Goal: Task Accomplishment & Management: Complete application form

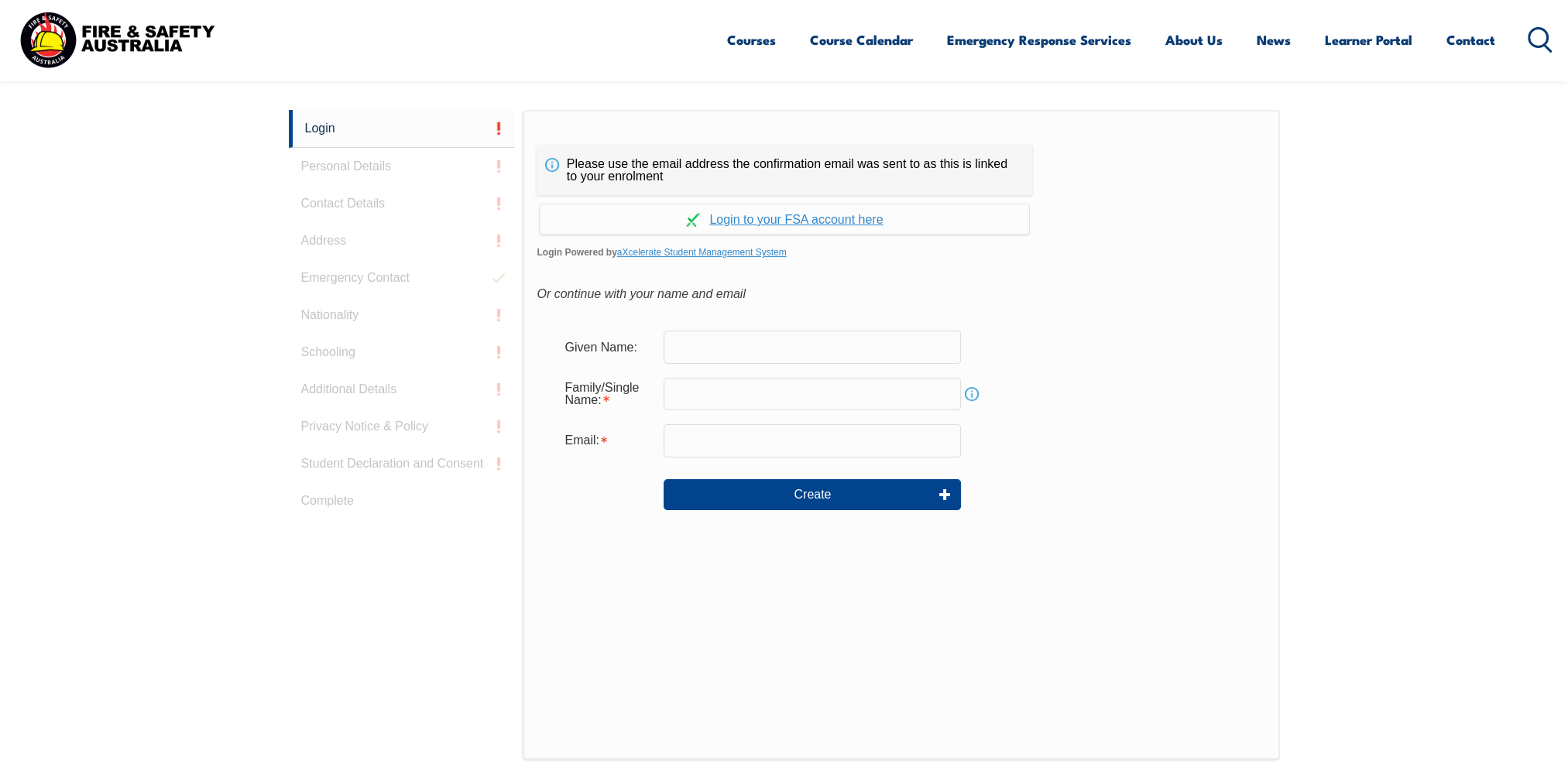
scroll to position [412, 0]
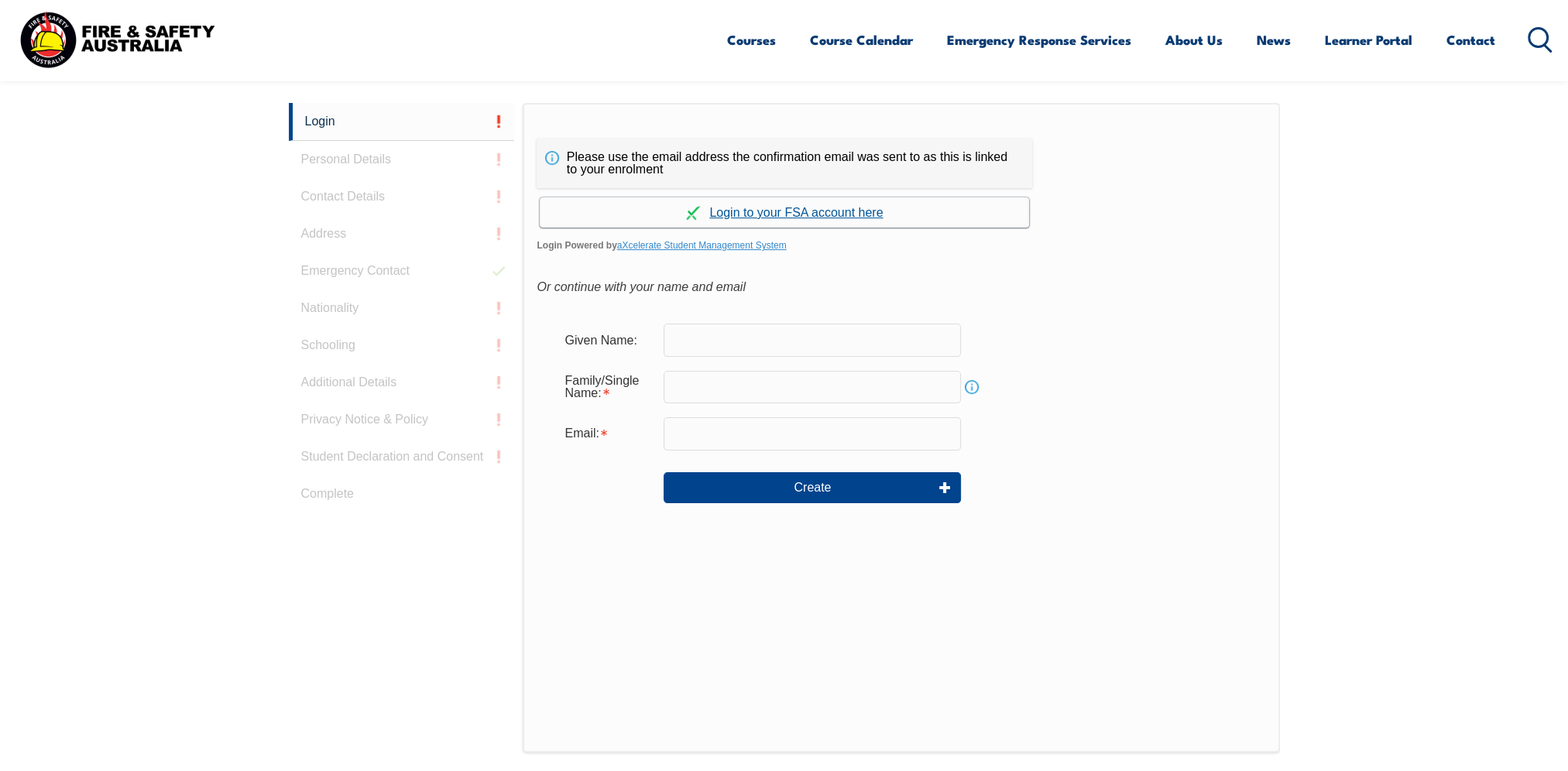
click at [799, 209] on link "Continue with aXcelerate" at bounding box center [784, 213] width 489 height 30
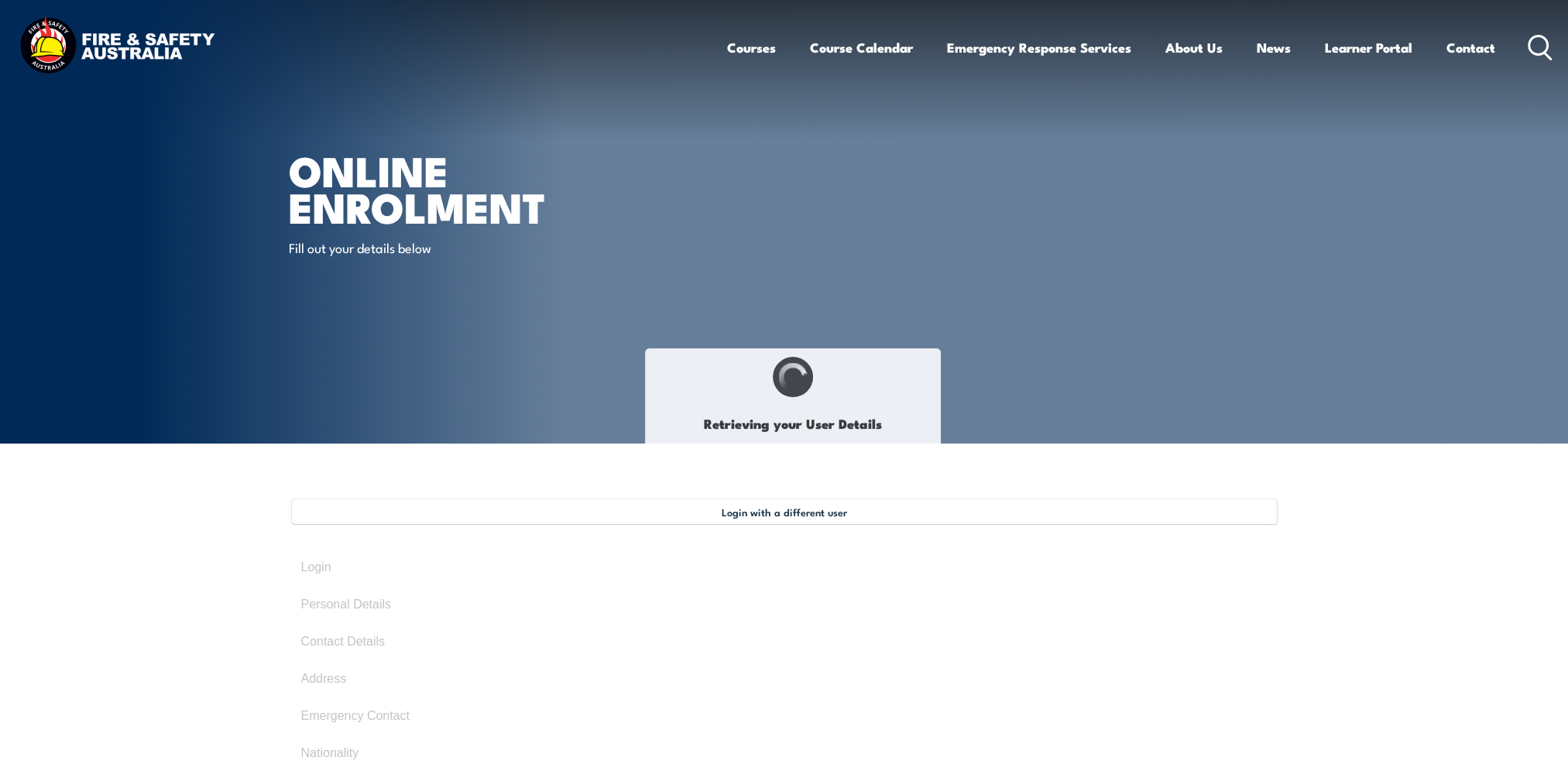
type input "William"
type input "Dean"
type input "March 8, 1974"
type input "BP55WWL5NC"
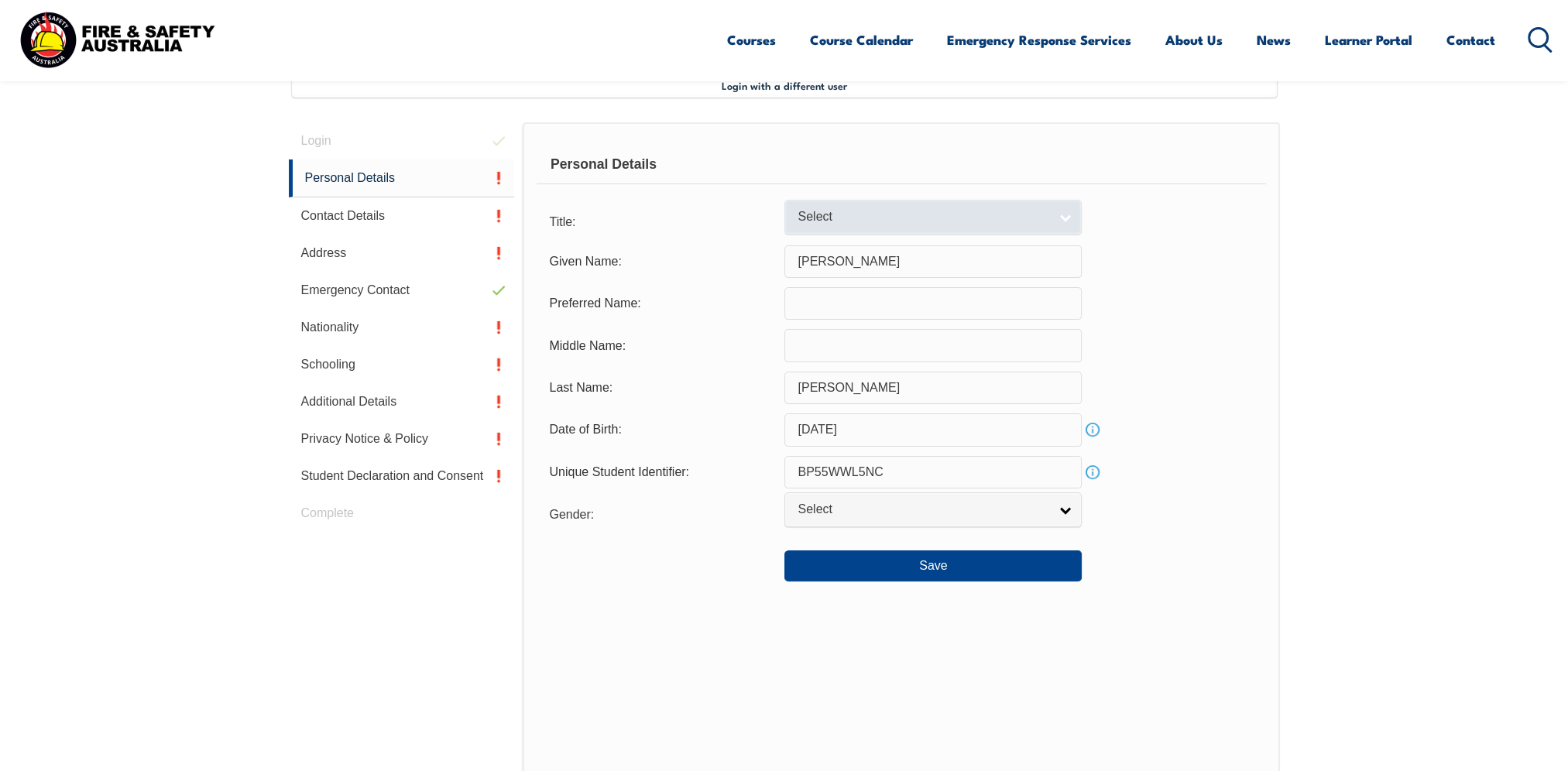
scroll to position [421, 0]
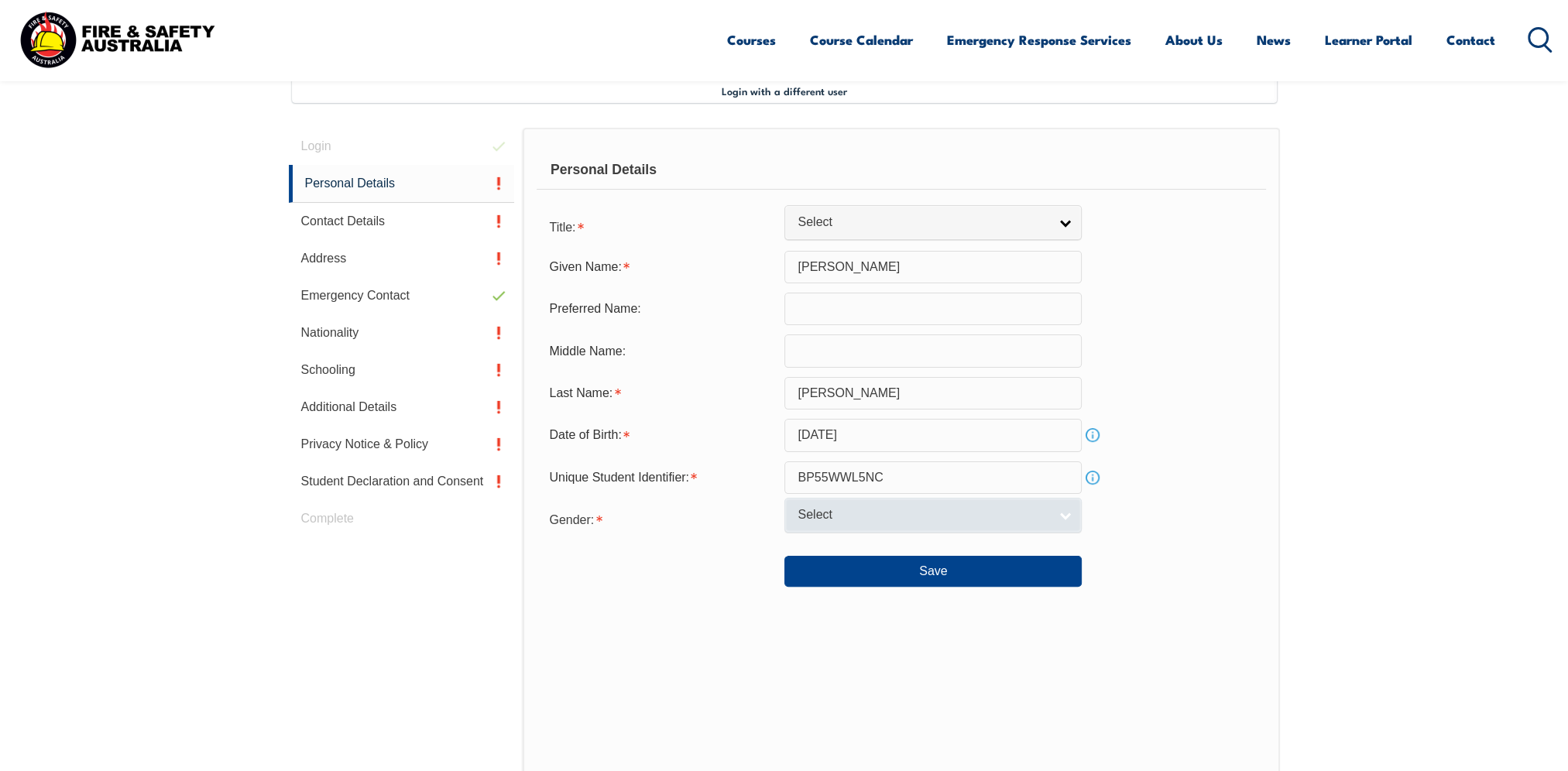
click at [1071, 517] on link "Select" at bounding box center [933, 515] width 297 height 35
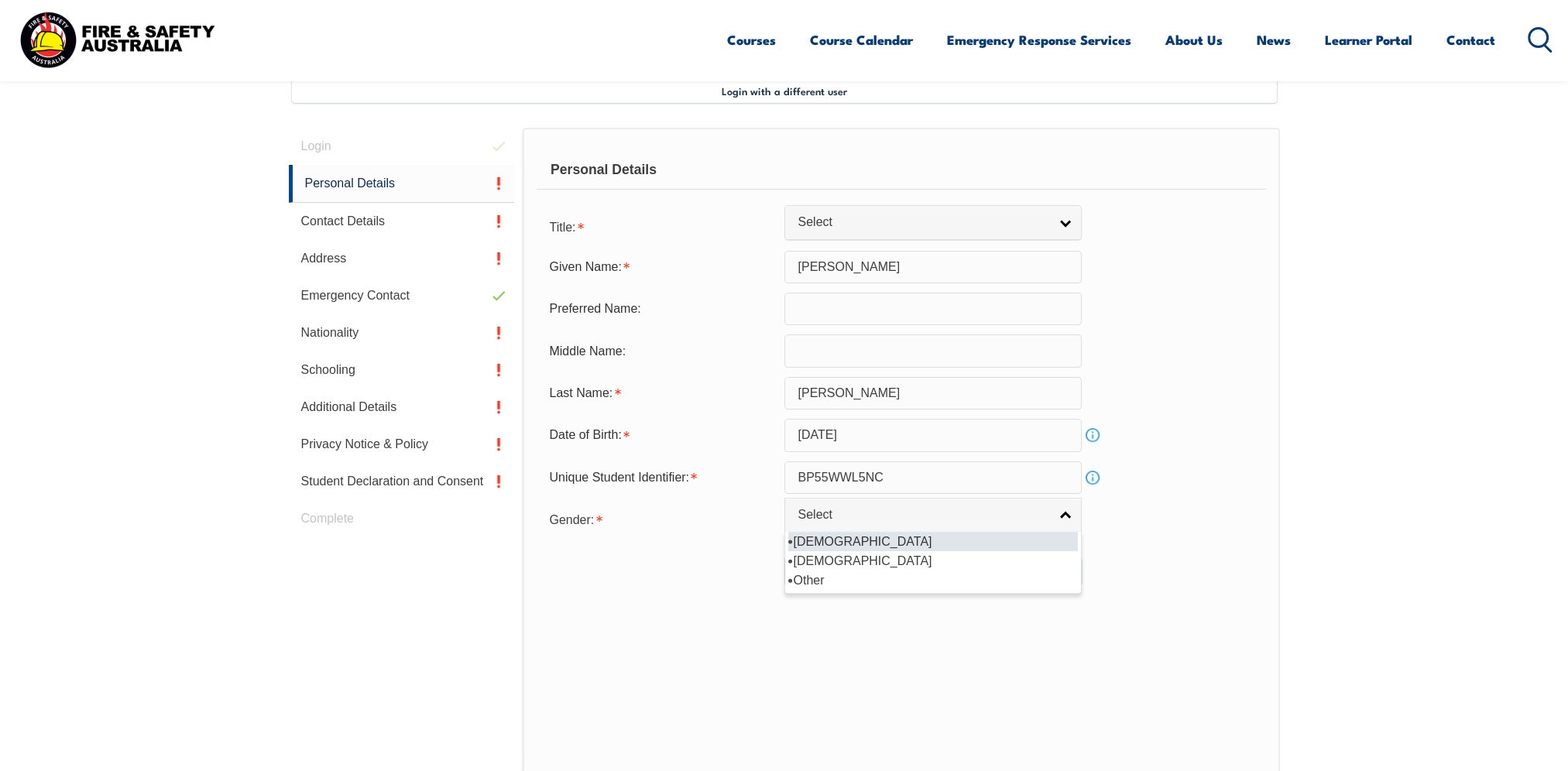
click at [813, 542] on li "[DEMOGRAPHIC_DATA]" at bounding box center [933, 541] width 290 height 19
select select "M"
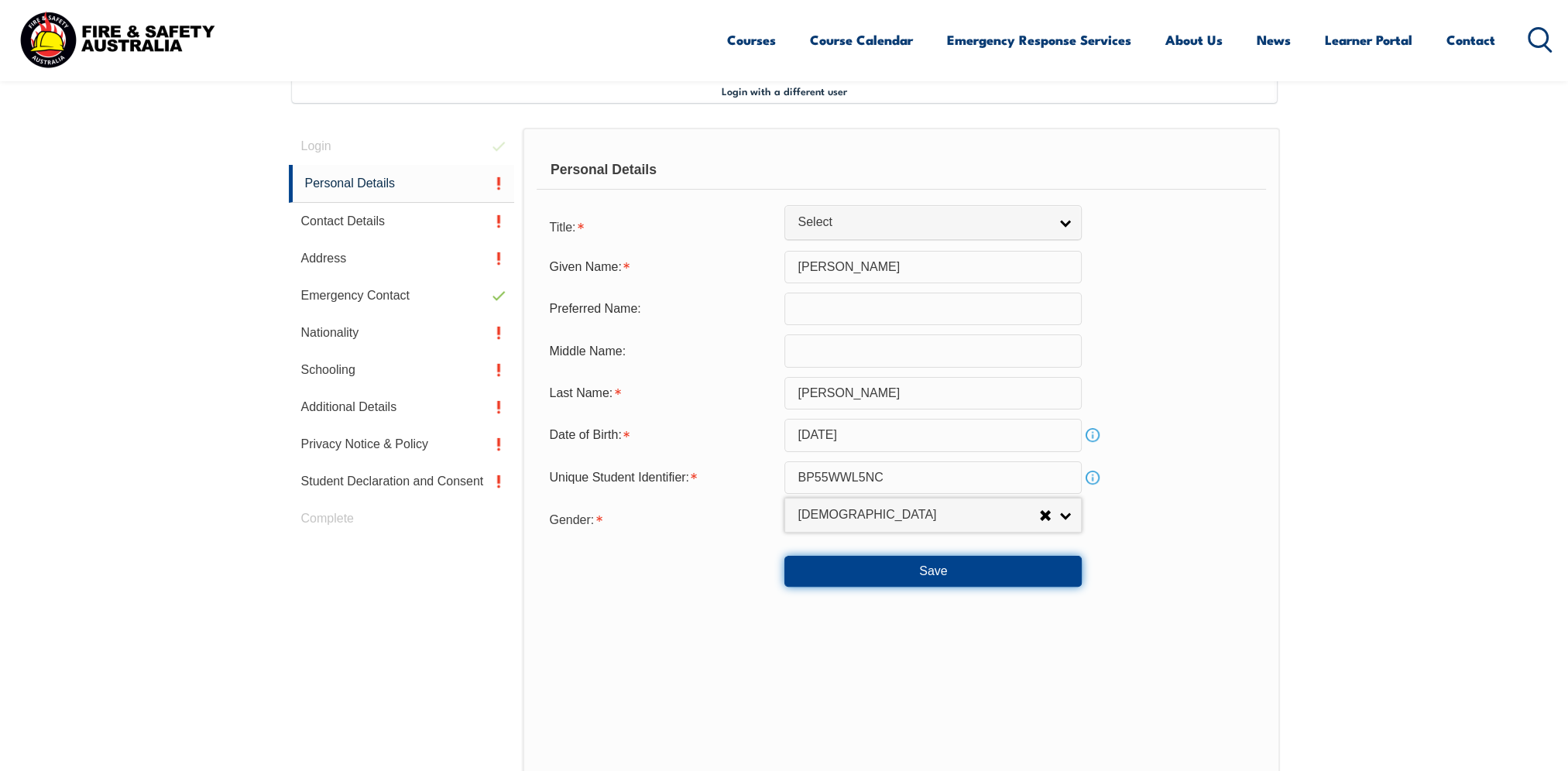
click at [927, 576] on button "Save" at bounding box center [933, 571] width 297 height 31
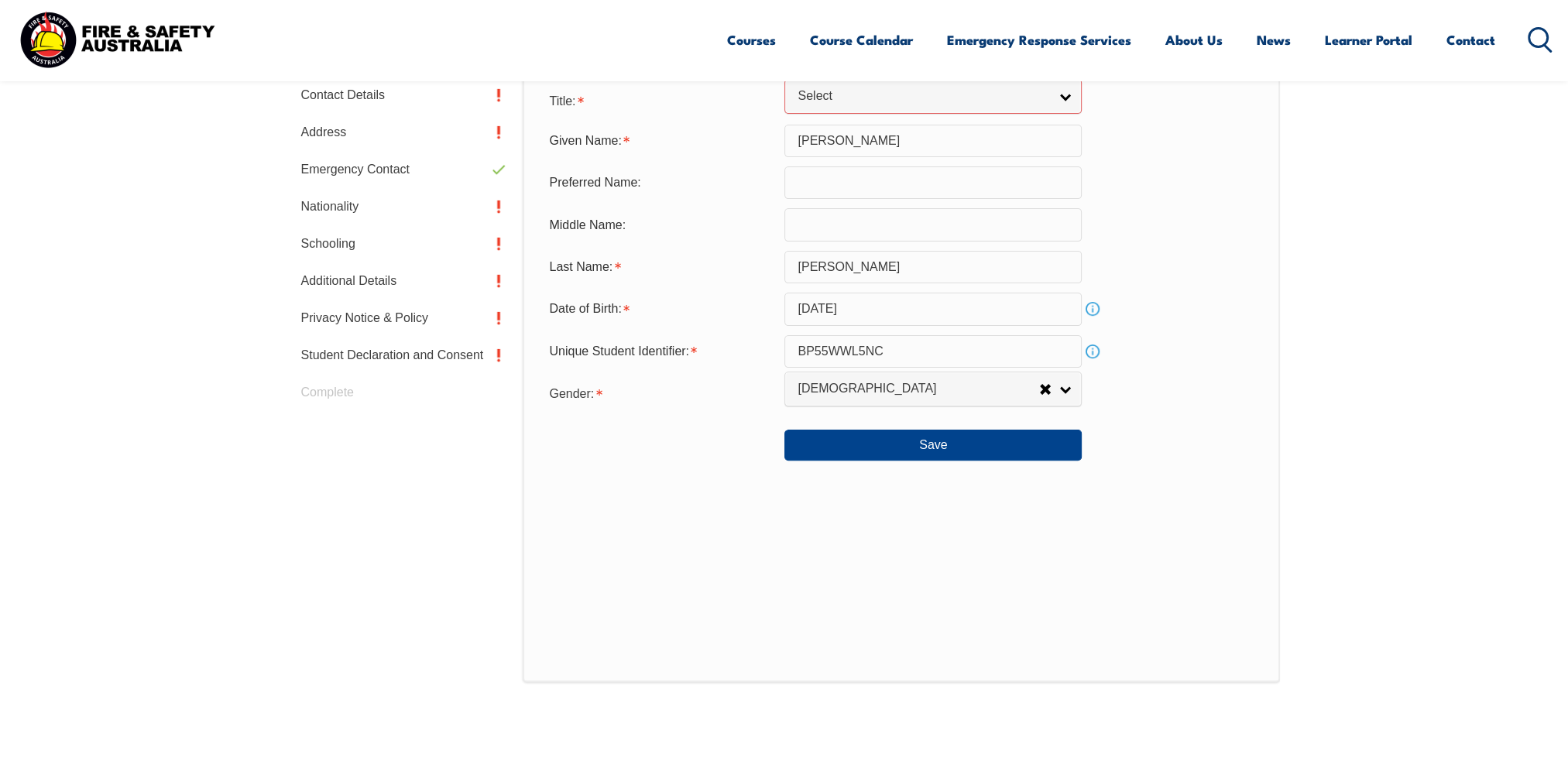
scroll to position [237, 0]
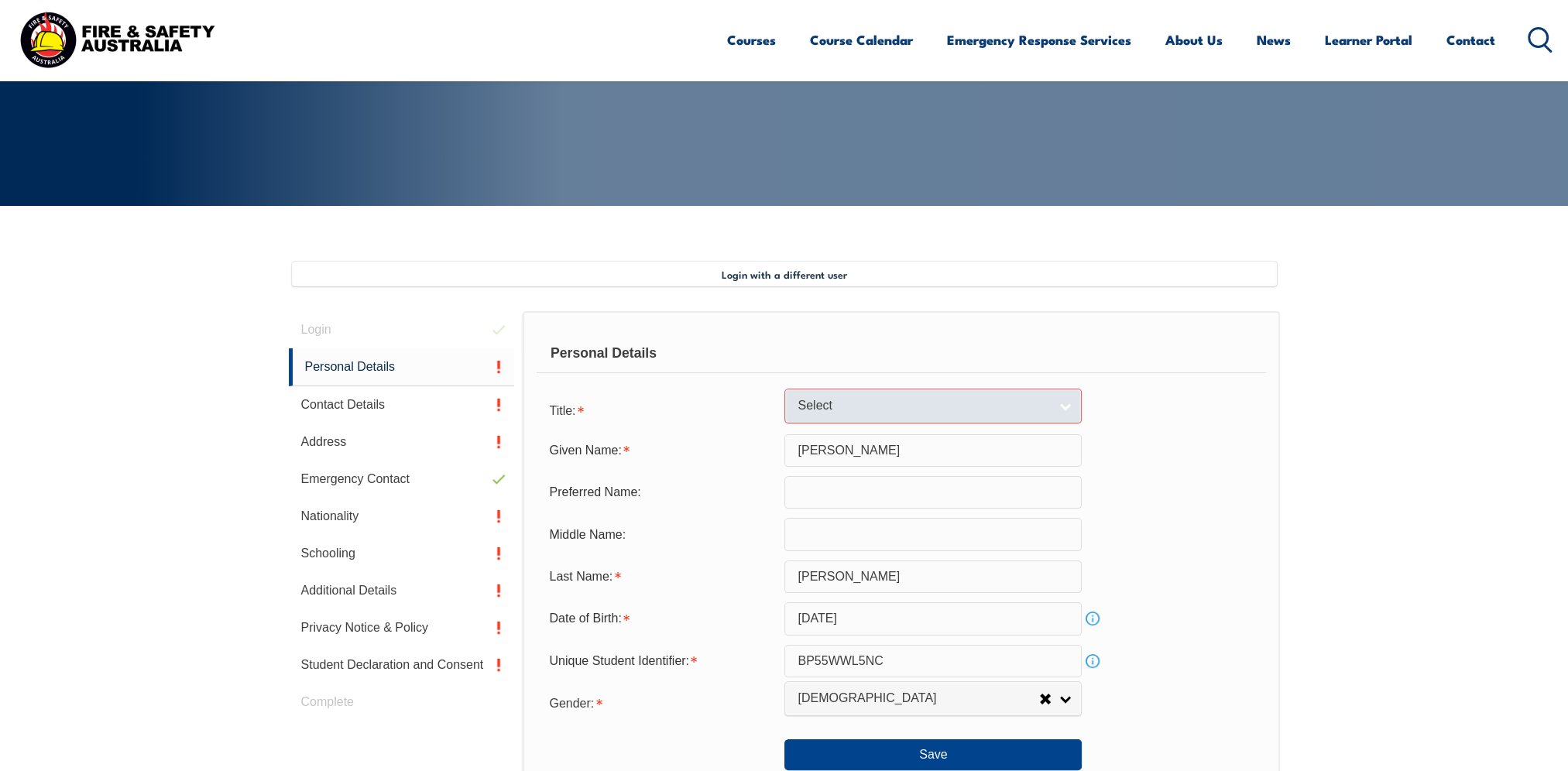
click at [1060, 408] on link "Select" at bounding box center [933, 405] width 297 height 35
click at [840, 432] on li "Mr" at bounding box center [933, 432] width 290 height 19
select select "Mr"
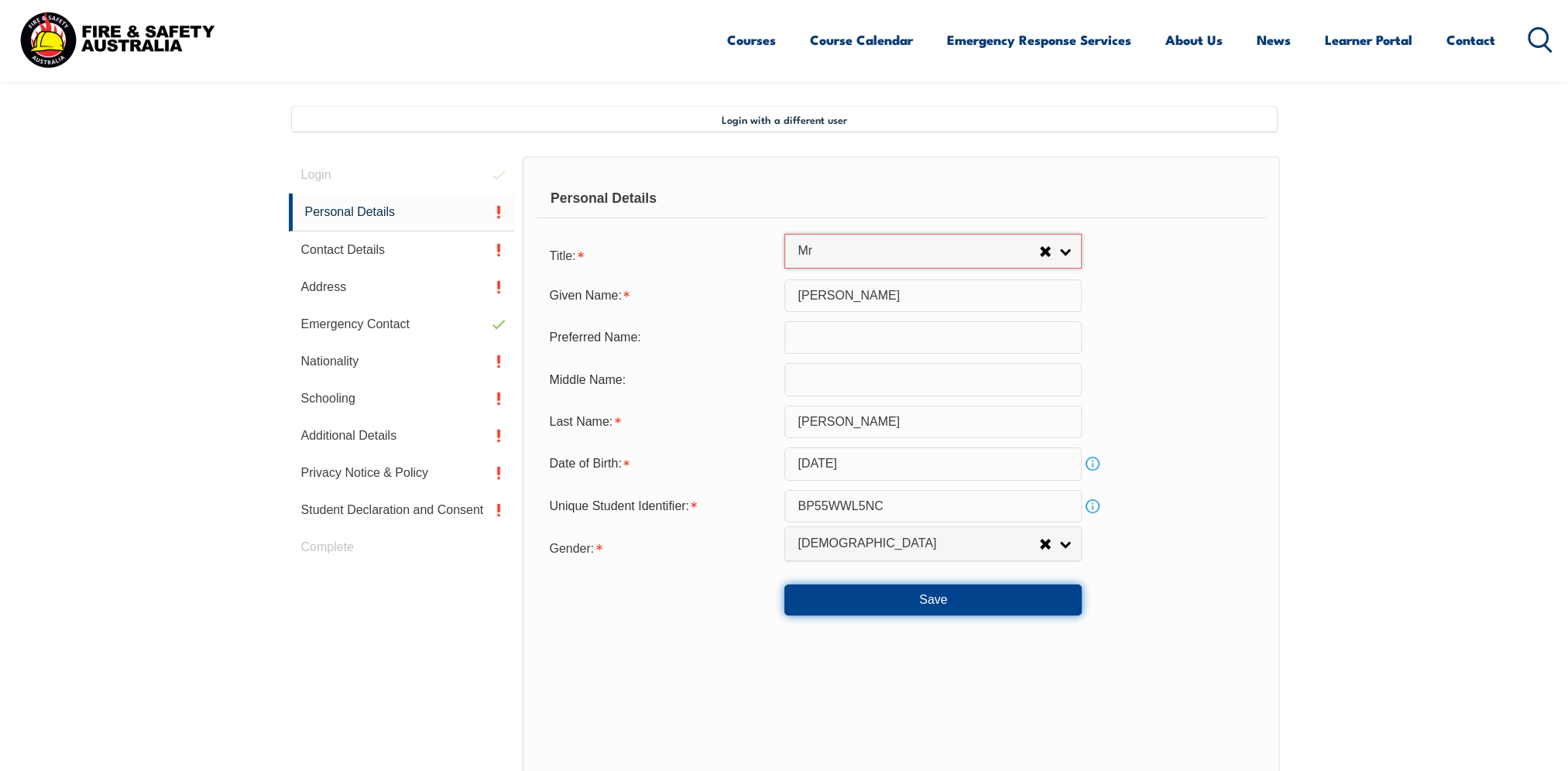
click at [943, 603] on button "Save" at bounding box center [933, 599] width 297 height 31
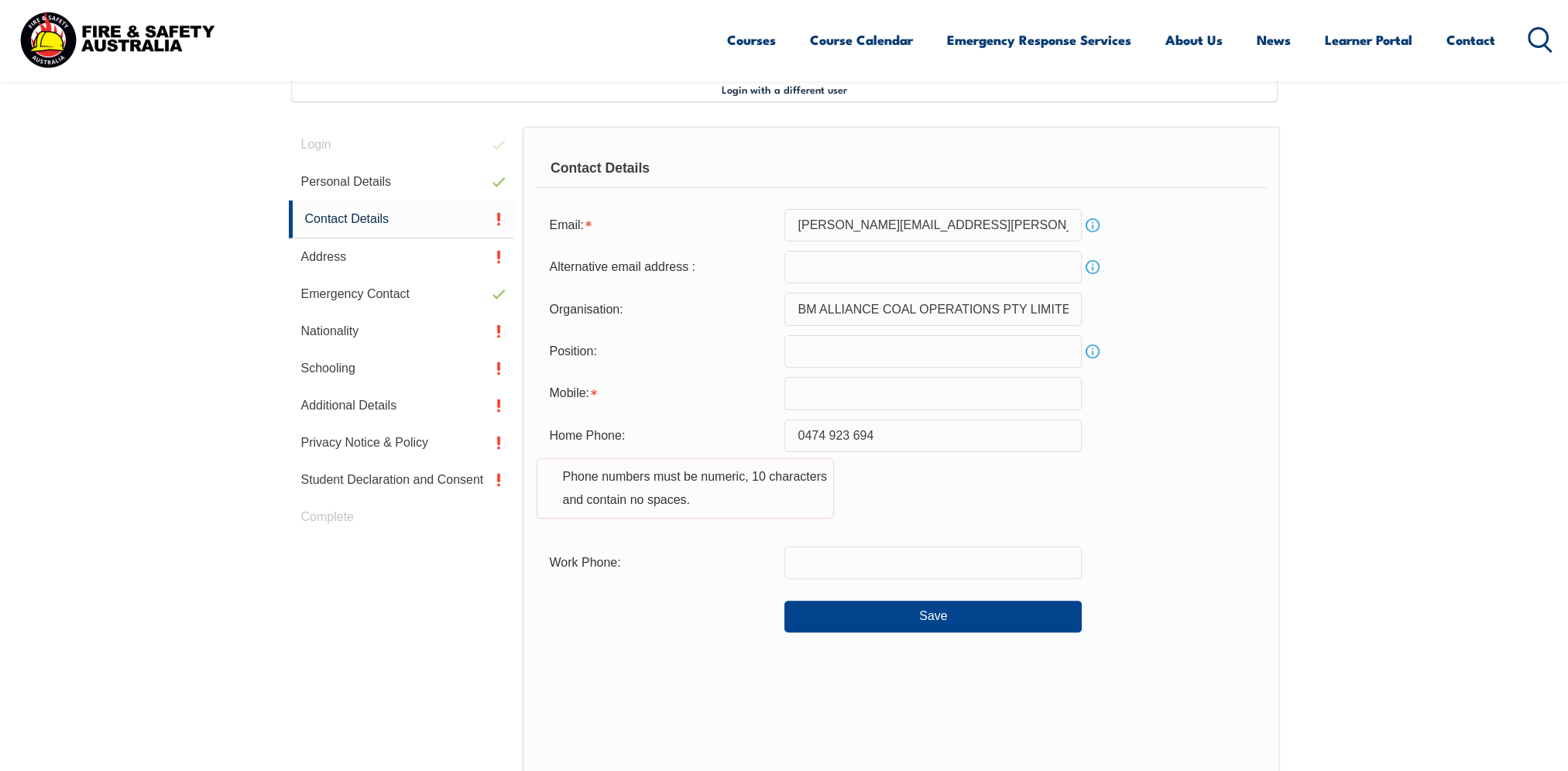
scroll to position [421, 0]
click at [855, 261] on input "email" at bounding box center [933, 269] width 297 height 32
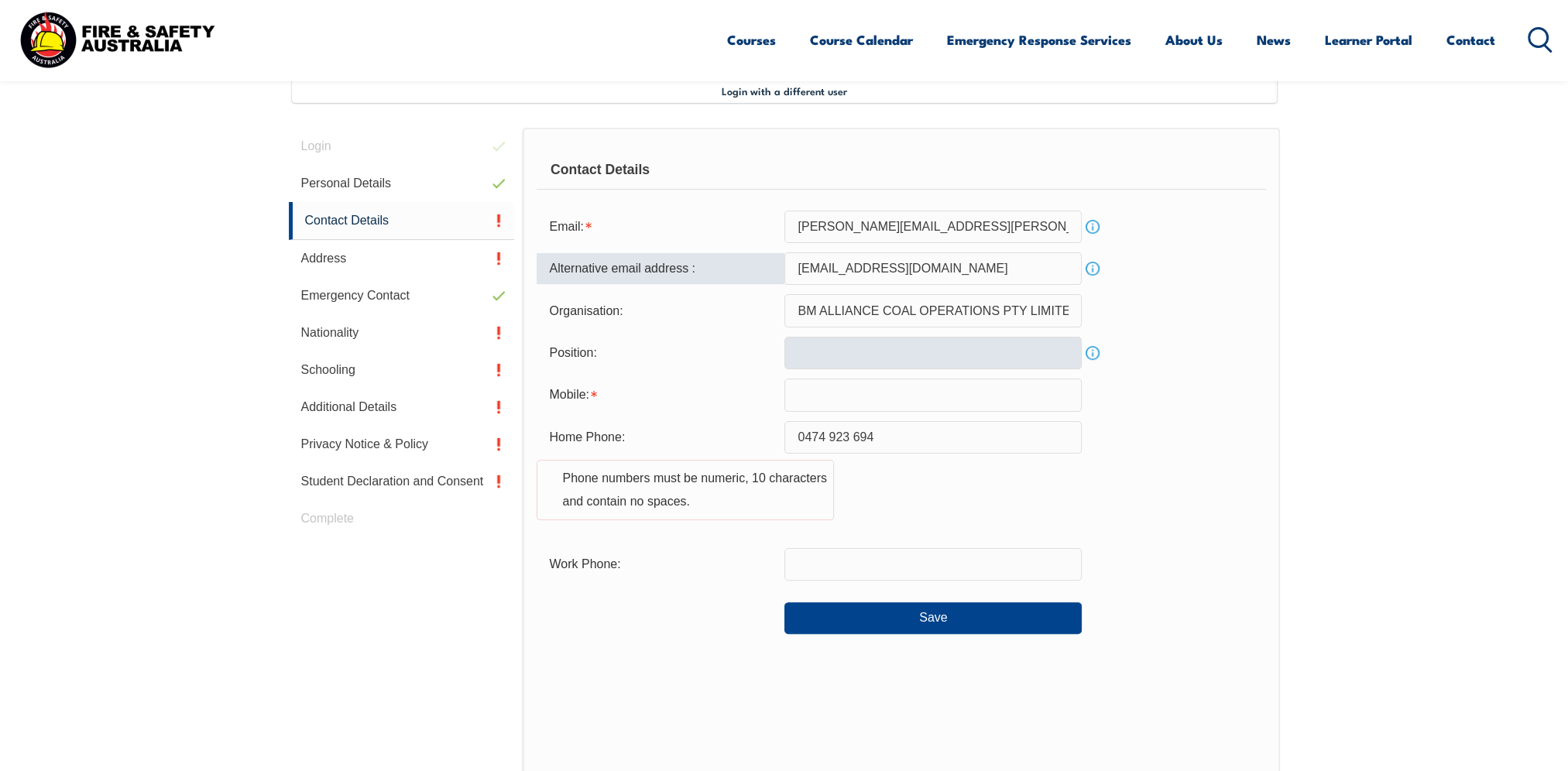
type input "will.deepsouth@gmail.com"
click at [879, 357] on input "text" at bounding box center [933, 353] width 297 height 32
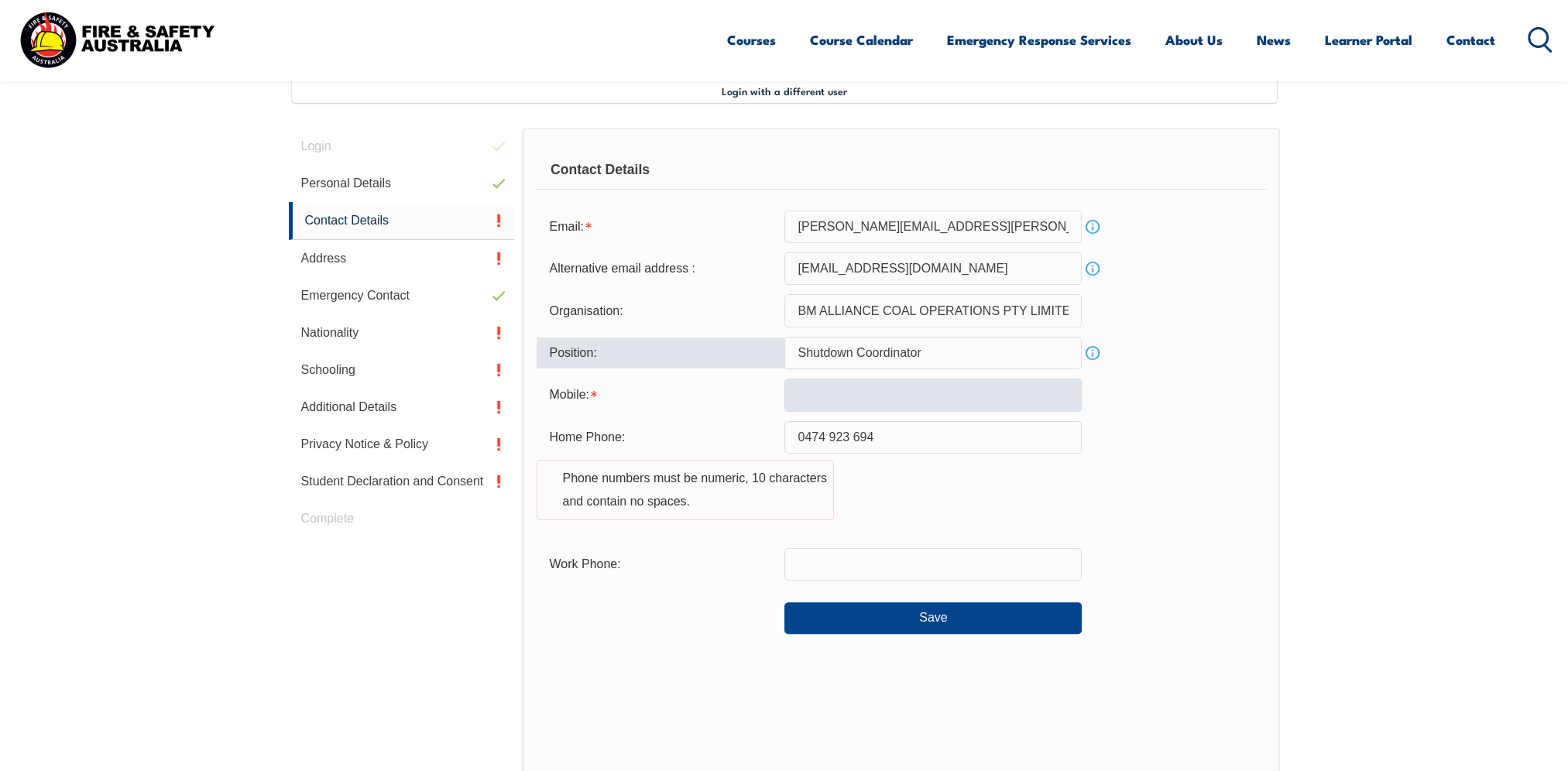
type input "Shutdown Coordinator"
click at [878, 390] on input "text" at bounding box center [933, 395] width 297 height 32
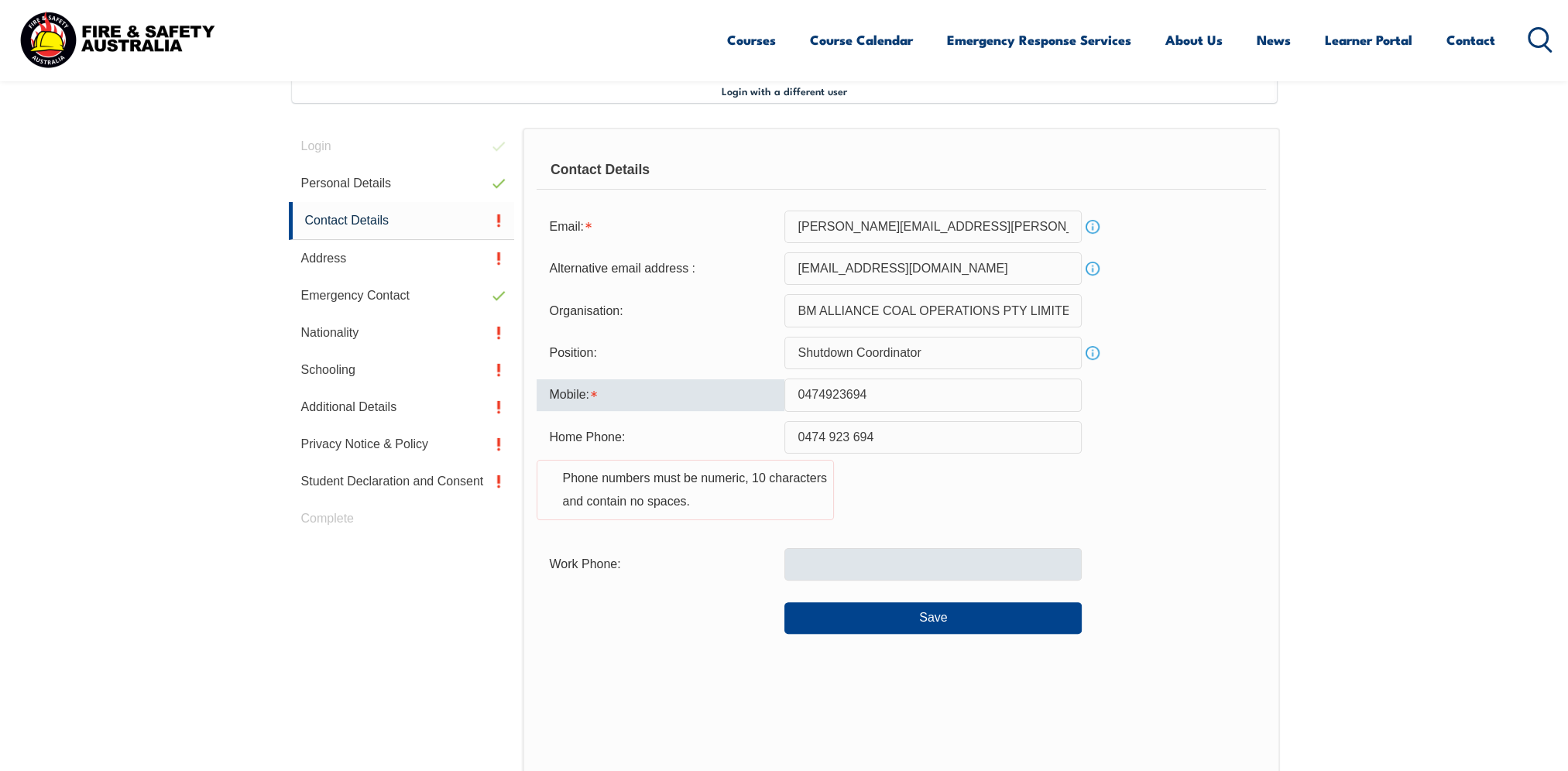
type input "0474923694"
click at [877, 554] on input "text" at bounding box center [933, 564] width 297 height 32
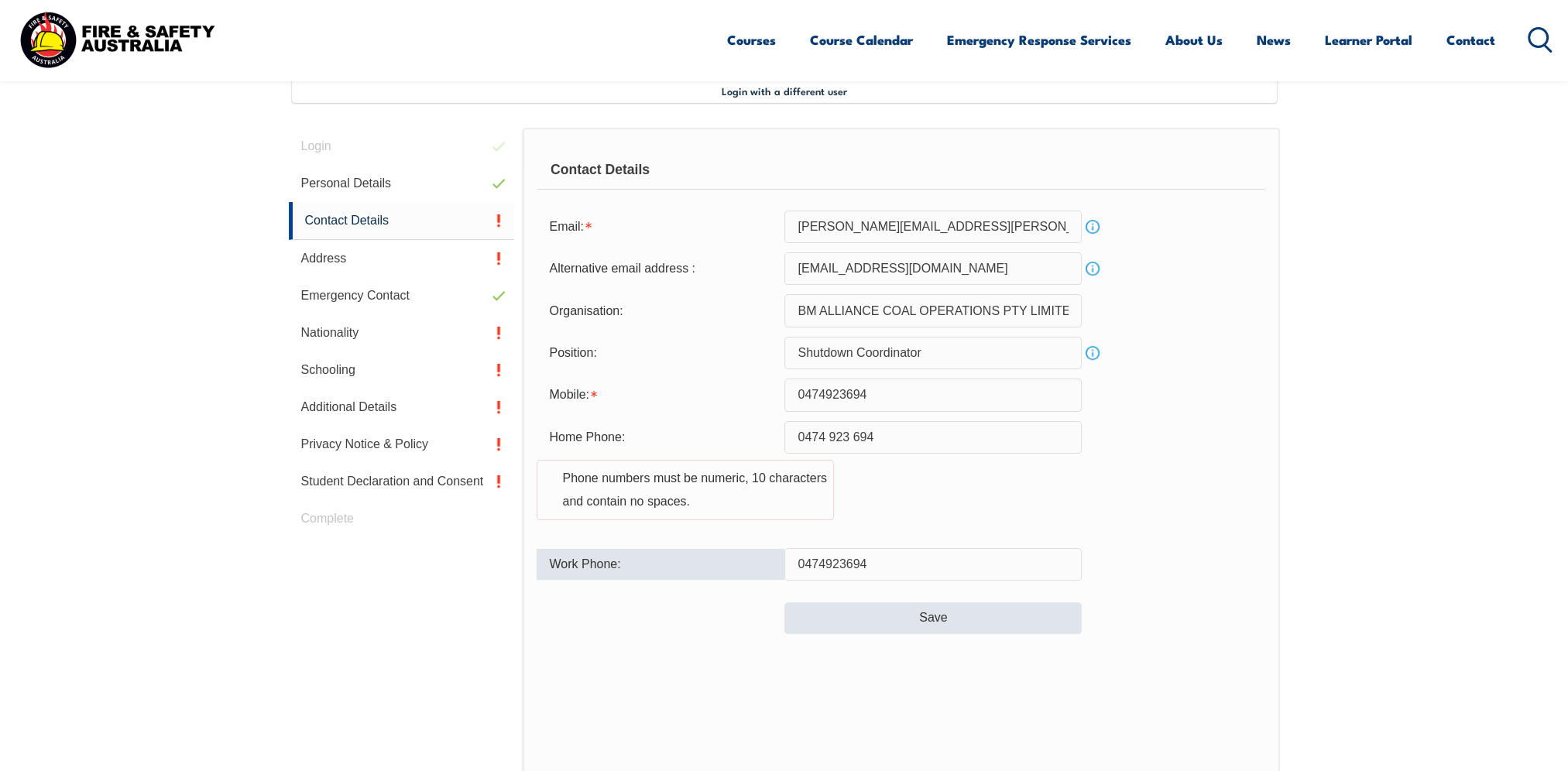
type input "0474923694"
click at [935, 617] on button "Save" at bounding box center [933, 617] width 297 height 31
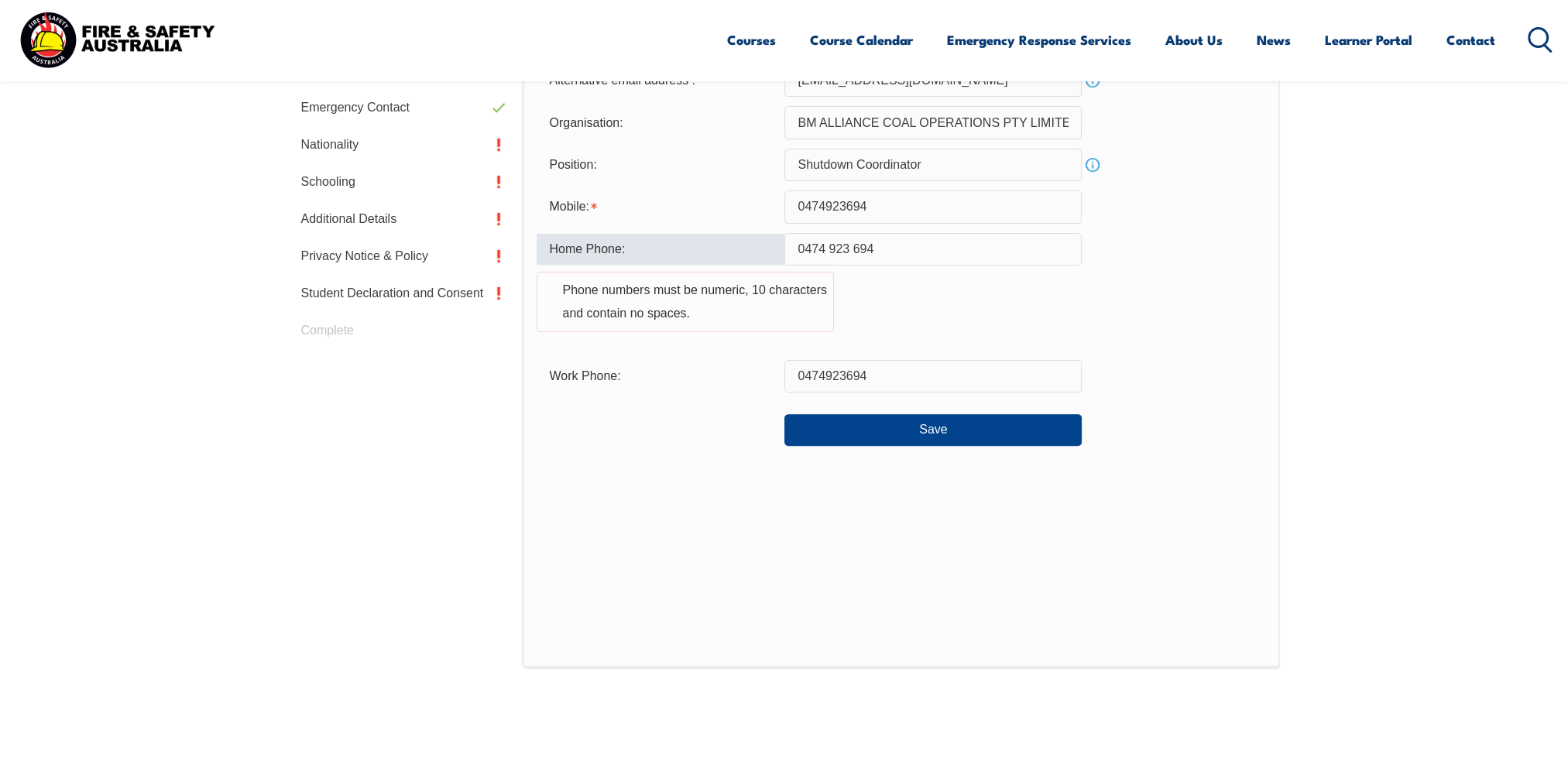
scroll to position [532, 0]
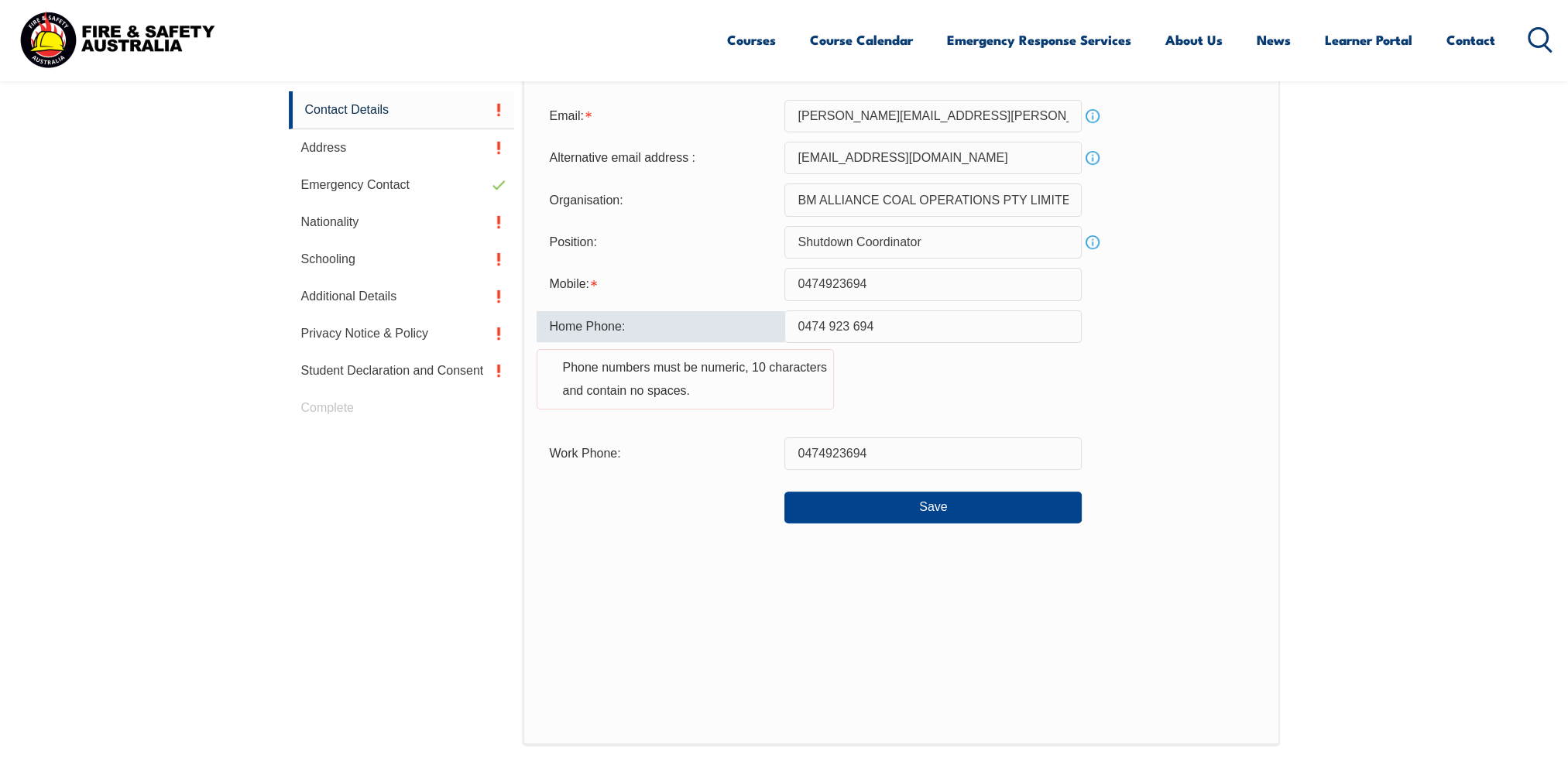
click at [827, 284] on input "0474923694" at bounding box center [933, 284] width 297 height 32
click at [824, 284] on input "0474923694" at bounding box center [933, 284] width 297 height 32
click at [825, 452] on input "0474923694" at bounding box center [933, 454] width 297 height 32
drag, startPoint x: 907, startPoint y: 285, endPoint x: 782, endPoint y: 285, distance: 125.0
click at [782, 285] on div "Mobile: 0474923694" at bounding box center [900, 284] width 728 height 32
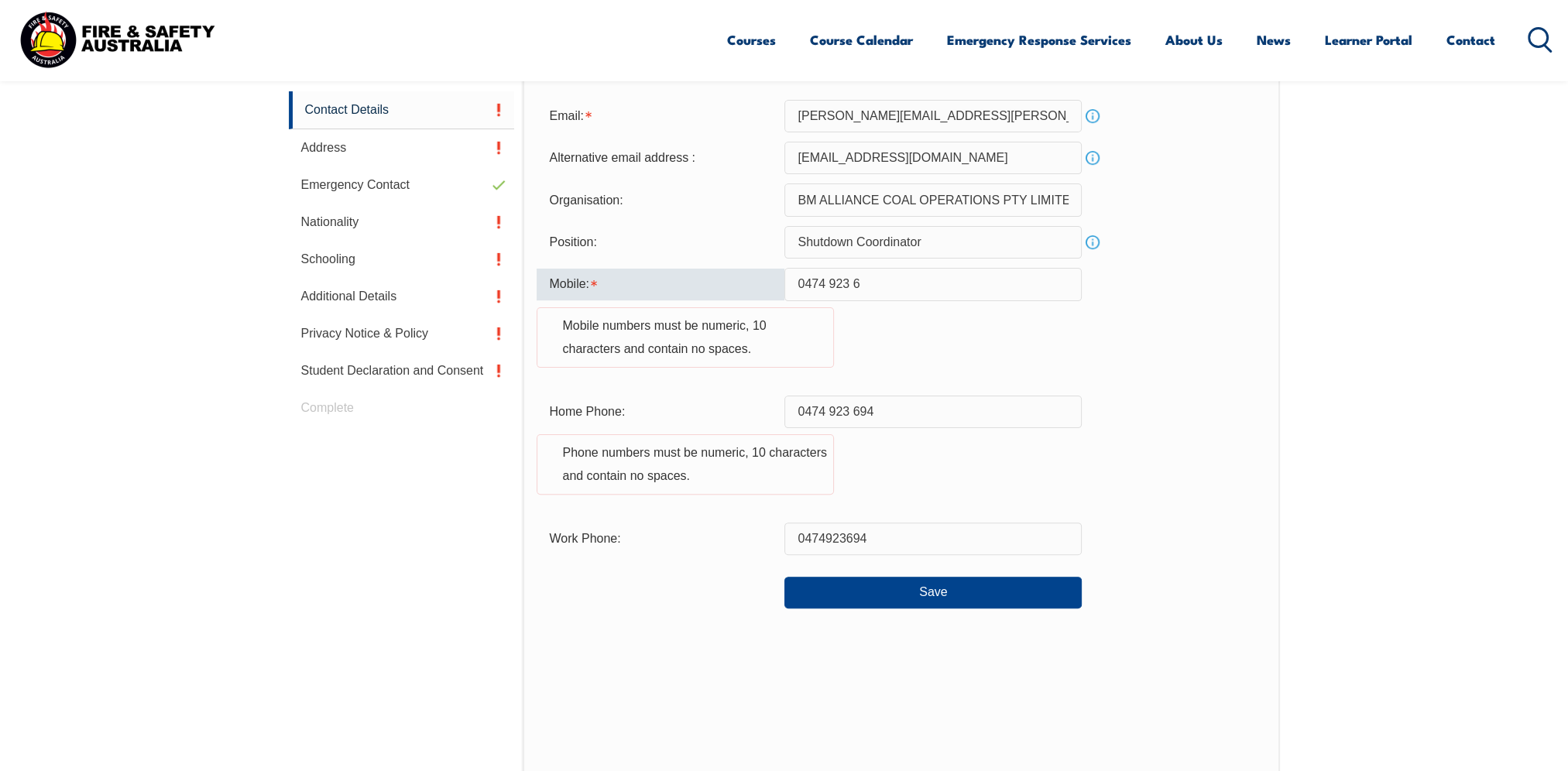
click at [859, 282] on input "0474 923 6" at bounding box center [933, 284] width 297 height 32
drag, startPoint x: 865, startPoint y: 282, endPoint x: 822, endPoint y: 279, distance: 43.1
click at [822, 279] on input "0474 923 6" at bounding box center [933, 284] width 297 height 32
type input "0474923694"
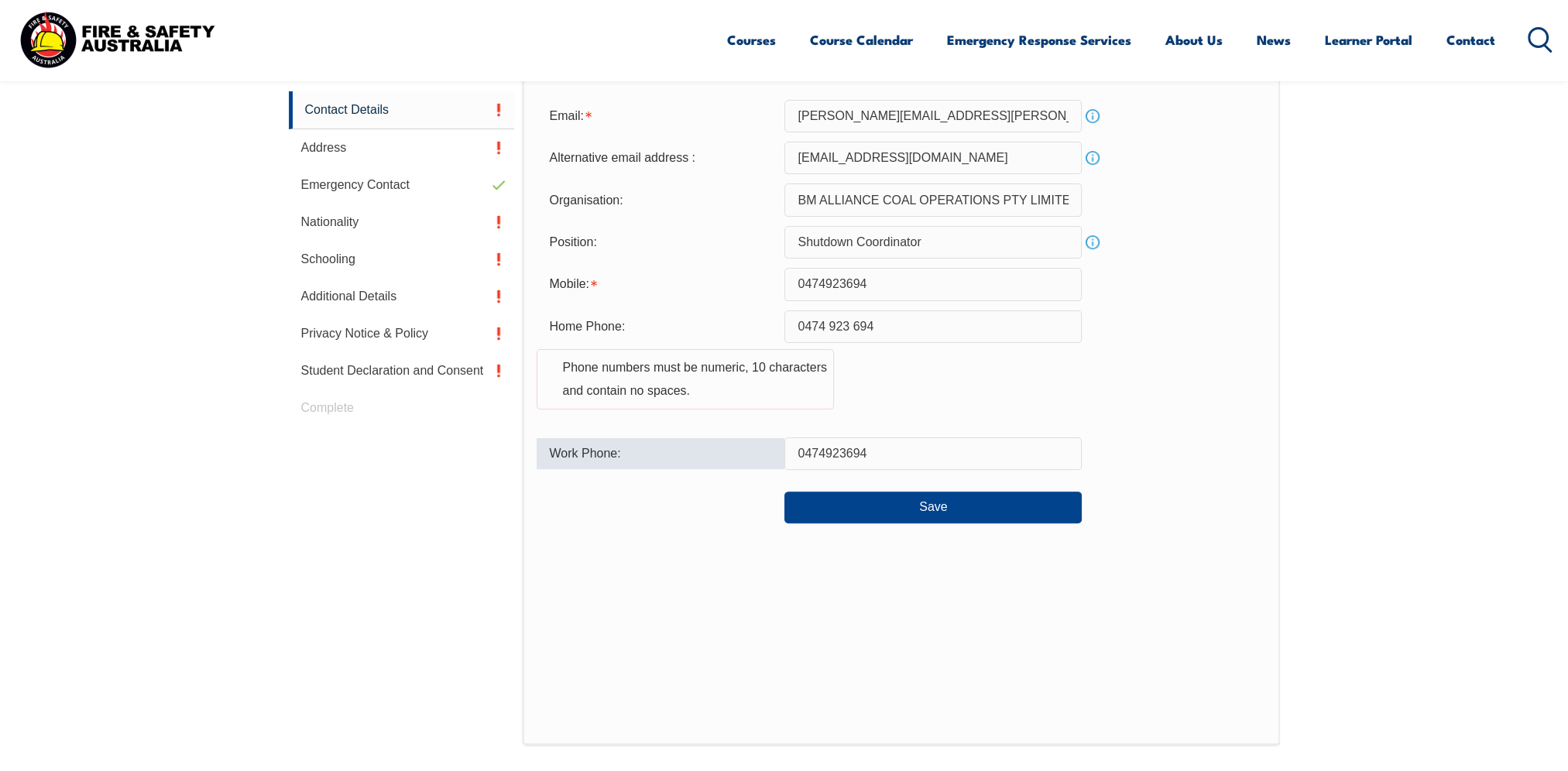
drag, startPoint x: 870, startPoint y: 452, endPoint x: 752, endPoint y: 459, distance: 118.2
click at [764, 454] on div "Work Phone: 0474923694" at bounding box center [900, 454] width 728 height 32
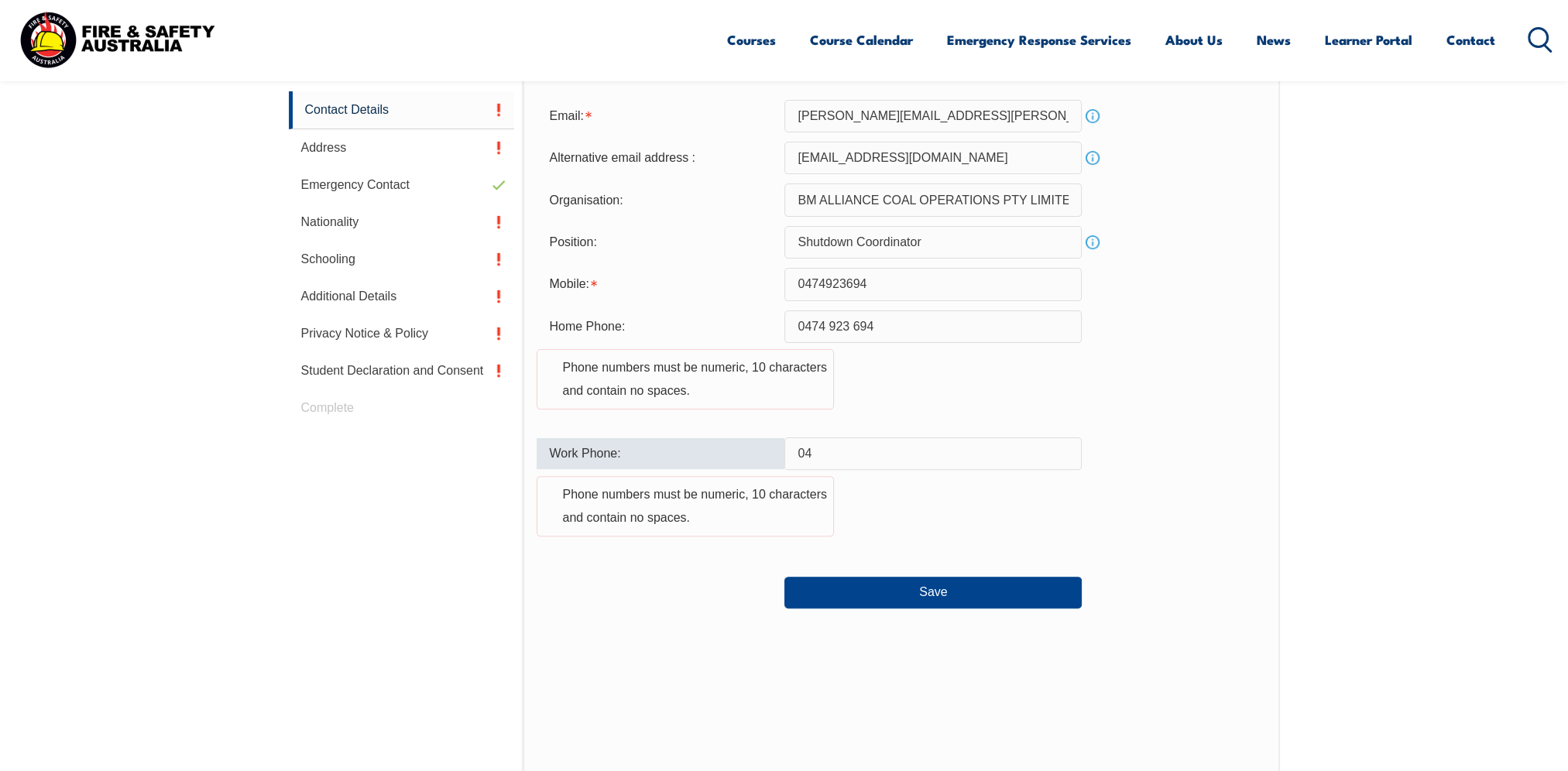
type input "0"
type input "0474923694"
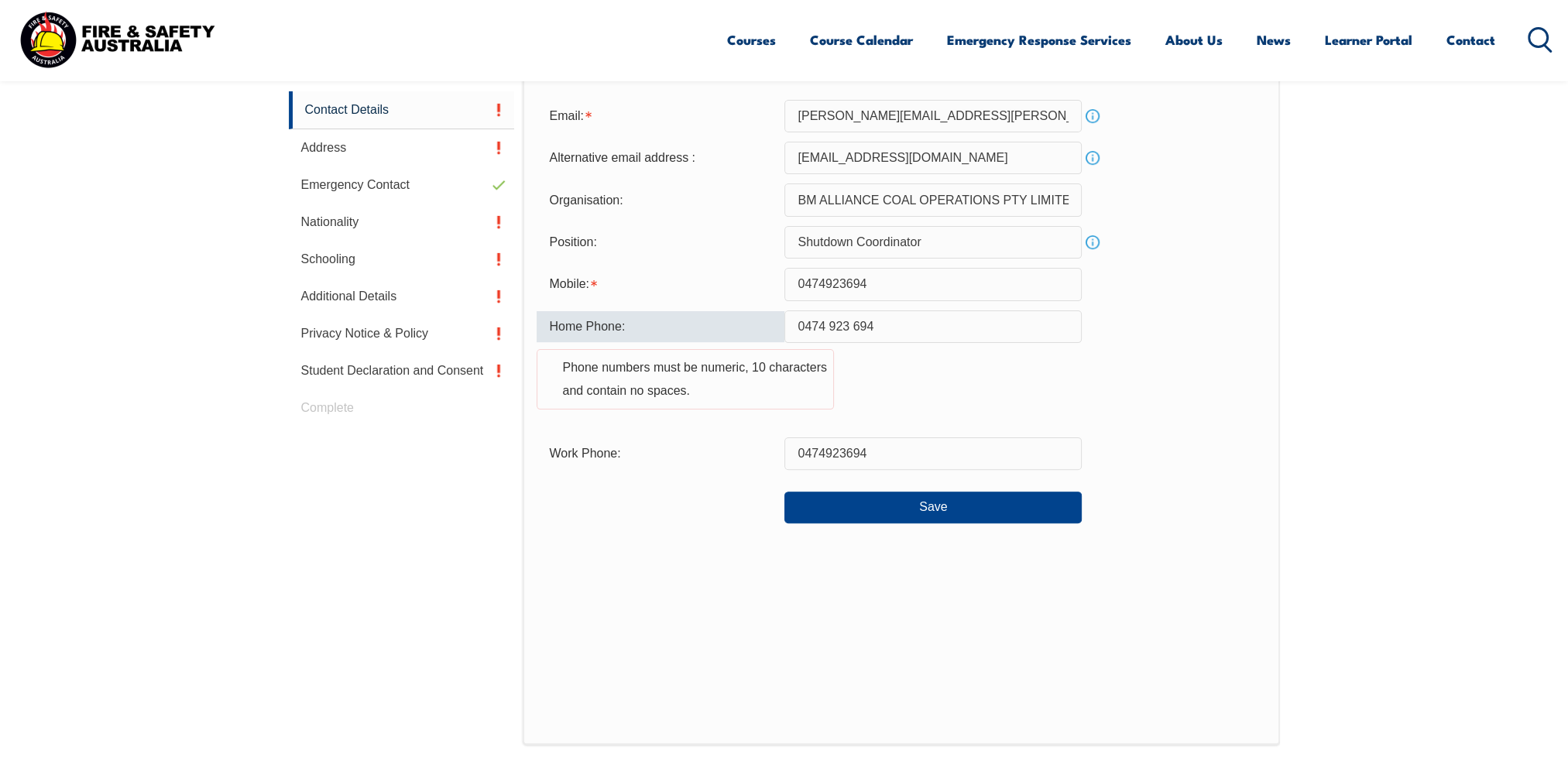
drag, startPoint x: 886, startPoint y: 322, endPoint x: 793, endPoint y: 327, distance: 93.1
click at [793, 327] on input "0474 923 694" at bounding box center [933, 327] width 297 height 32
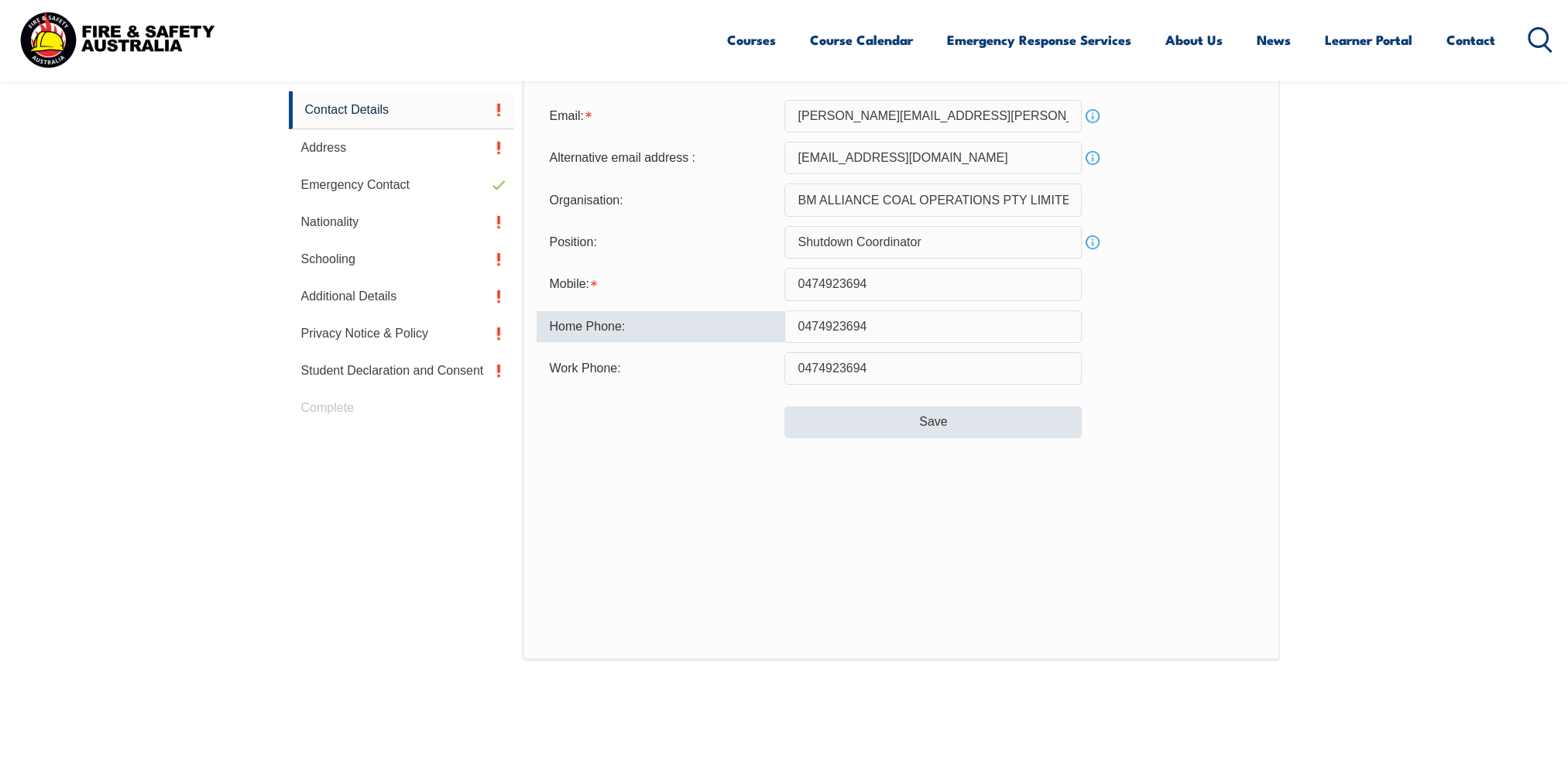
type input "0474923694"
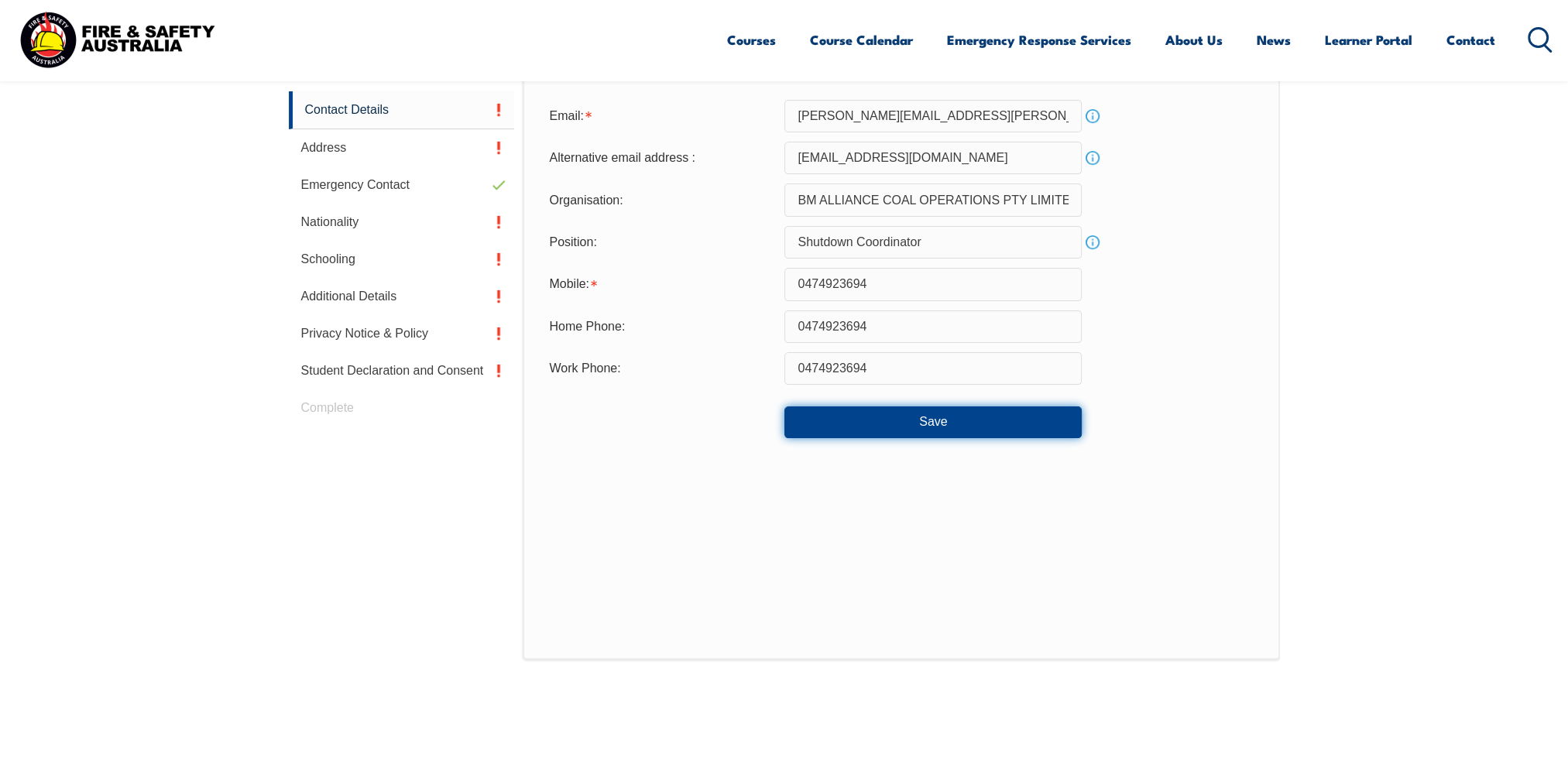
click at [882, 415] on button "Save" at bounding box center [933, 422] width 297 height 31
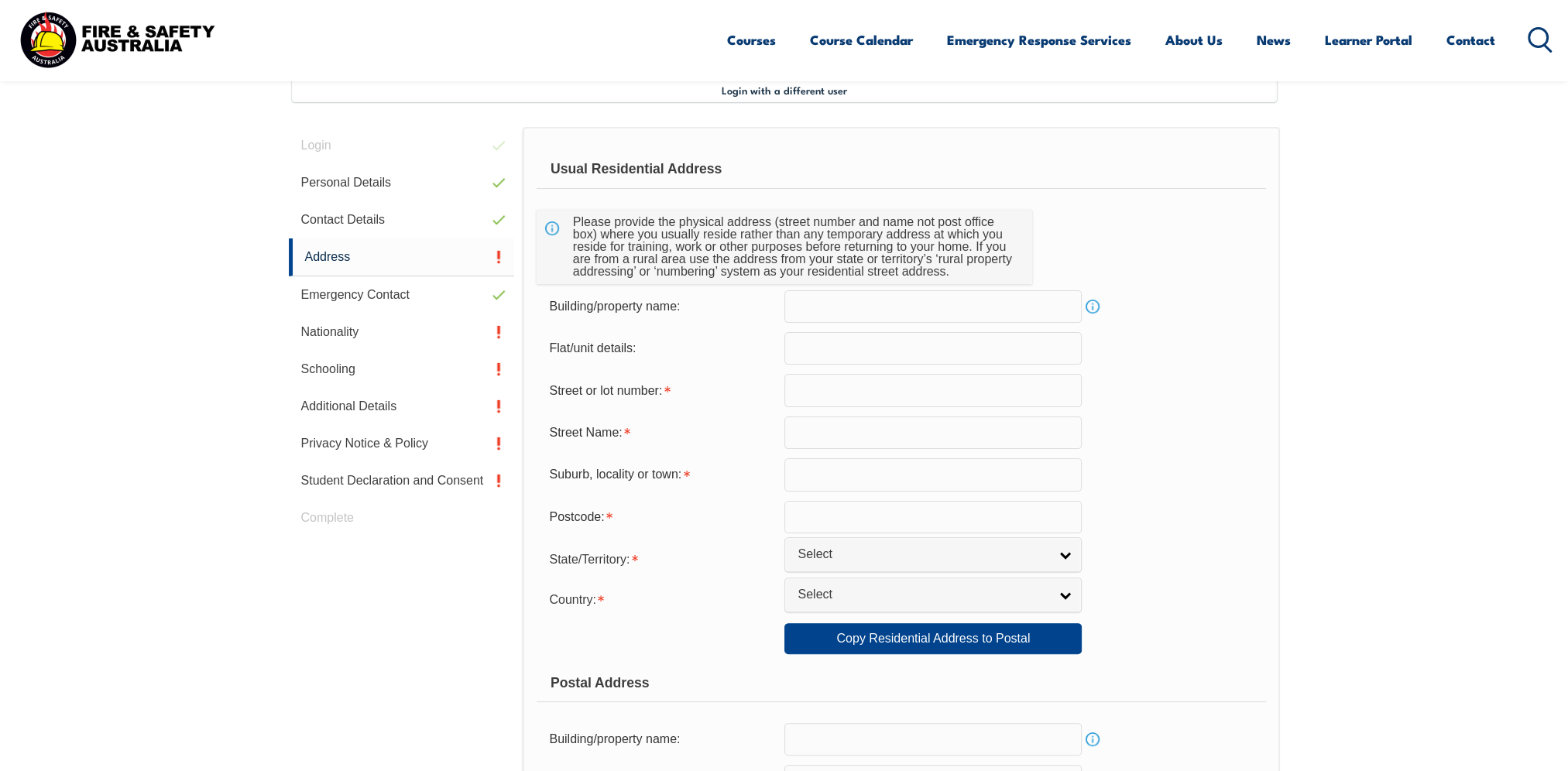
scroll to position [421, 0]
click at [824, 304] on input "text" at bounding box center [933, 308] width 297 height 32
click at [822, 398] on input "text" at bounding box center [933, 391] width 297 height 32
type input "32"
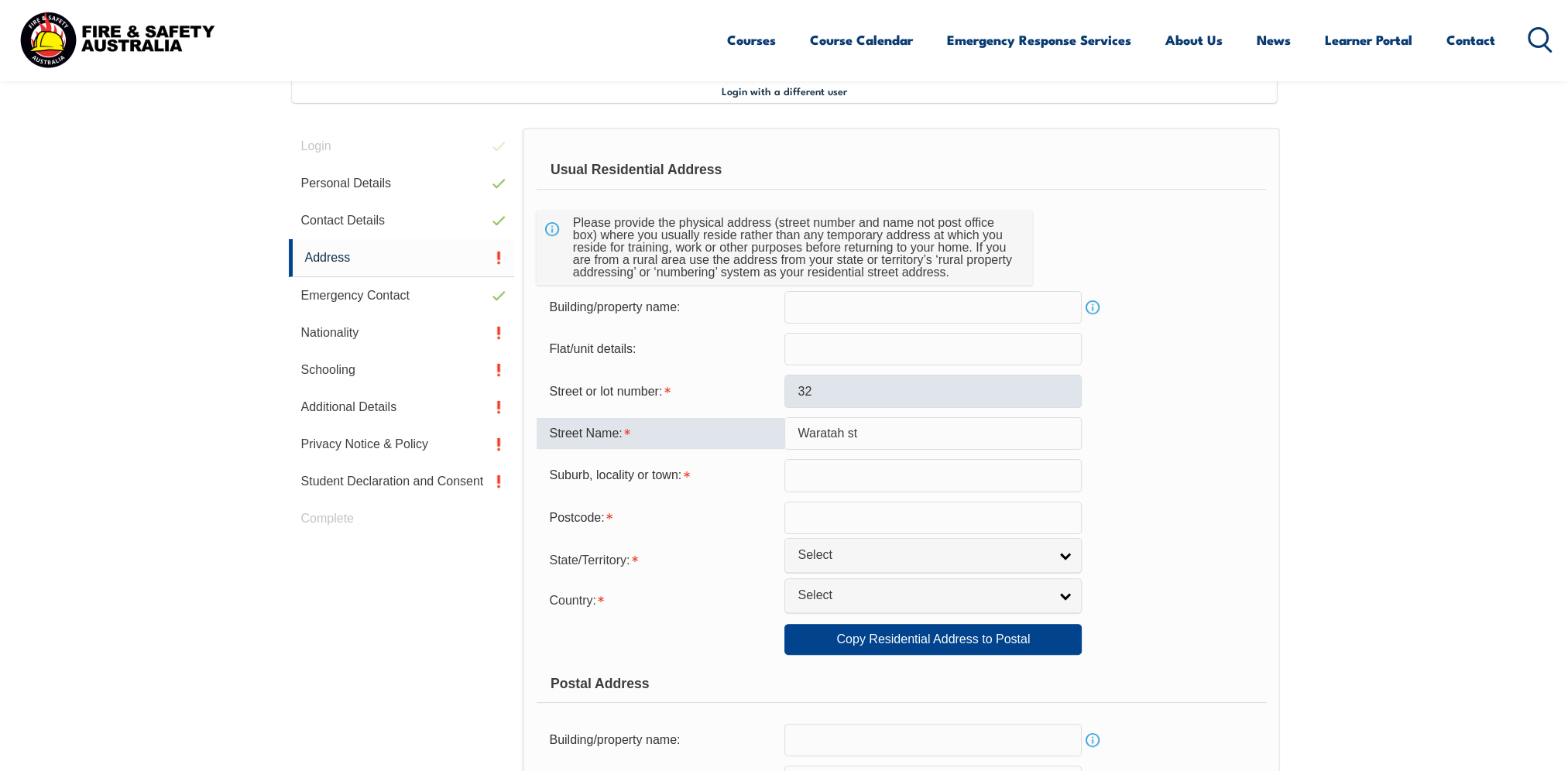
type input "Waratah st"
type input "Gladstone"
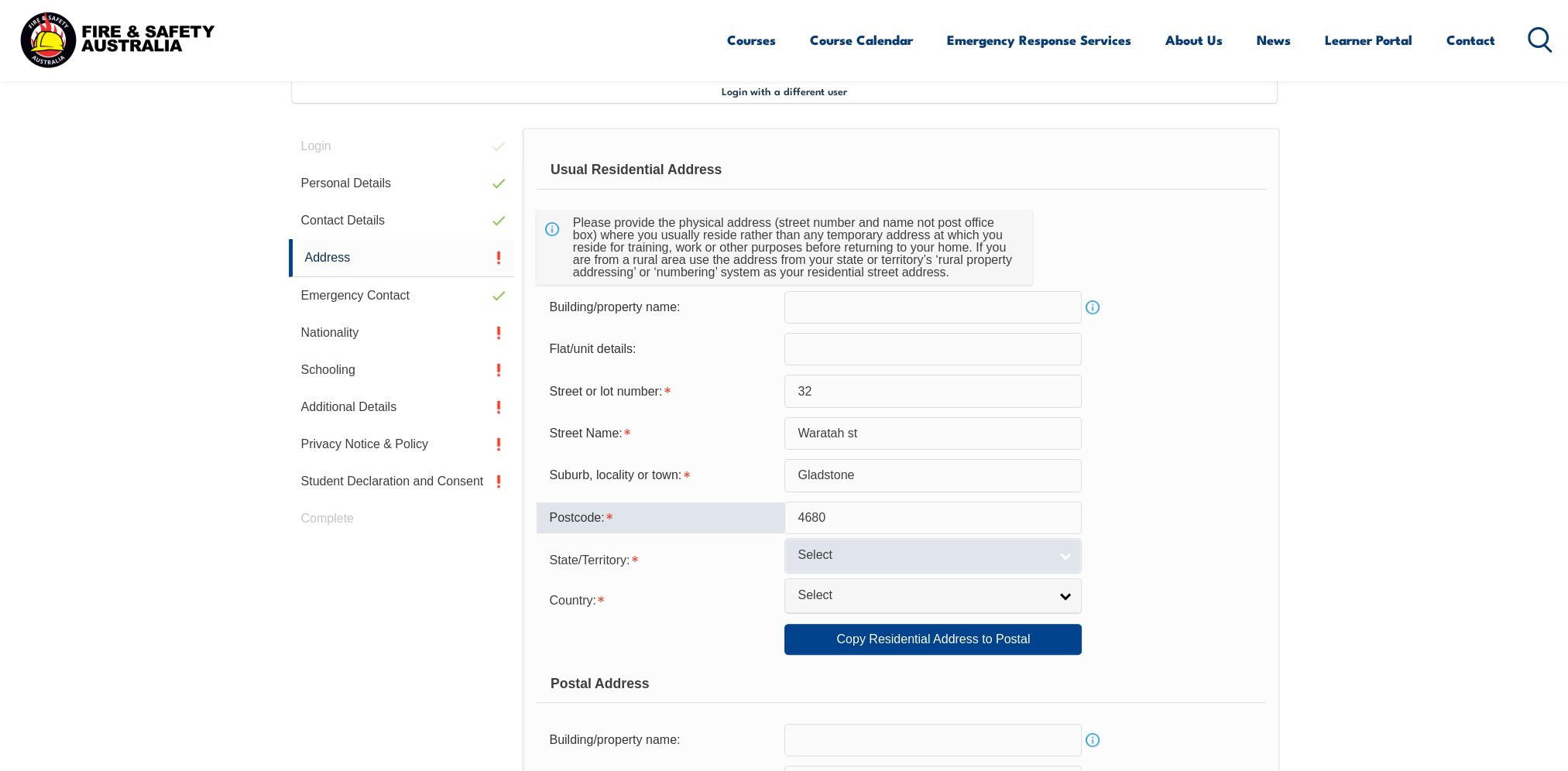
type input "4680"
click at [1066, 555] on link "Select" at bounding box center [933, 555] width 297 height 35
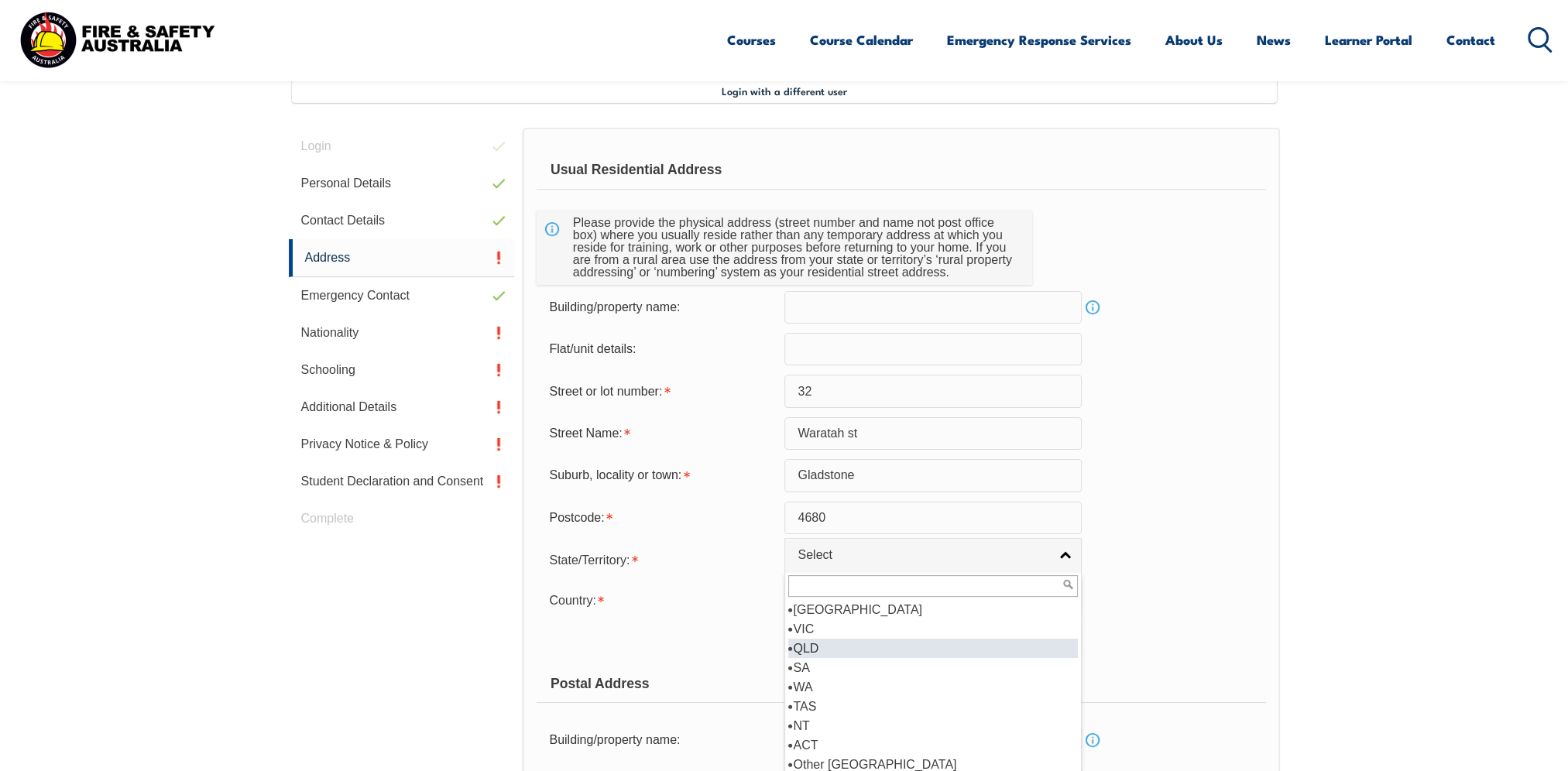
click at [921, 643] on li "QLD" at bounding box center [933, 649] width 290 height 19
select select "QLD"
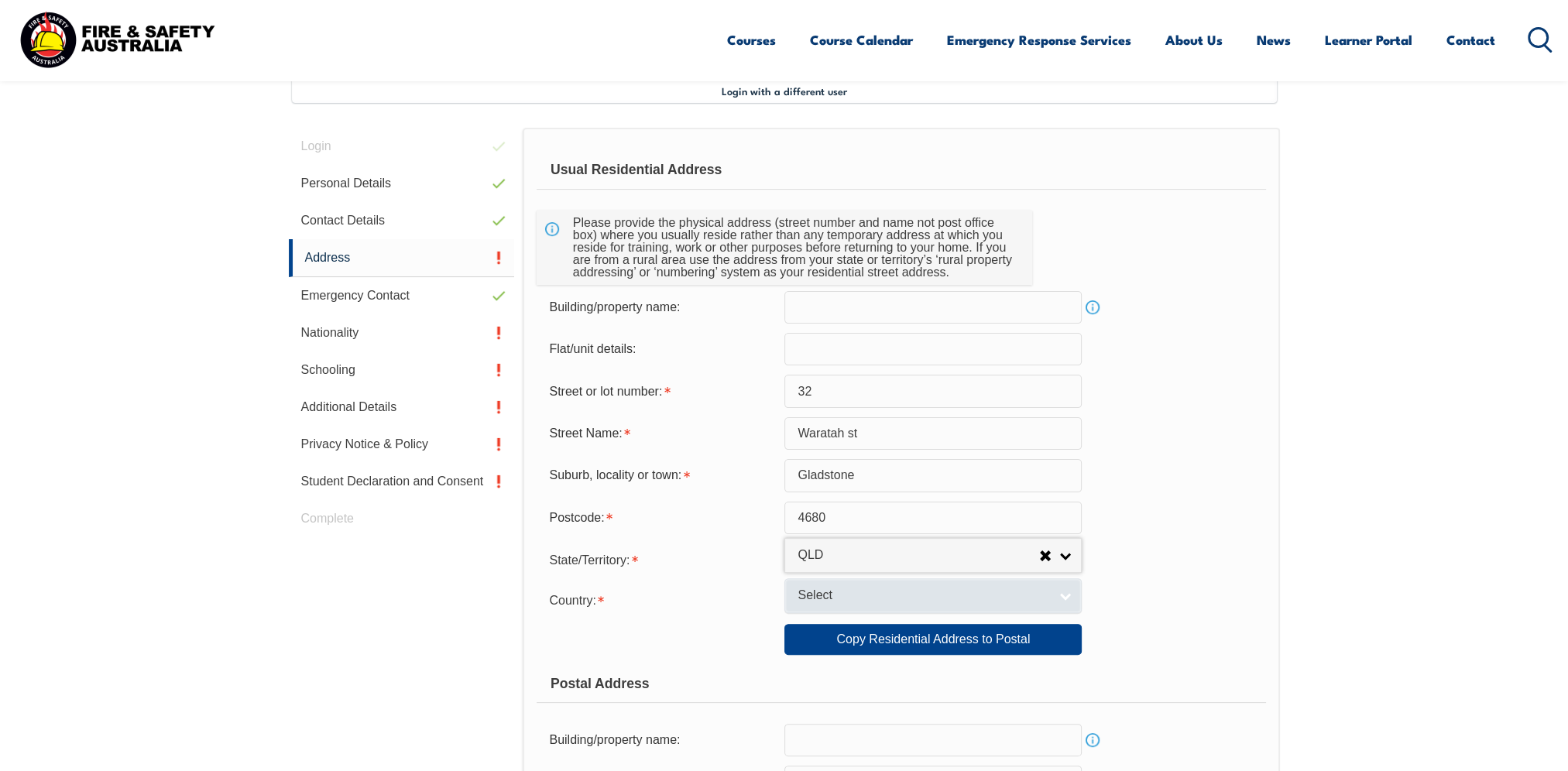
click at [1062, 597] on link "Select" at bounding box center [933, 595] width 297 height 35
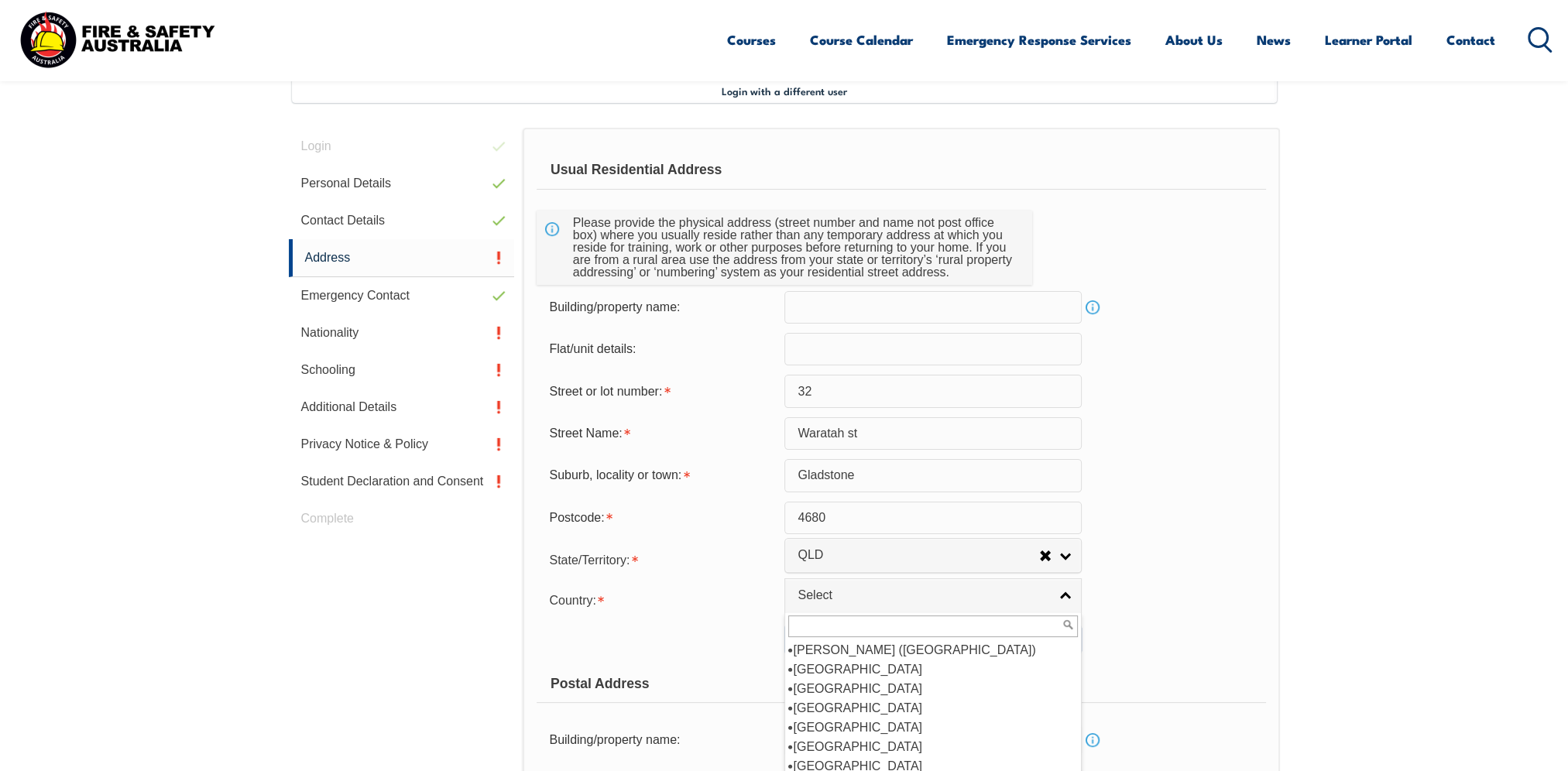
scroll to position [233, 0]
click at [823, 668] on li "[GEOGRAPHIC_DATA]" at bounding box center [933, 669] width 290 height 19
select select "1101"
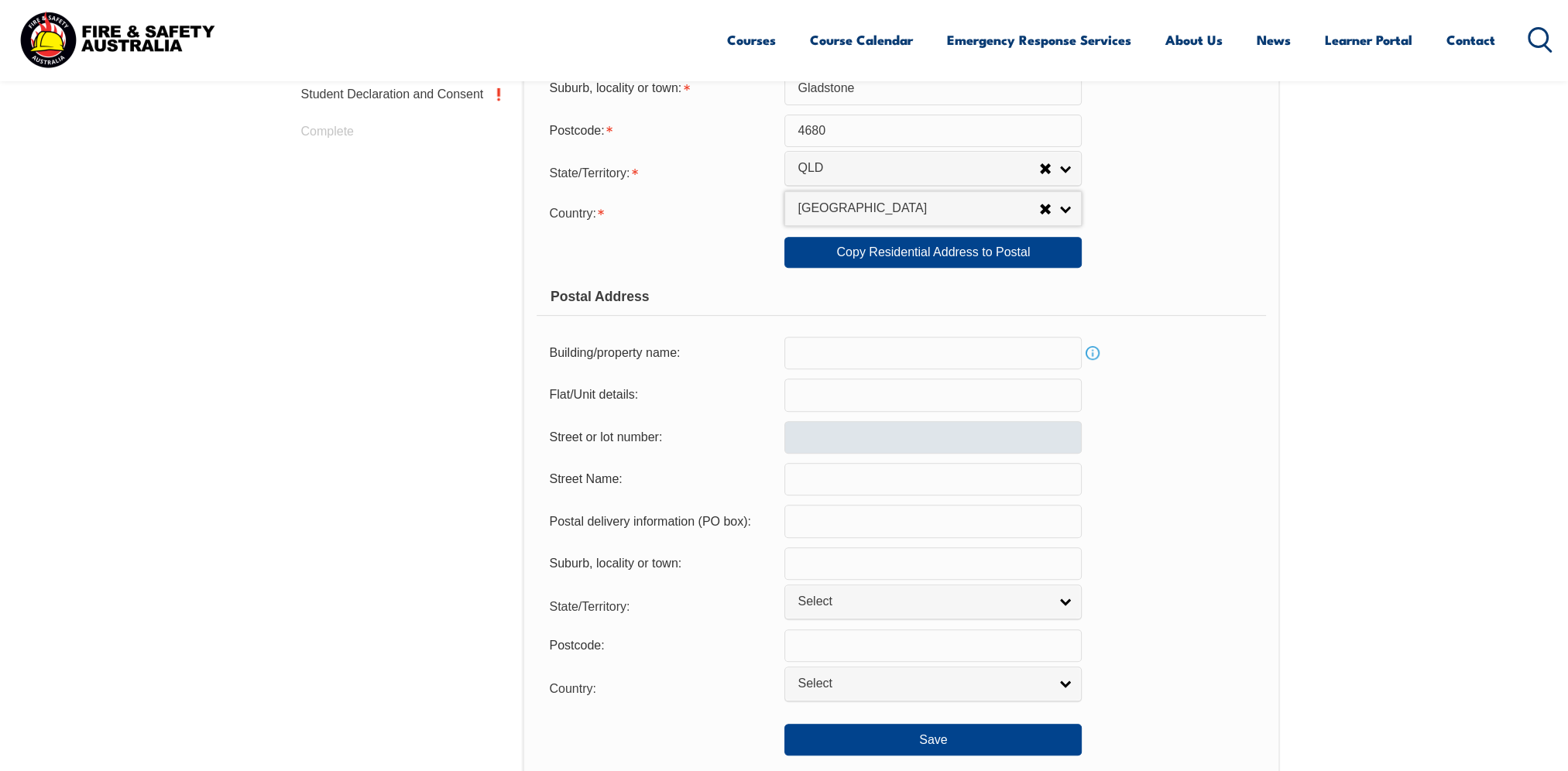
scroll to position [421, 0]
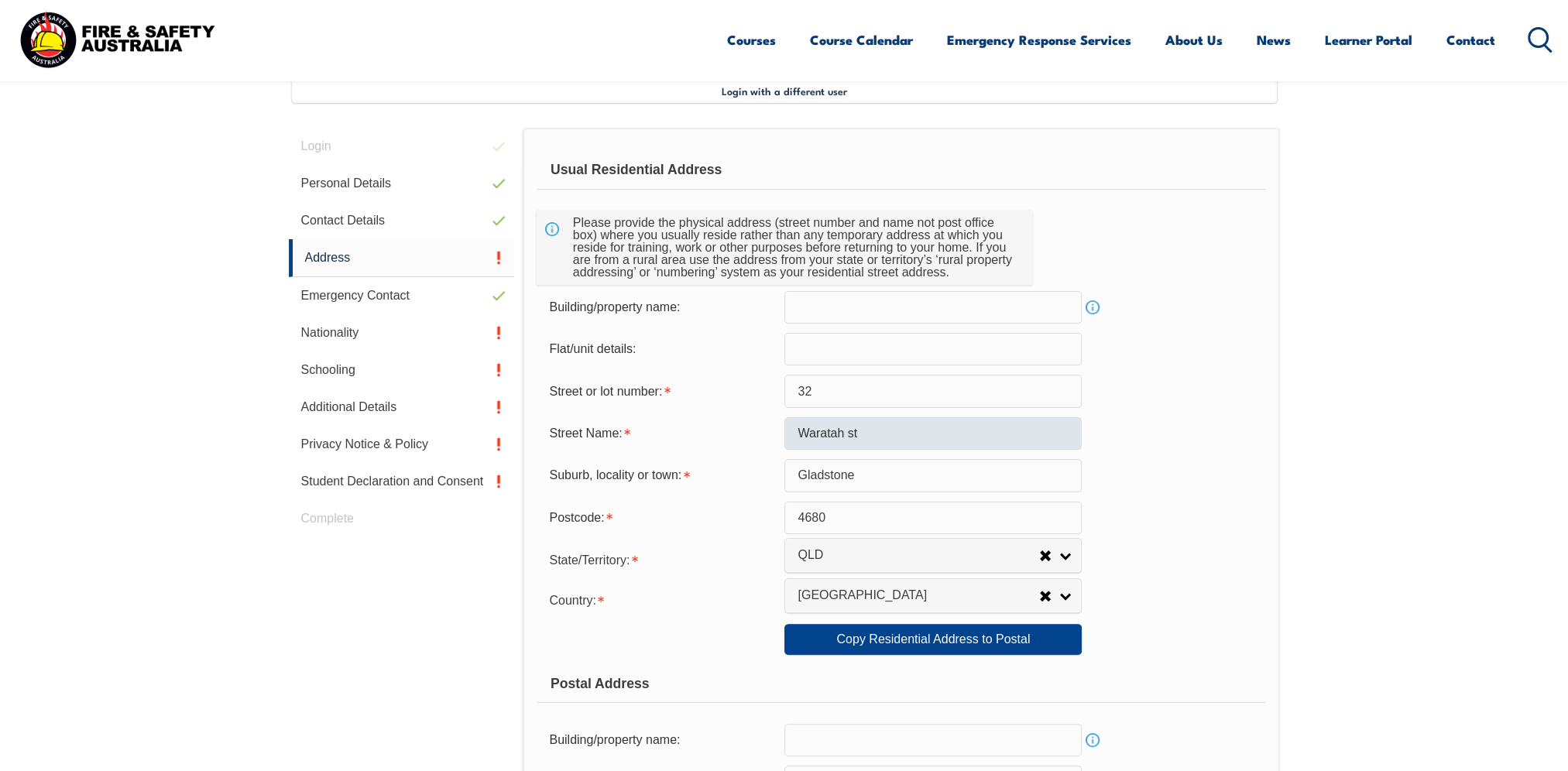
drag, startPoint x: 1192, startPoint y: 580, endPoint x: 791, endPoint y: 421, distance: 431.4
click at [788, 430] on form "Usual Residential Address Please provide the physical address (street number an…" at bounding box center [900, 647] width 728 height 991
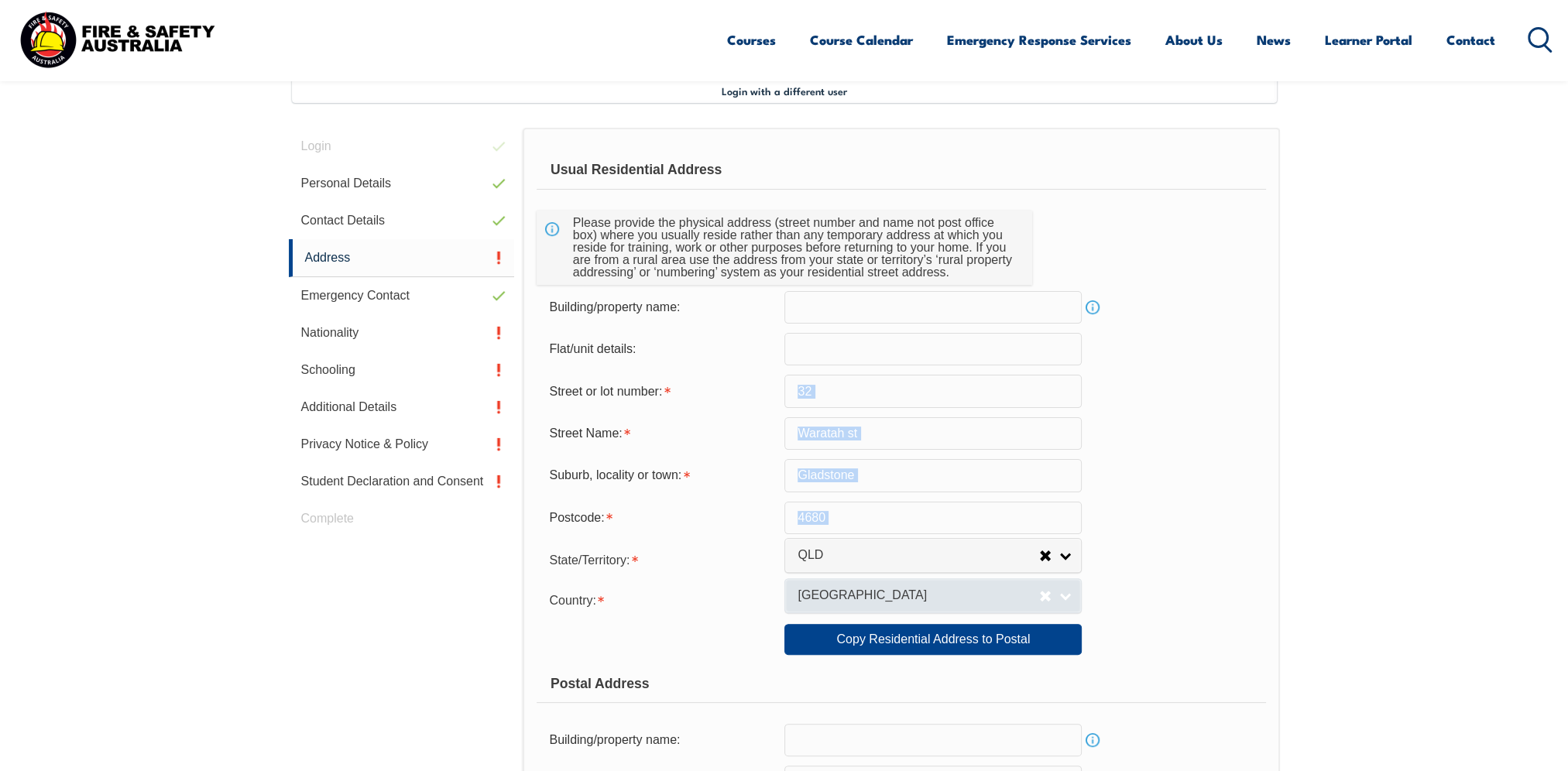
drag, startPoint x: 1185, startPoint y: 371, endPoint x: 973, endPoint y: 607, distance: 317.2
click at [973, 607] on form "Usual Residential Address Please provide the physical address (street number an…" at bounding box center [900, 647] width 728 height 991
drag, startPoint x: 1177, startPoint y: 640, endPoint x: 1181, endPoint y: 631, distance: 9.8
click at [1178, 639] on div "Copy Residential Address to Postal: Copy Residential Address to Postal" at bounding box center [900, 639] width 728 height 31
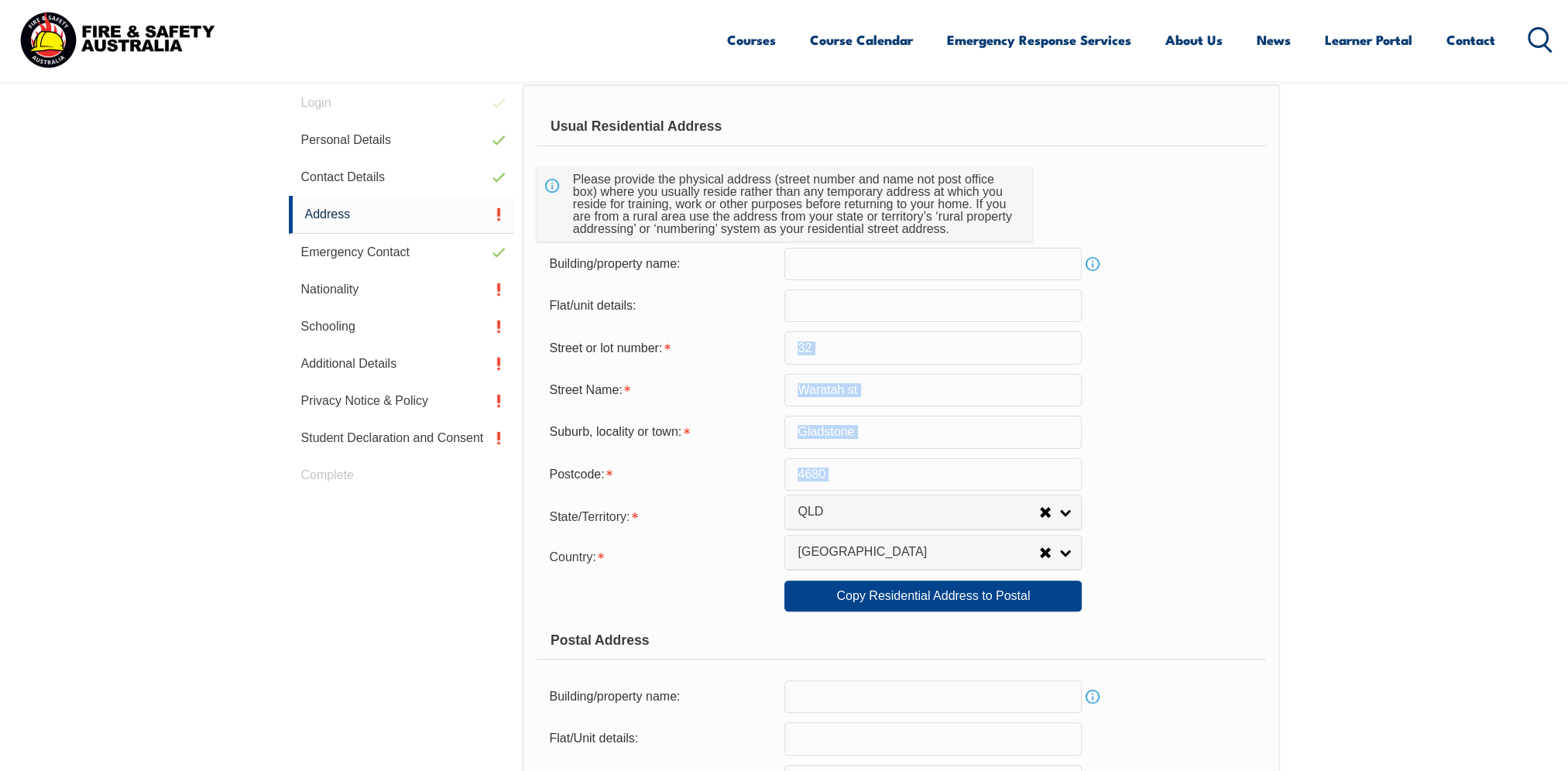
scroll to position [852, 0]
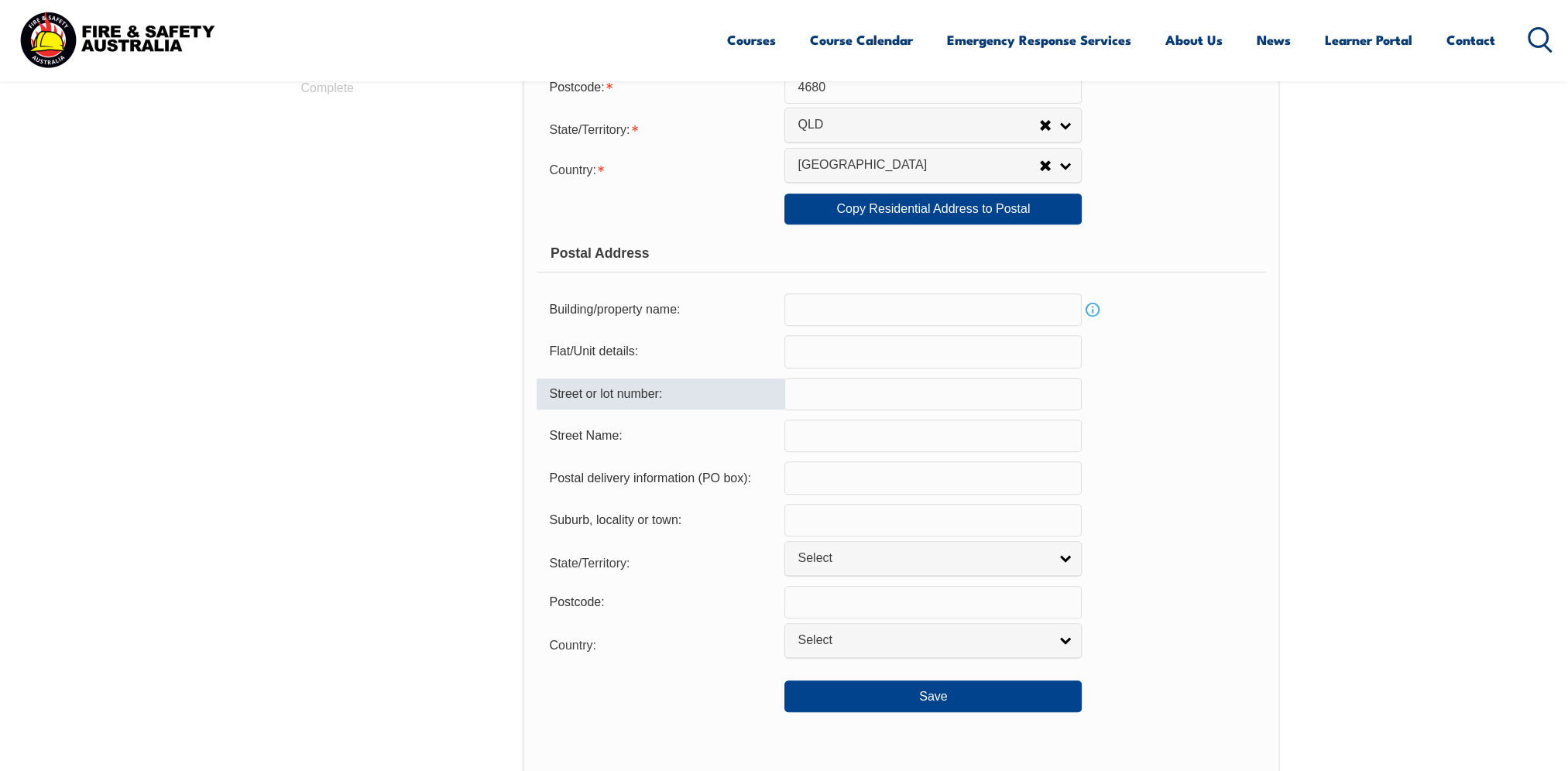
click at [798, 389] on input "text" at bounding box center [933, 394] width 297 height 32
type input "32"
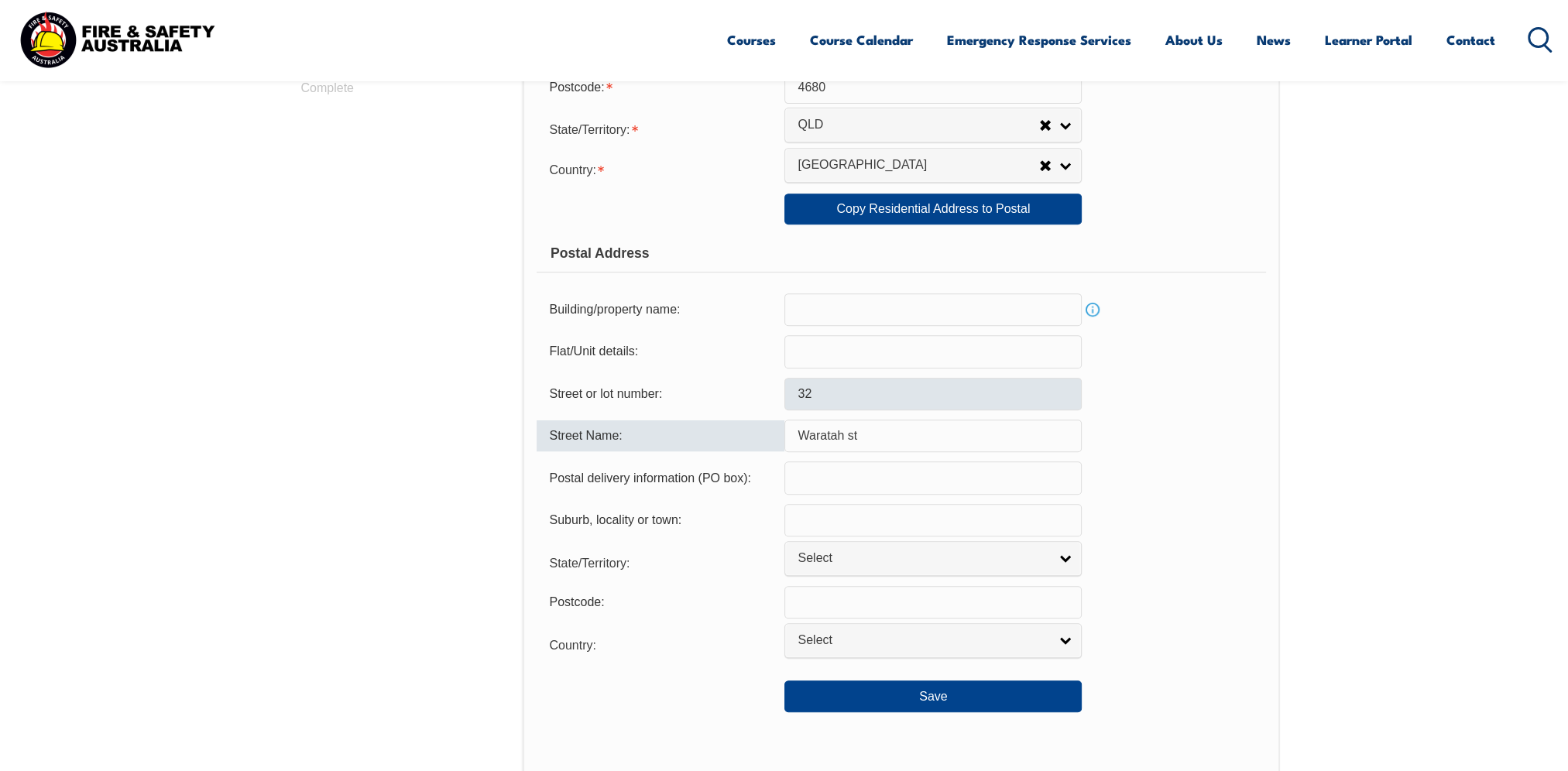
type input "Waratah st"
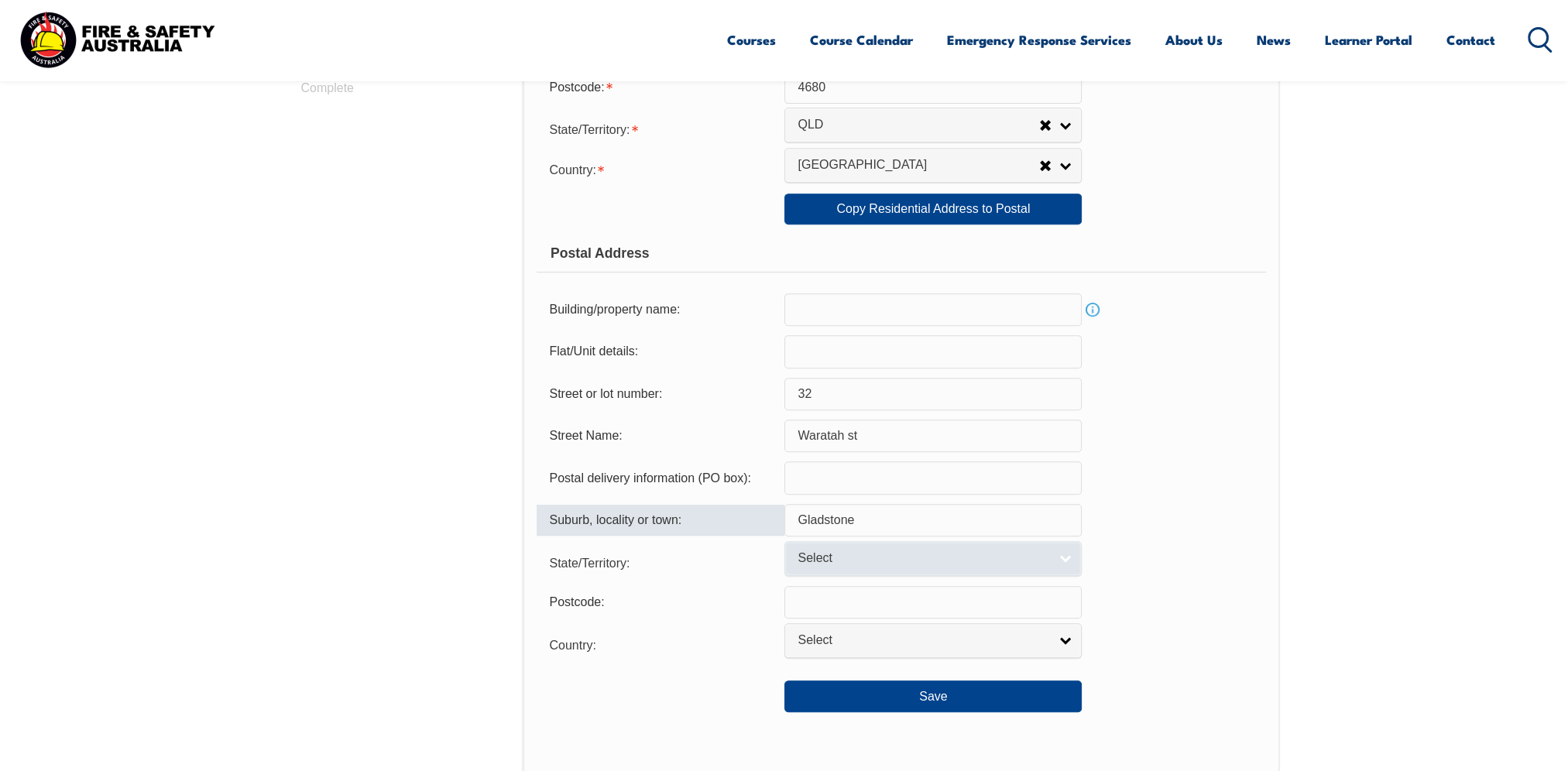
type input "Gladstone"
click at [1070, 555] on link "Select" at bounding box center [933, 558] width 297 height 35
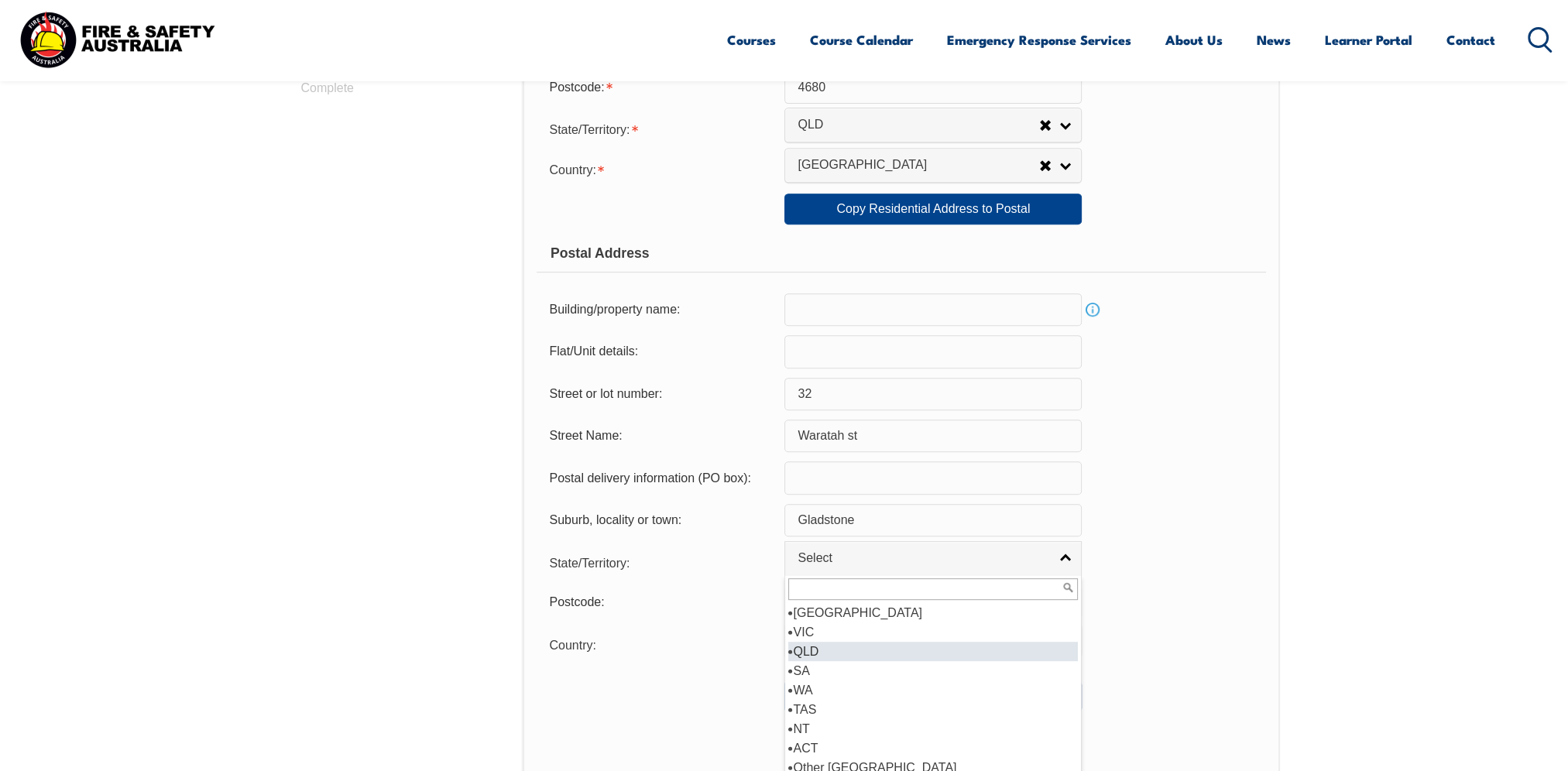
click at [951, 649] on li "QLD" at bounding box center [933, 651] width 290 height 19
select select "QLD"
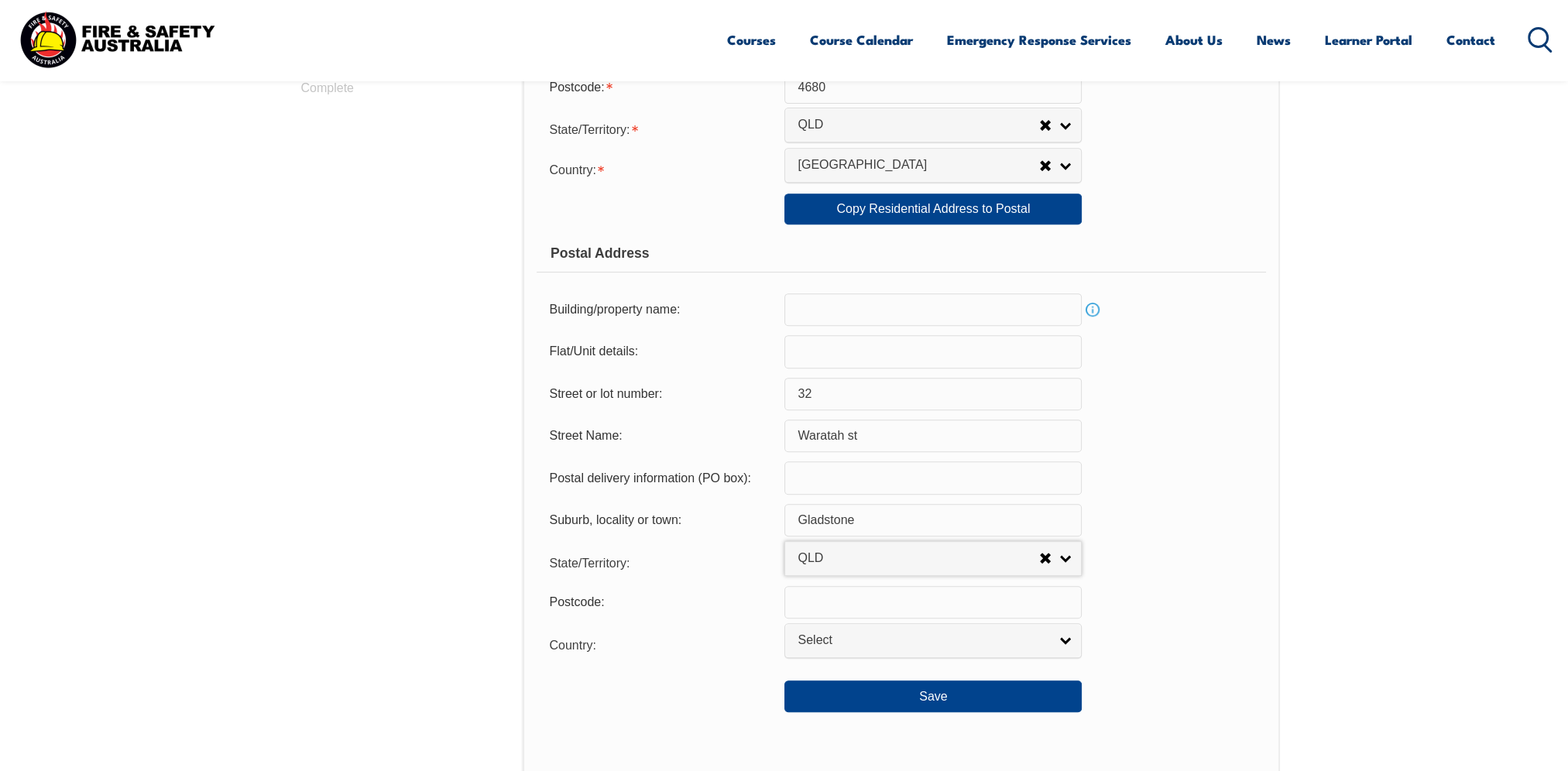
click at [877, 592] on input "text" at bounding box center [933, 602] width 297 height 32
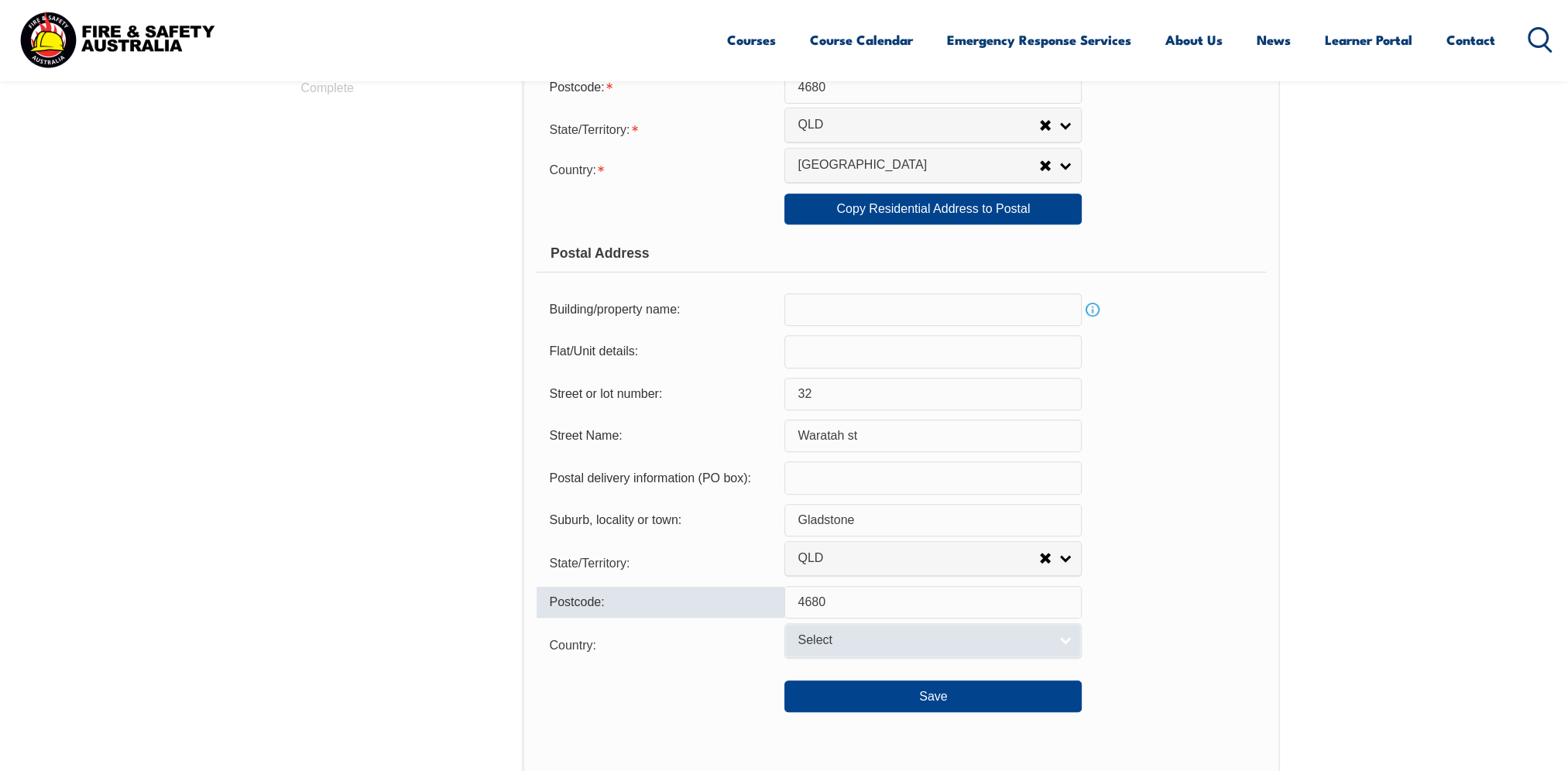
type input "4680"
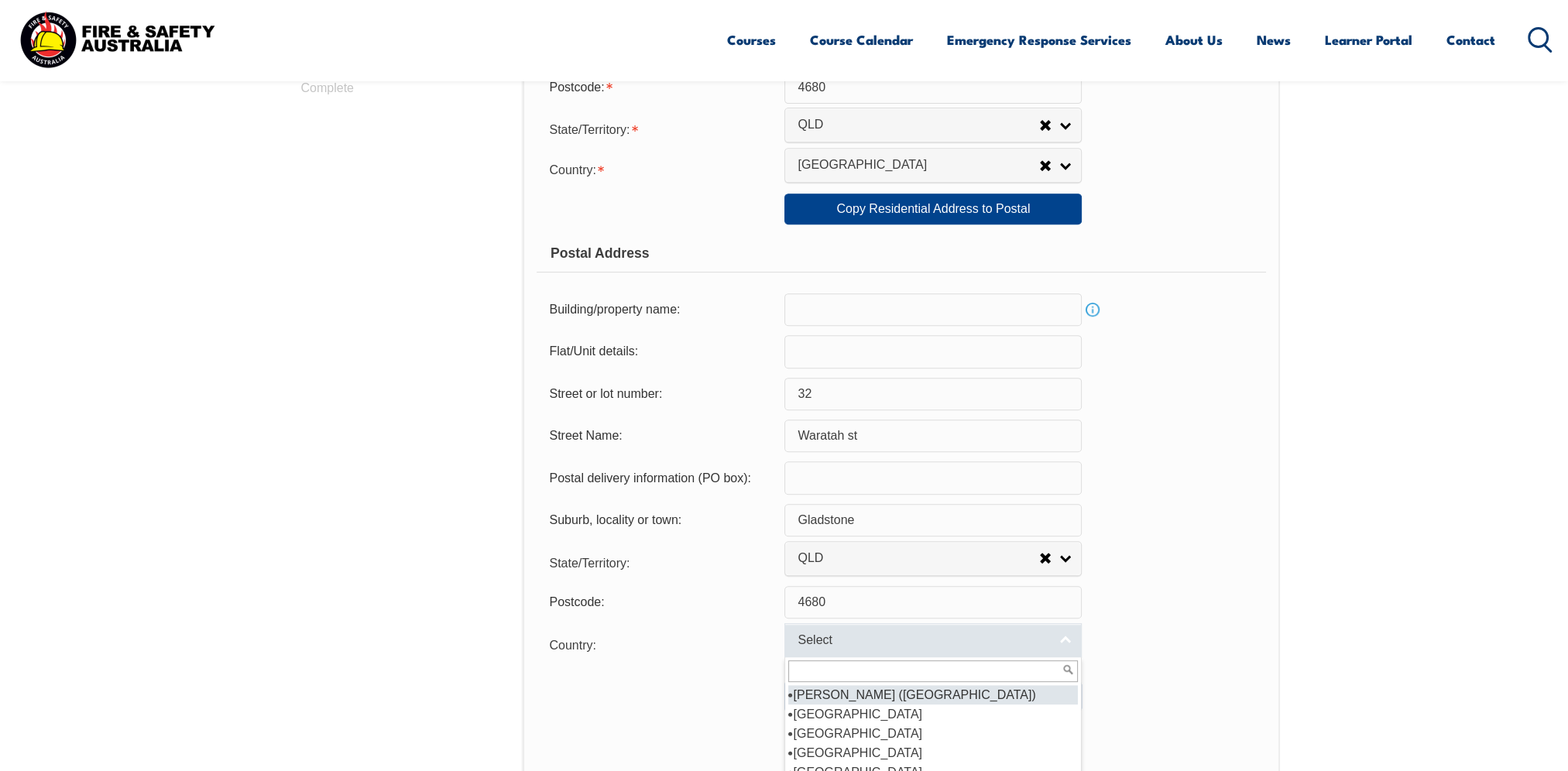
click at [1065, 638] on link "Select" at bounding box center [933, 640] width 297 height 35
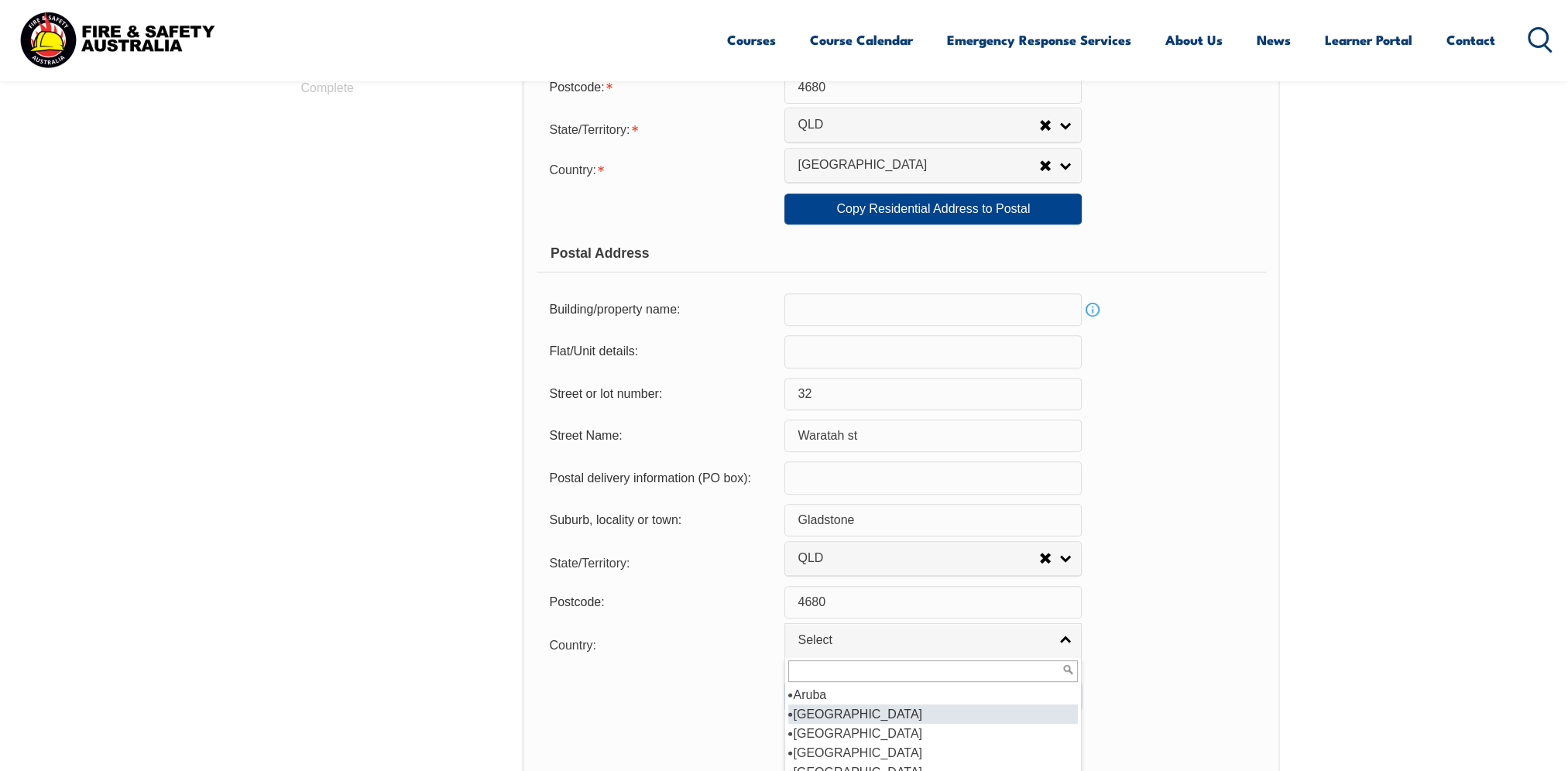
click at [821, 705] on li "[GEOGRAPHIC_DATA]" at bounding box center [933, 714] width 290 height 19
select select "1101"
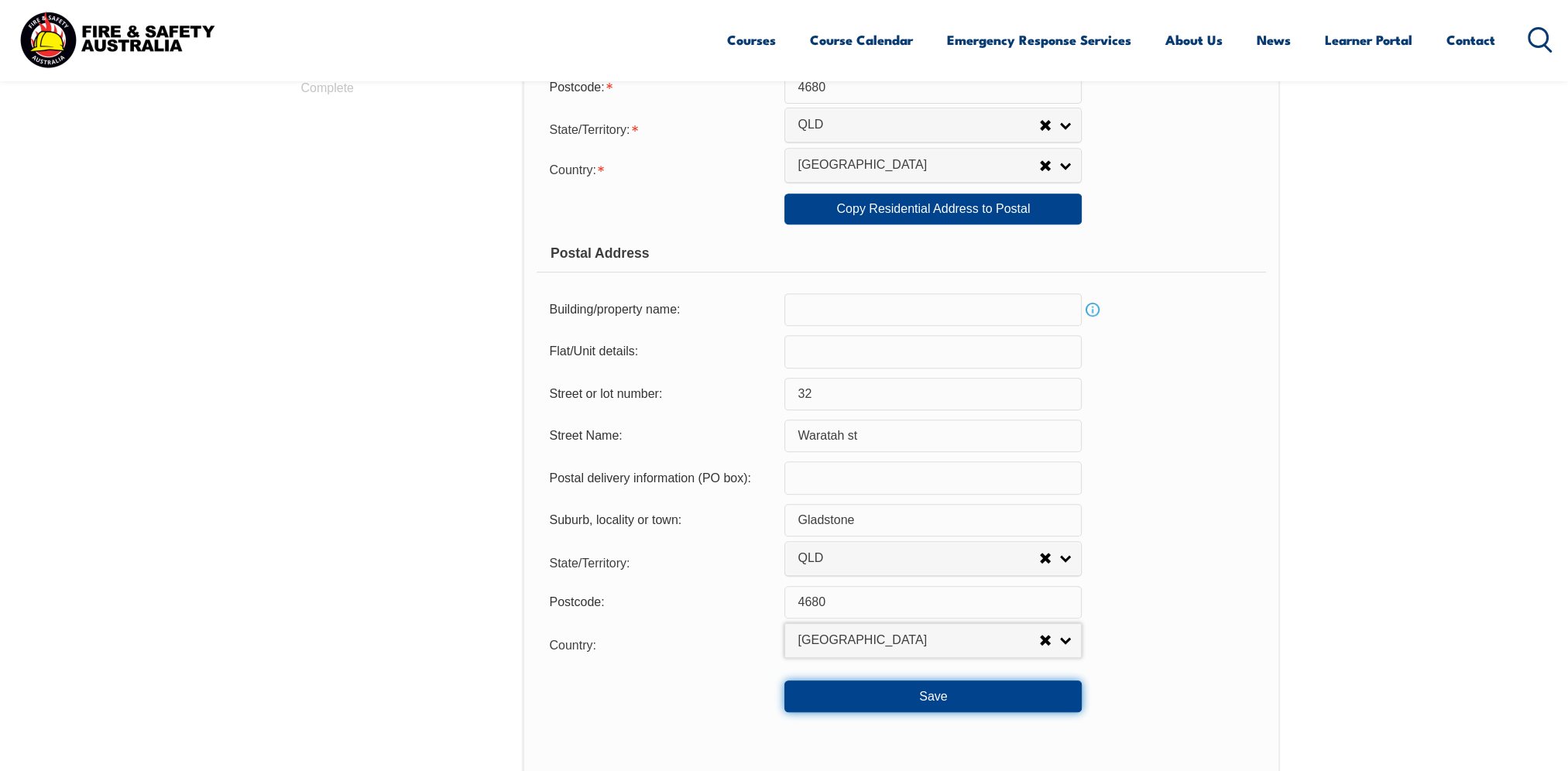
click at [915, 697] on button "Save" at bounding box center [933, 696] width 297 height 31
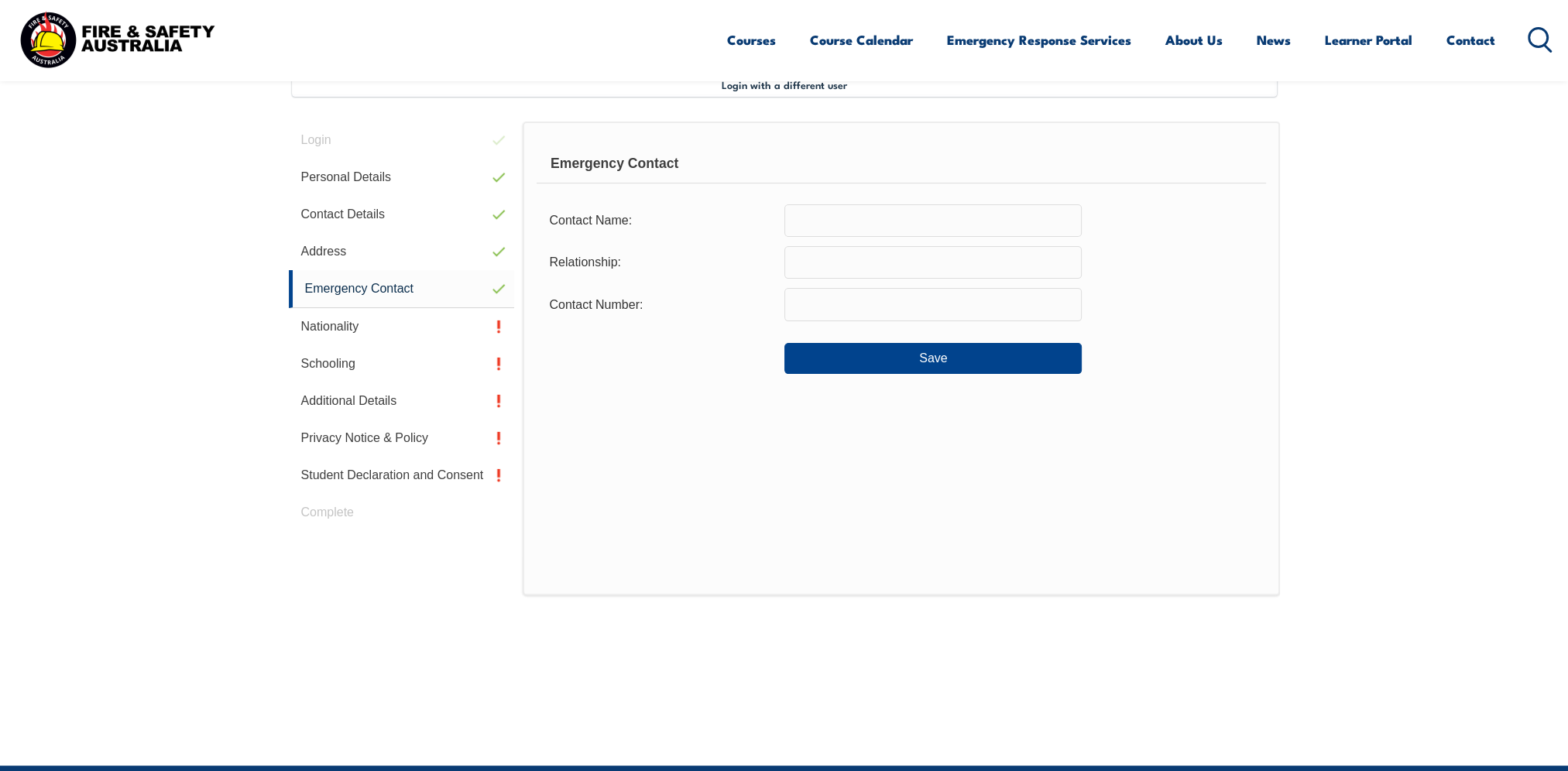
scroll to position [421, 0]
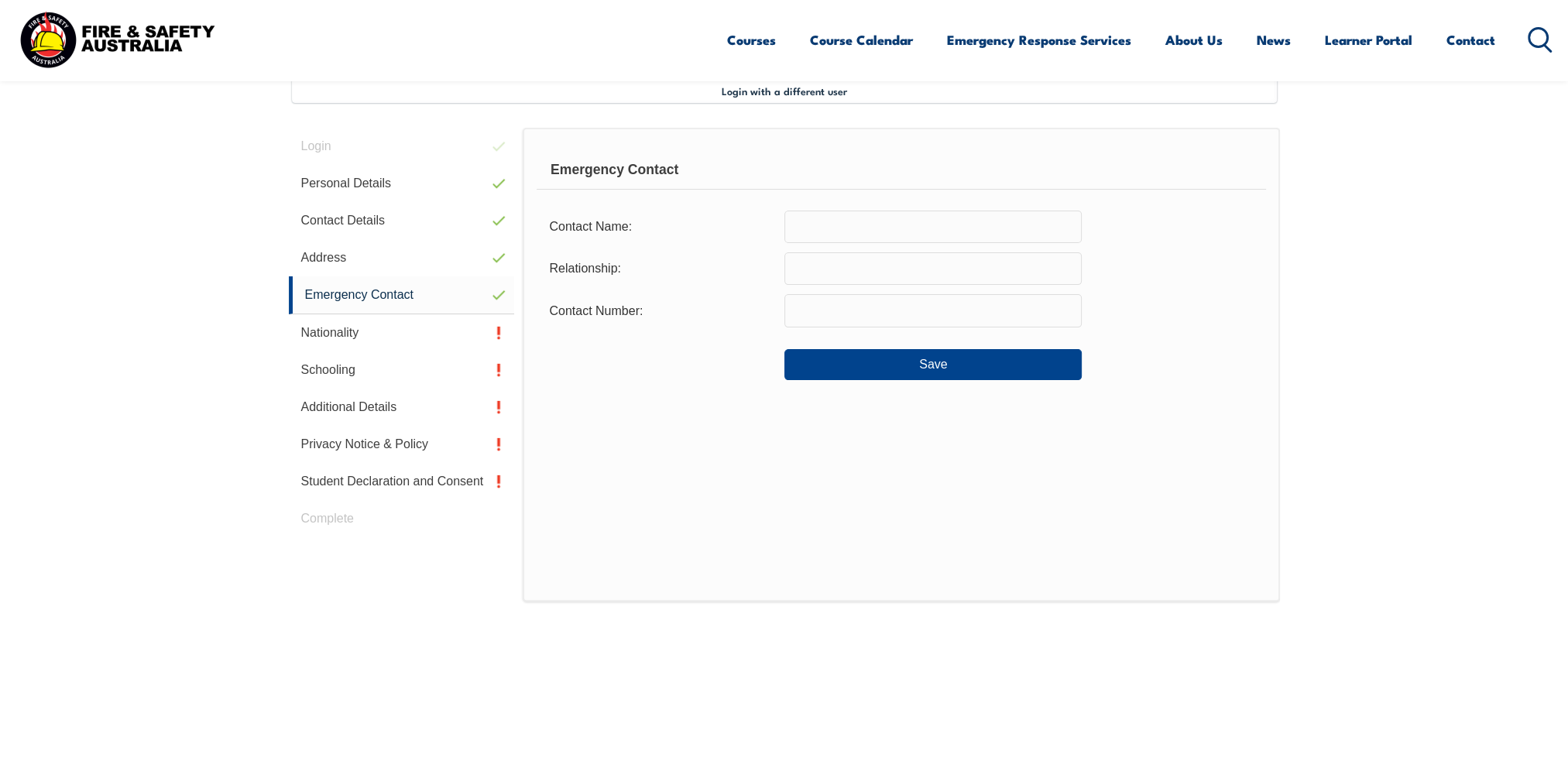
click at [815, 220] on input "text" at bounding box center [933, 227] width 297 height 32
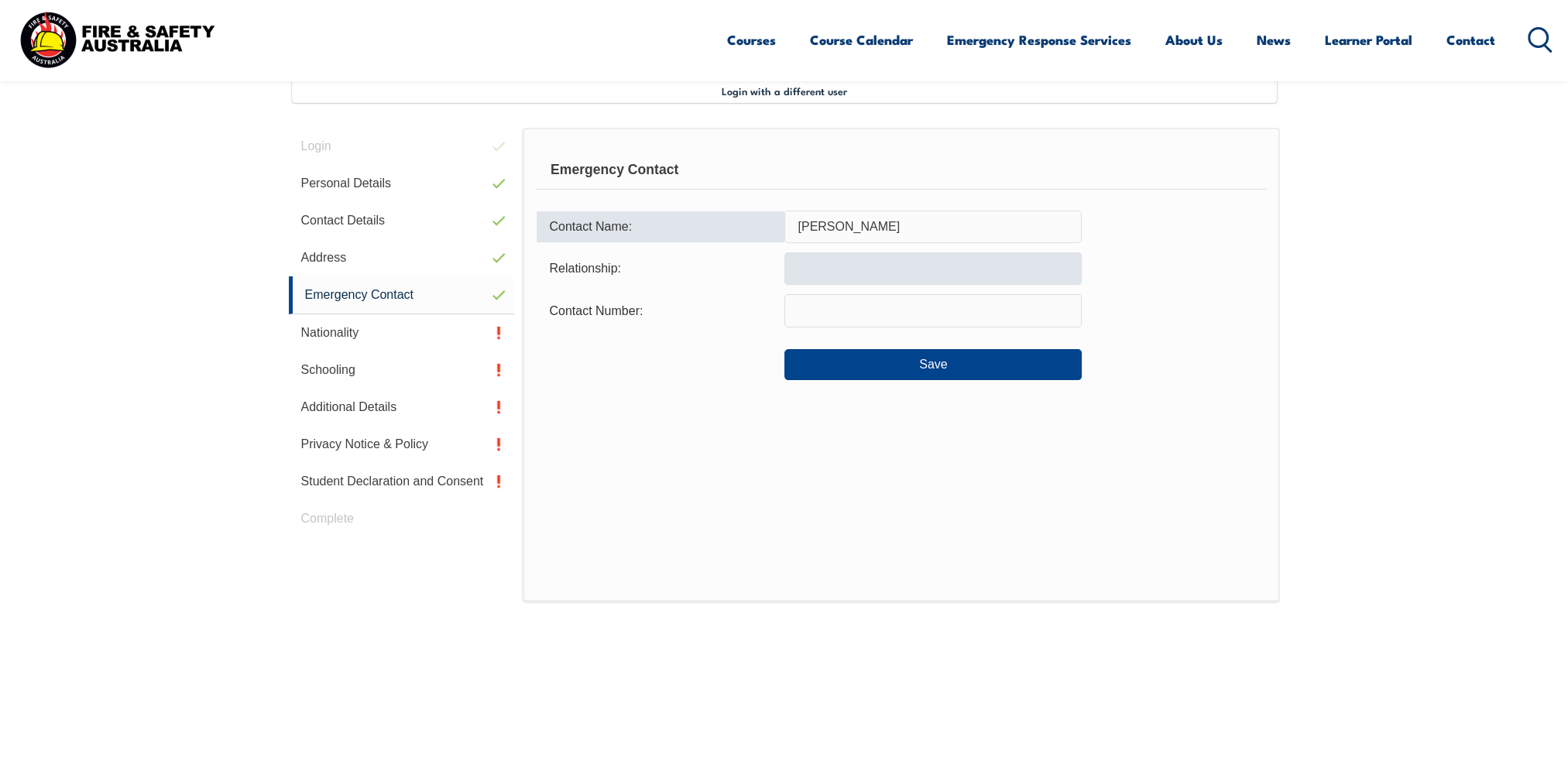
type input "Krista Dean"
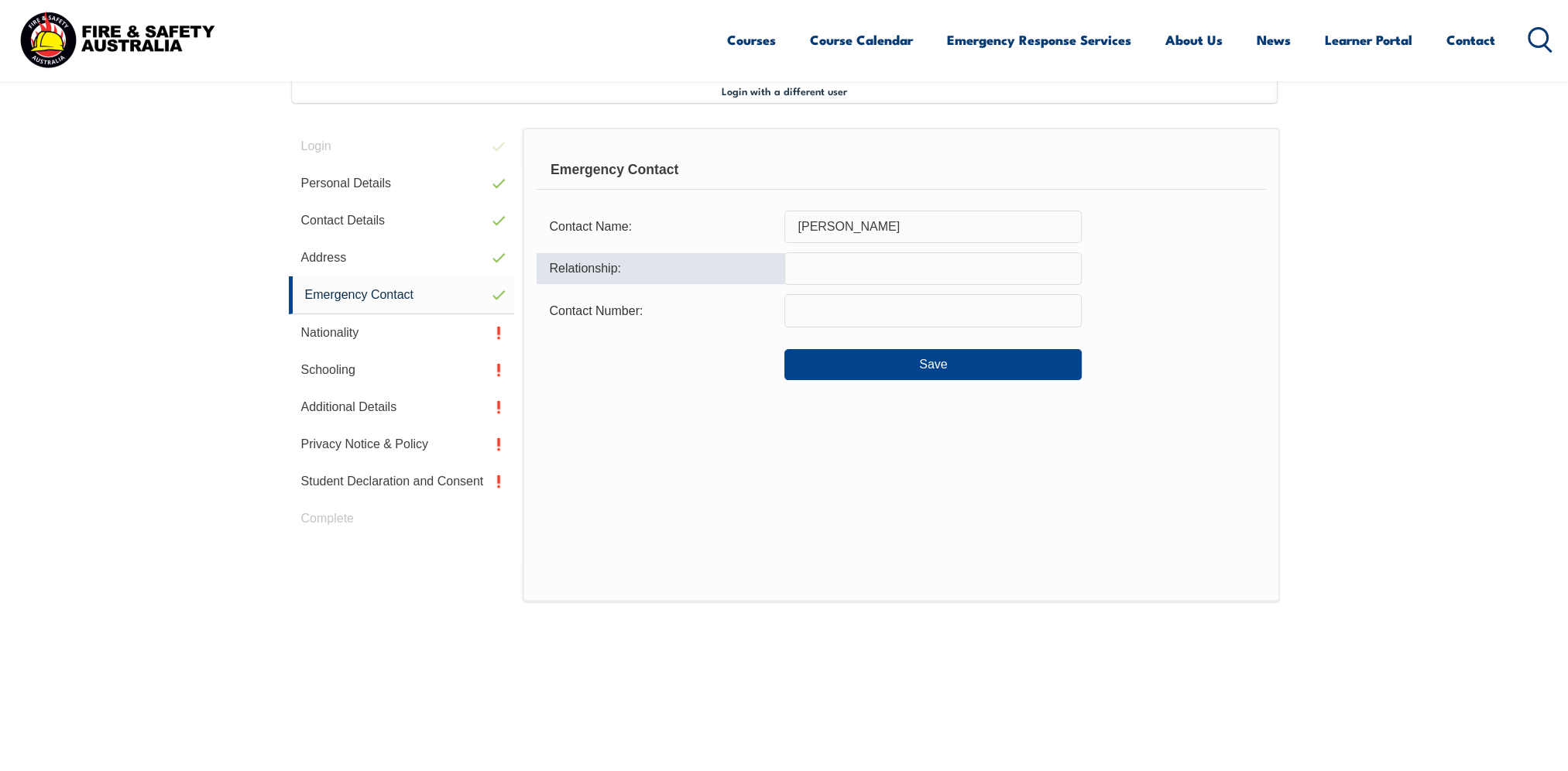
click at [866, 266] on input "text" at bounding box center [933, 269] width 297 height 32
click at [867, 314] on input "text" at bounding box center [933, 310] width 297 height 32
click at [830, 267] on input "Wife" at bounding box center [933, 269] width 297 height 32
type input "W"
type input "Concubine"
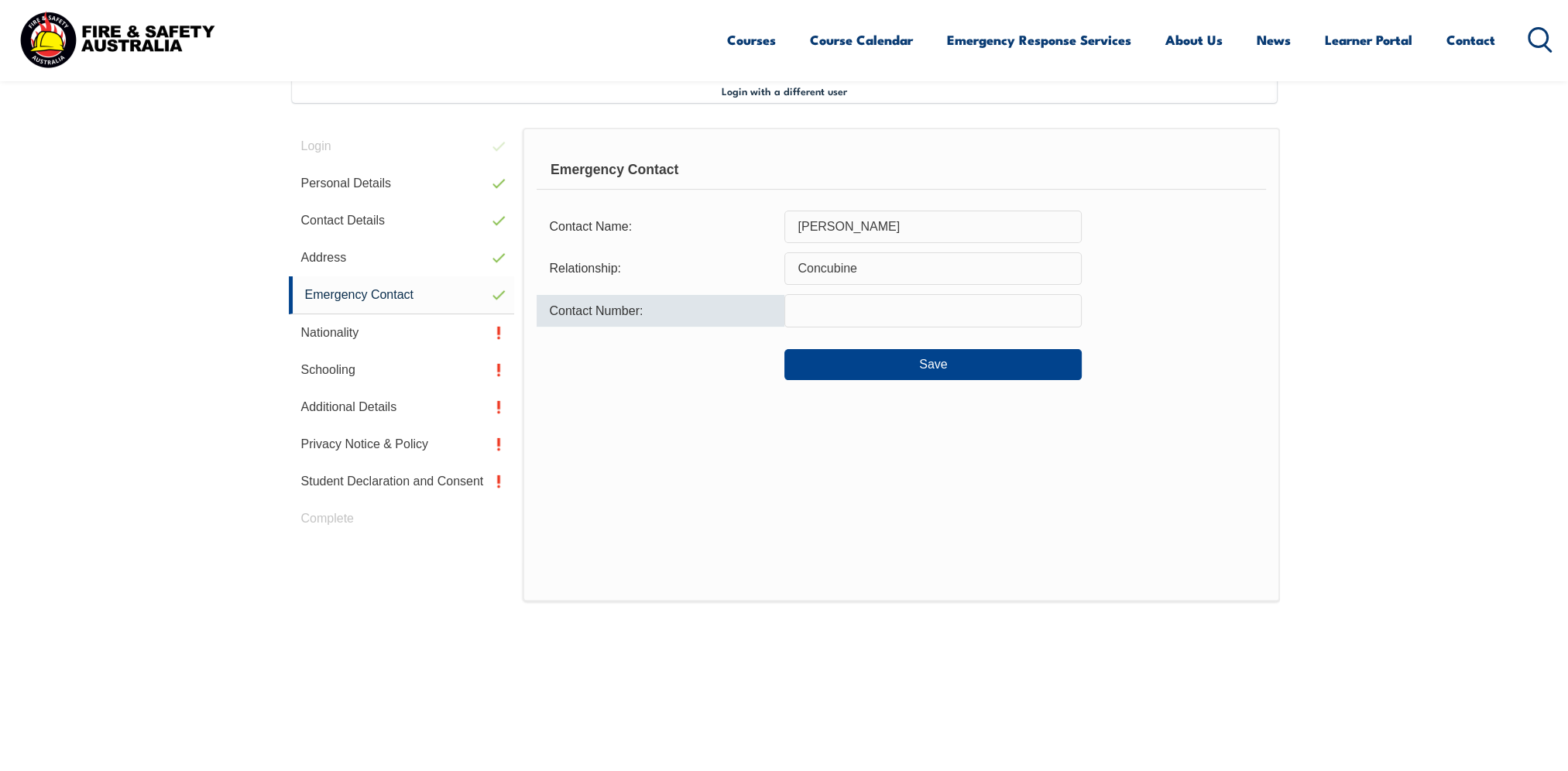
click at [855, 308] on input "text" at bounding box center [933, 310] width 297 height 32
type input "0481205557"
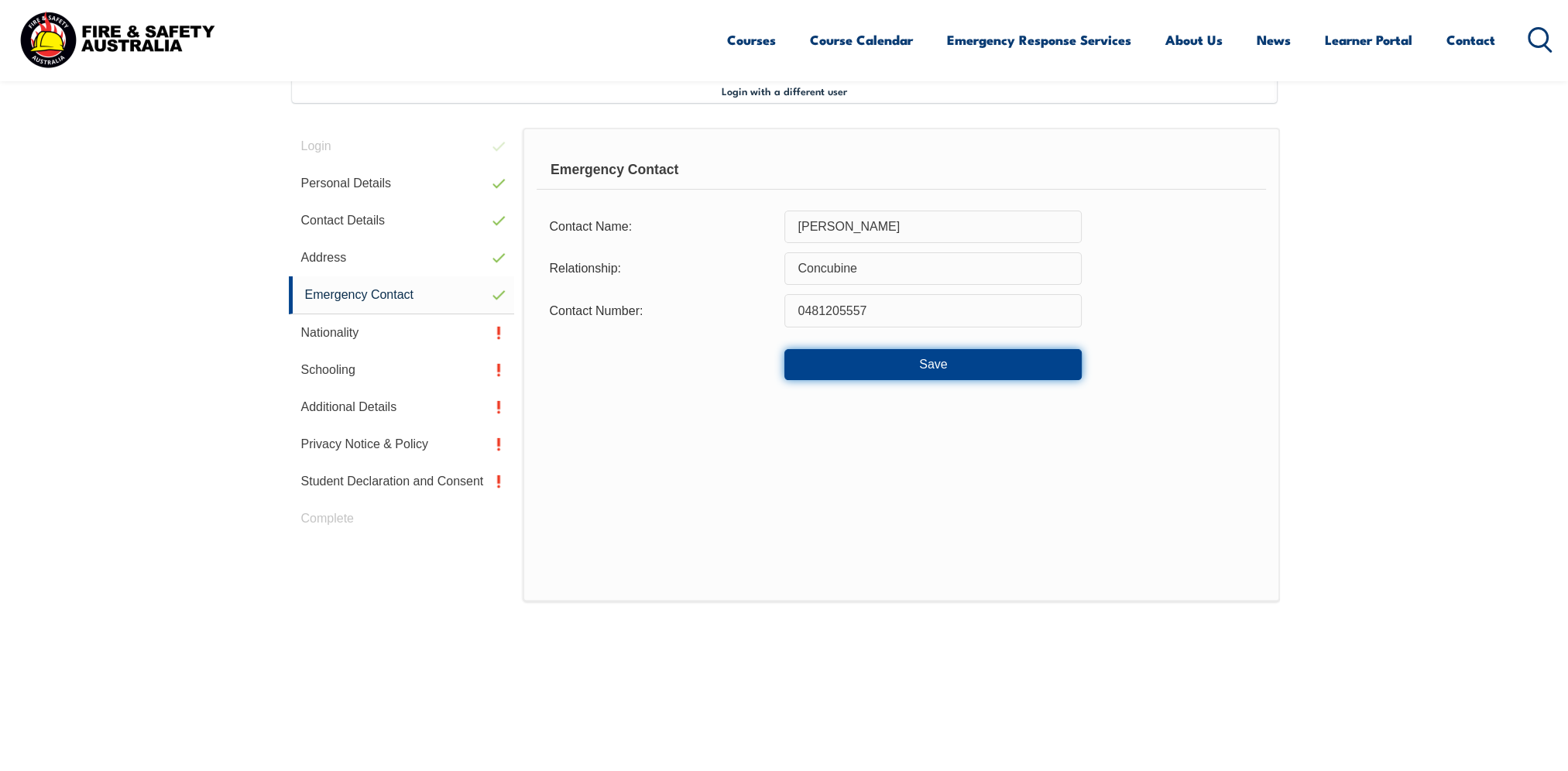
click at [918, 365] on button "Save" at bounding box center [933, 365] width 297 height 31
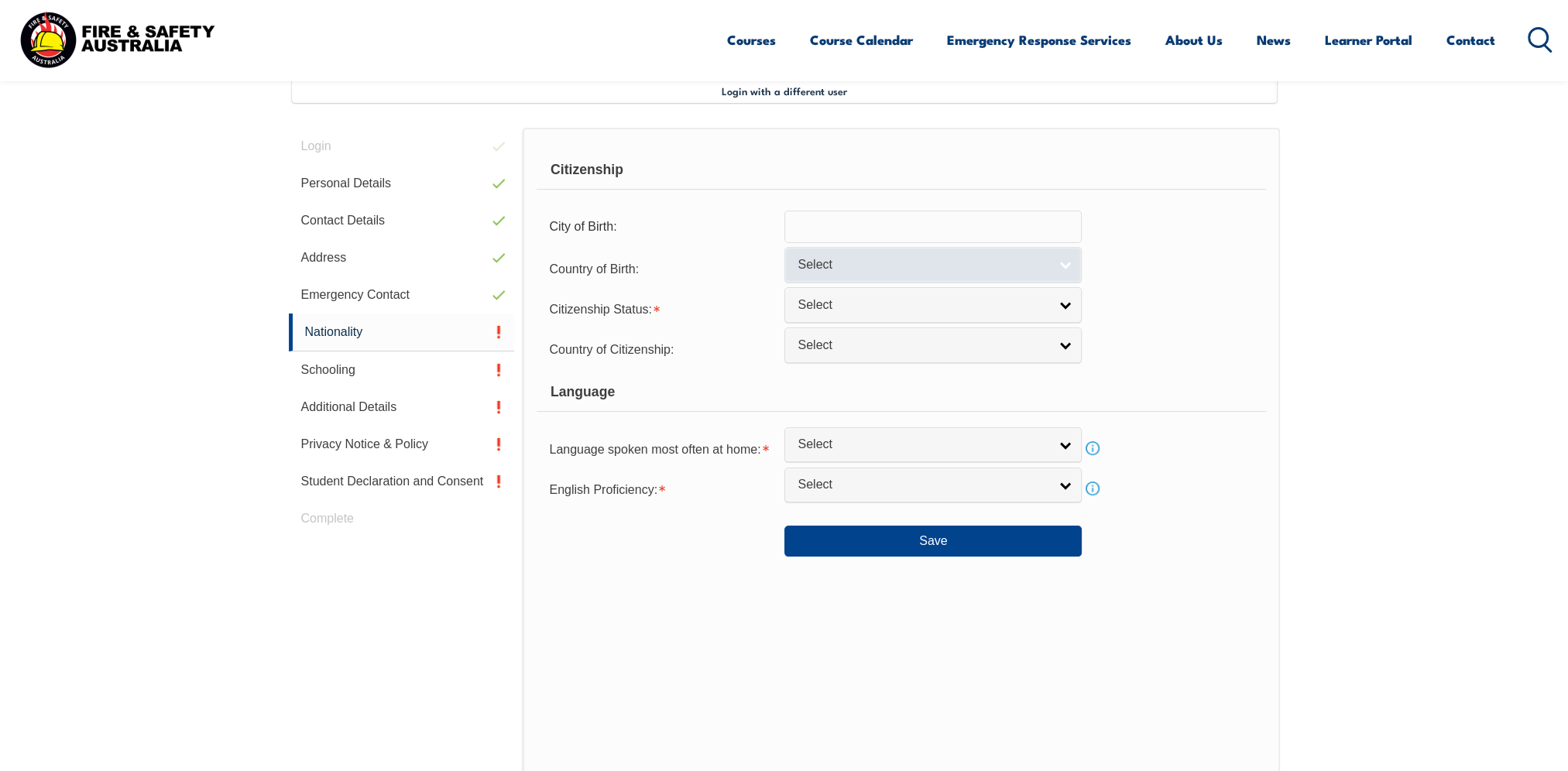
click at [1072, 263] on link "Select" at bounding box center [933, 264] width 297 height 35
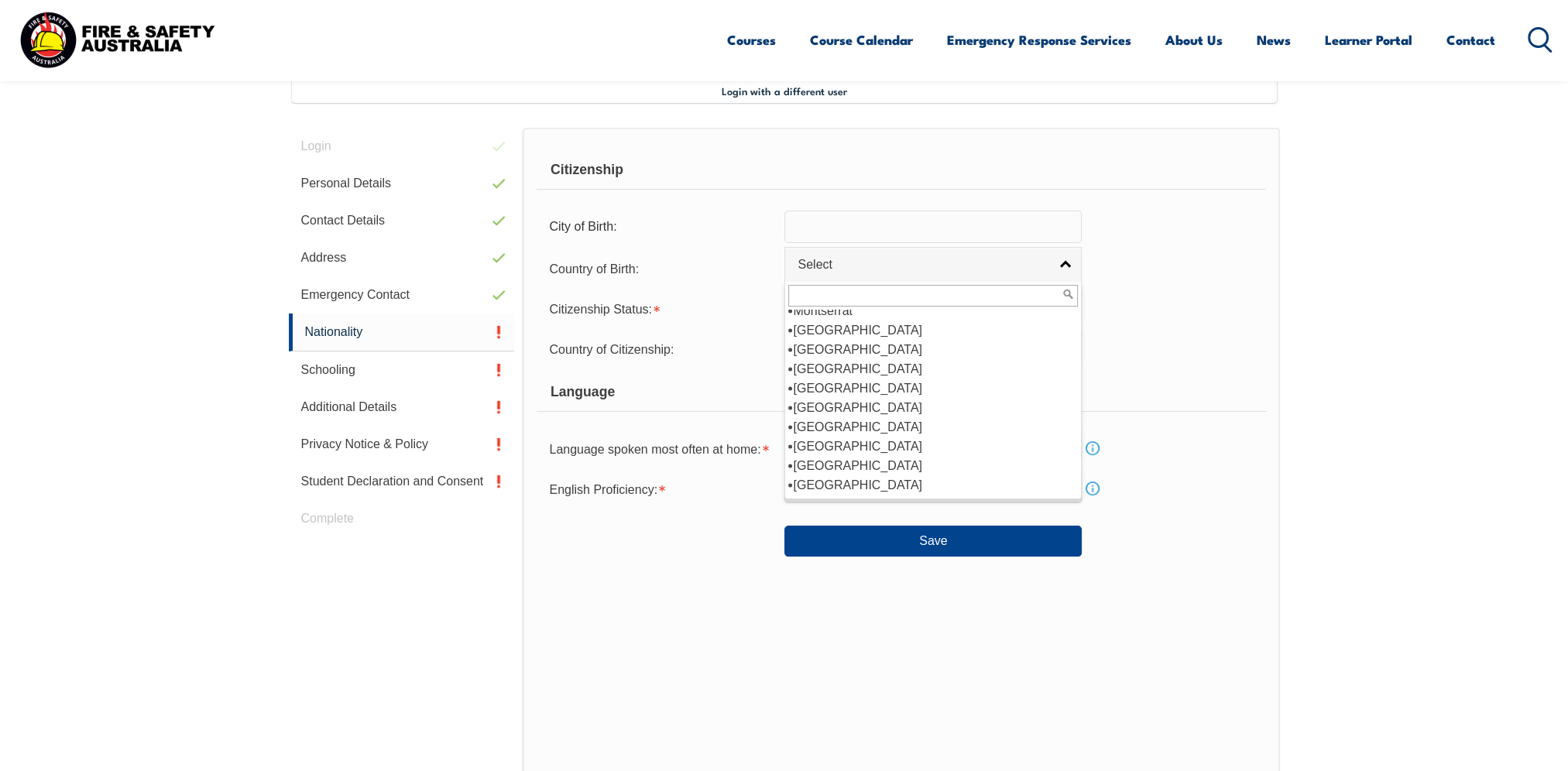
scroll to position [2981, 0]
click at [879, 391] on li "[GEOGRAPHIC_DATA]" at bounding box center [933, 401] width 290 height 19
select select "1201"
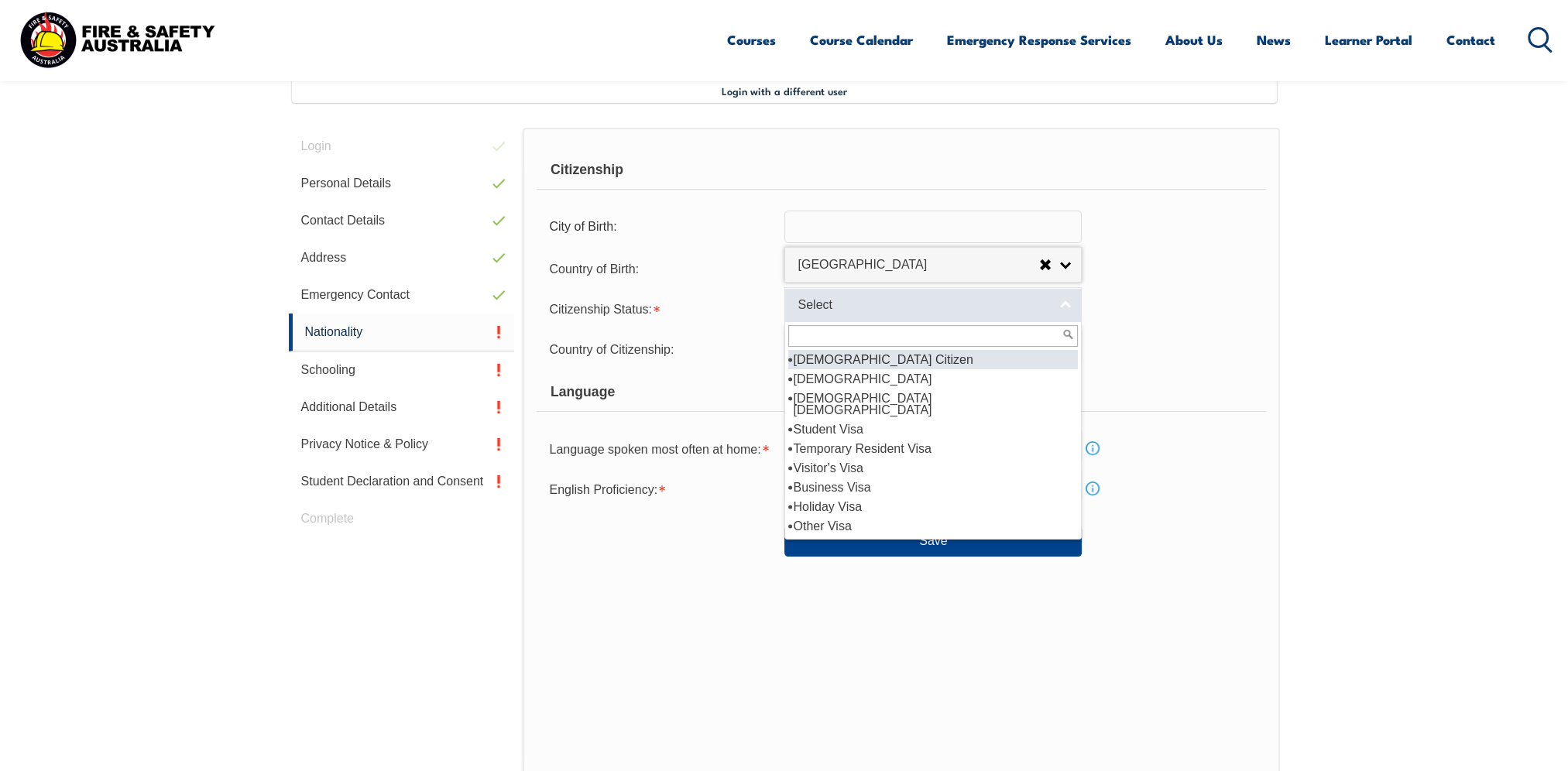
click at [1062, 310] on link "Select" at bounding box center [933, 304] width 297 height 35
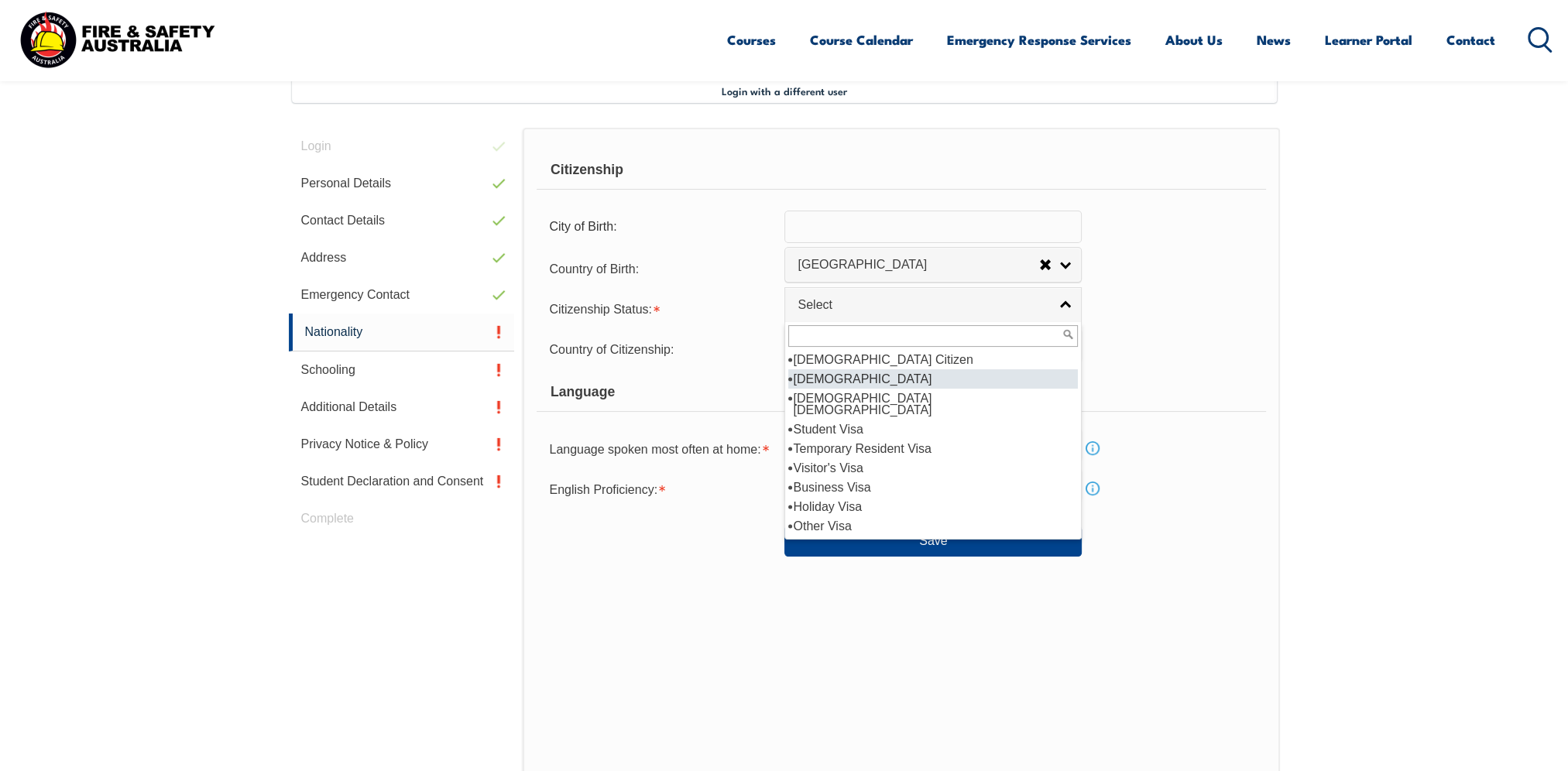
click at [916, 382] on li "[DEMOGRAPHIC_DATA]" at bounding box center [933, 379] width 290 height 19
select select "2"
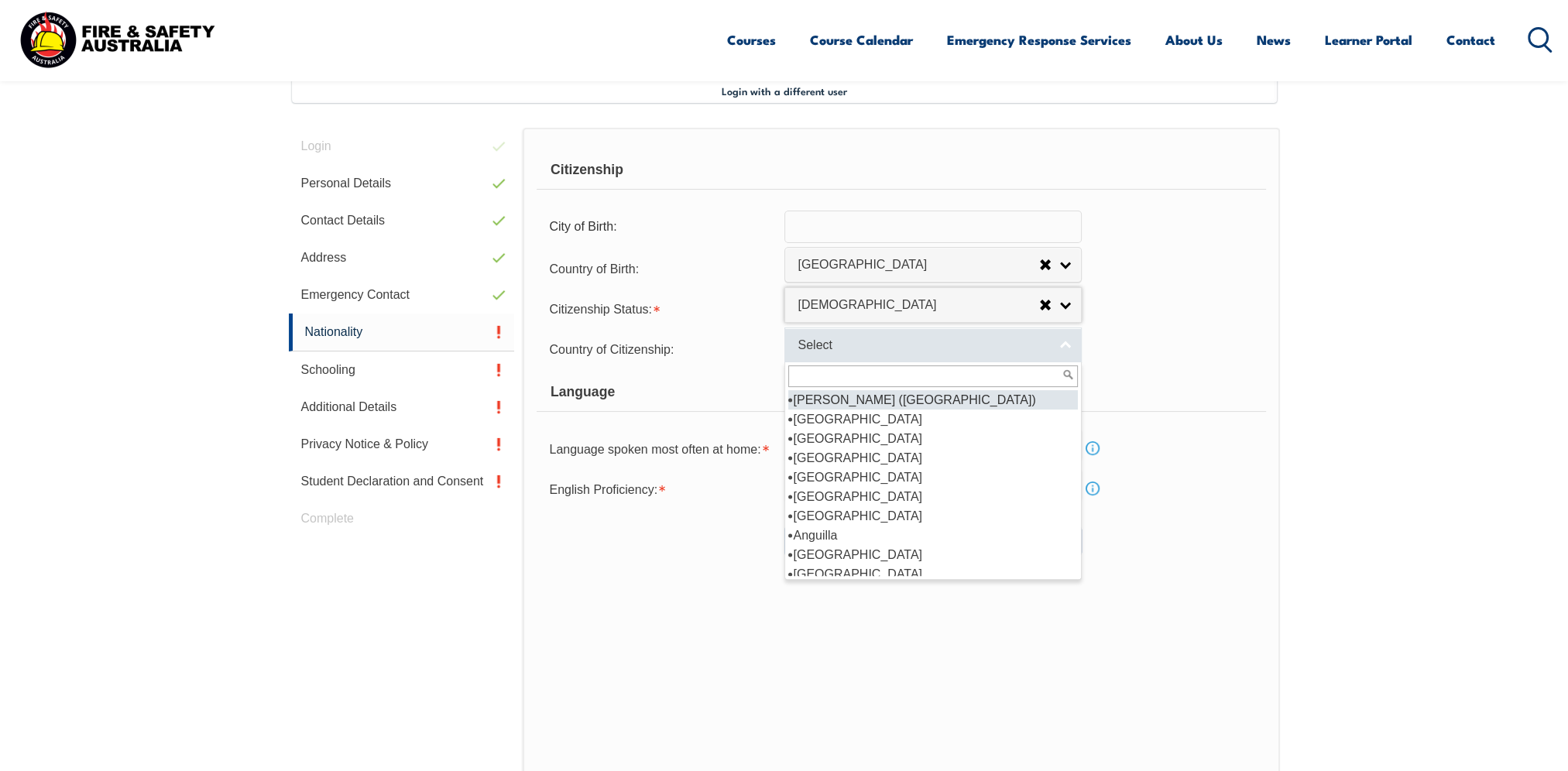
click at [1064, 349] on link "Select" at bounding box center [933, 345] width 297 height 35
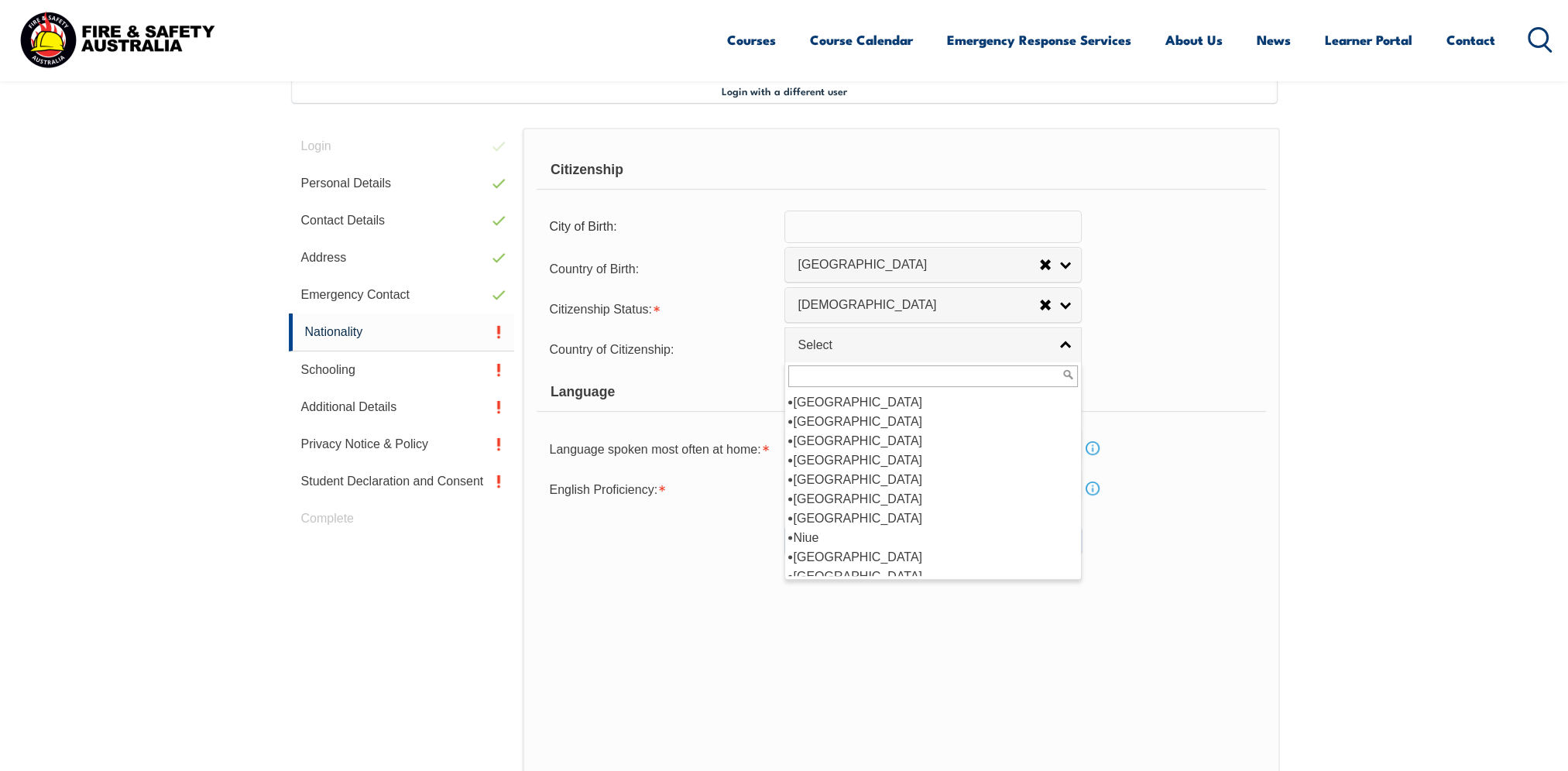
scroll to position [3022, 0]
click at [848, 429] on li "[GEOGRAPHIC_DATA]" at bounding box center [933, 439] width 290 height 19
select select "1201"
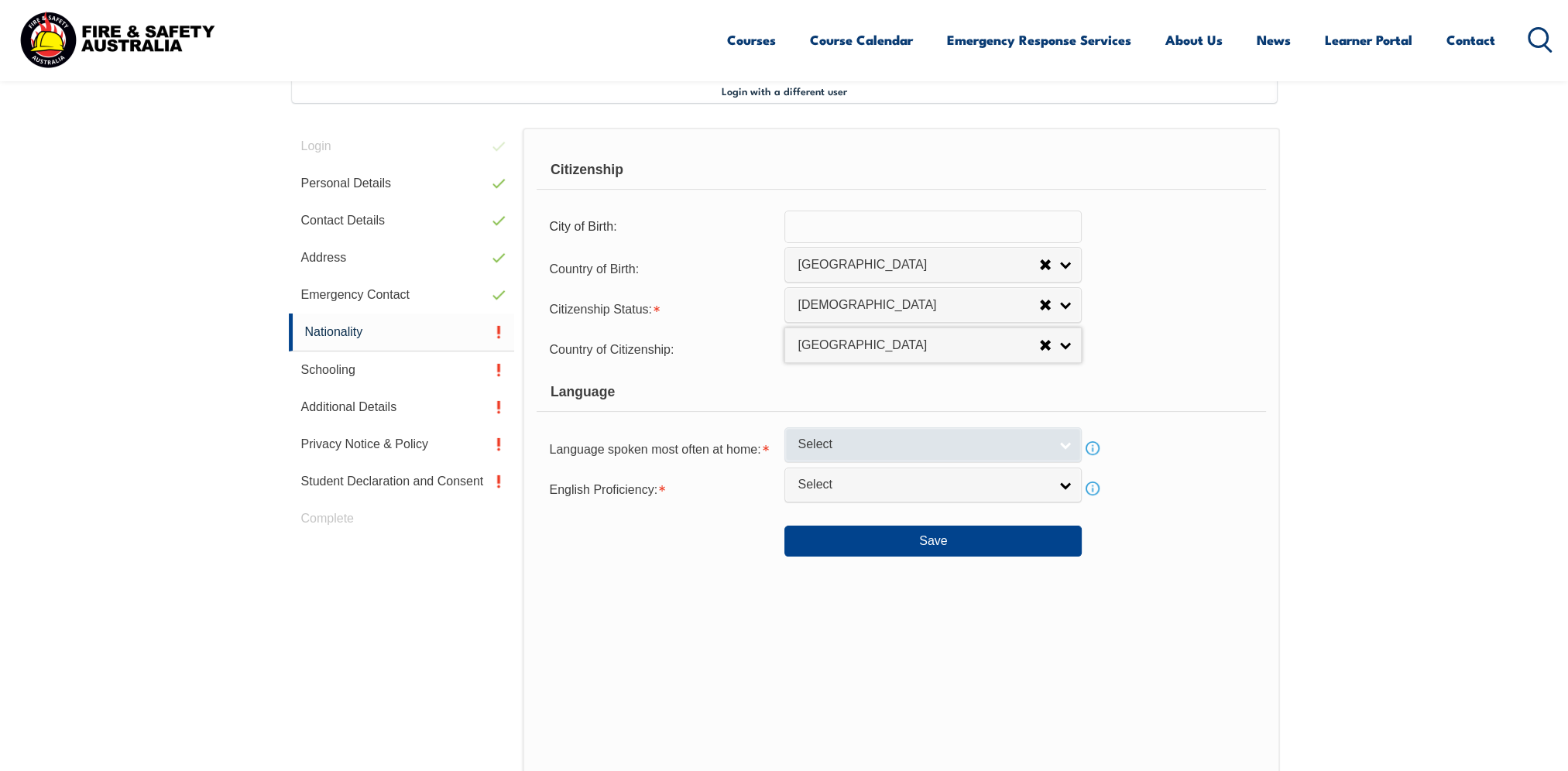
click at [1071, 449] on link "Select" at bounding box center [933, 444] width 297 height 35
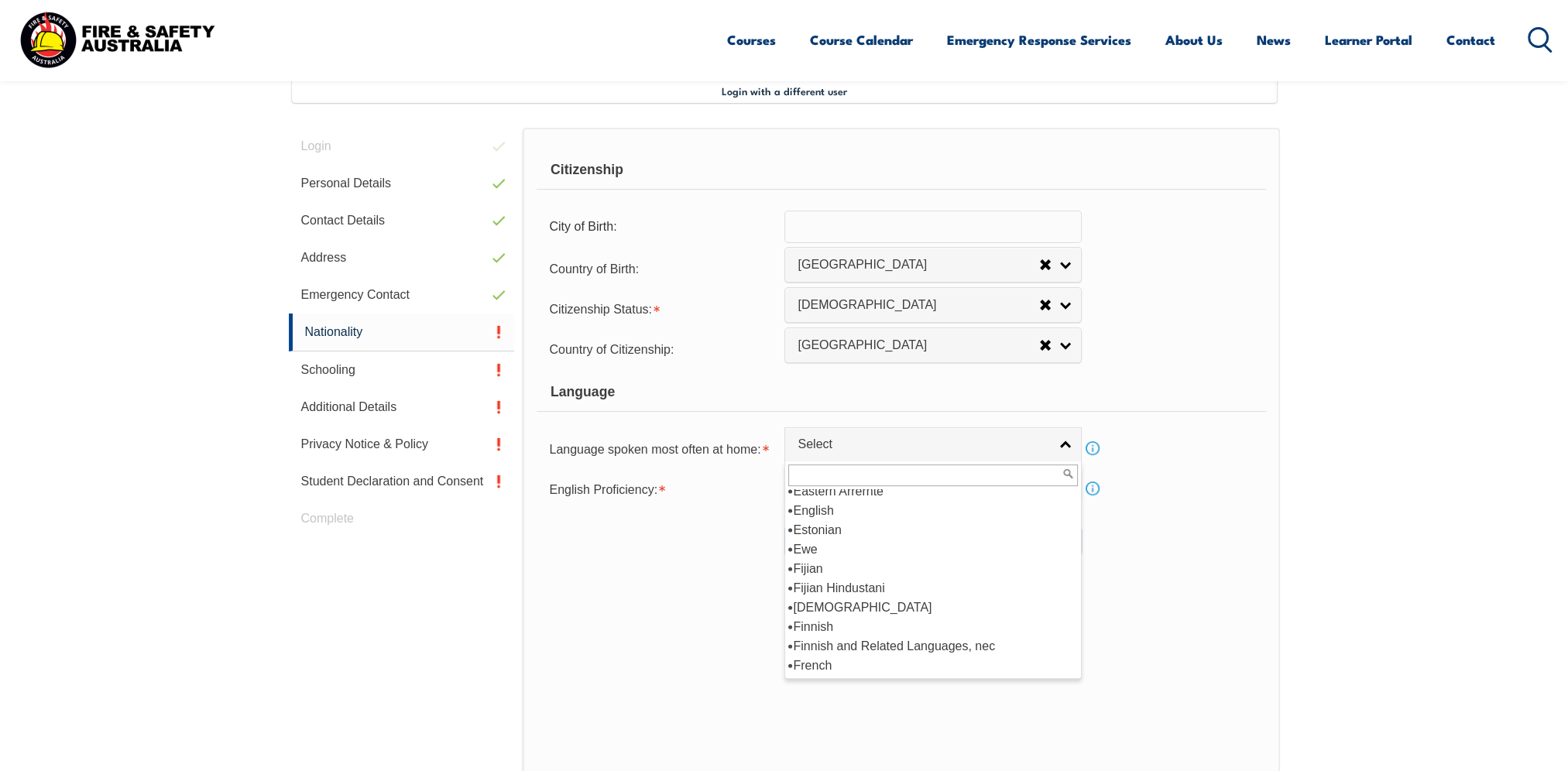
scroll to position [1857, 0]
click at [823, 581] on li "English" at bounding box center [933, 588] width 290 height 19
select select "1201"
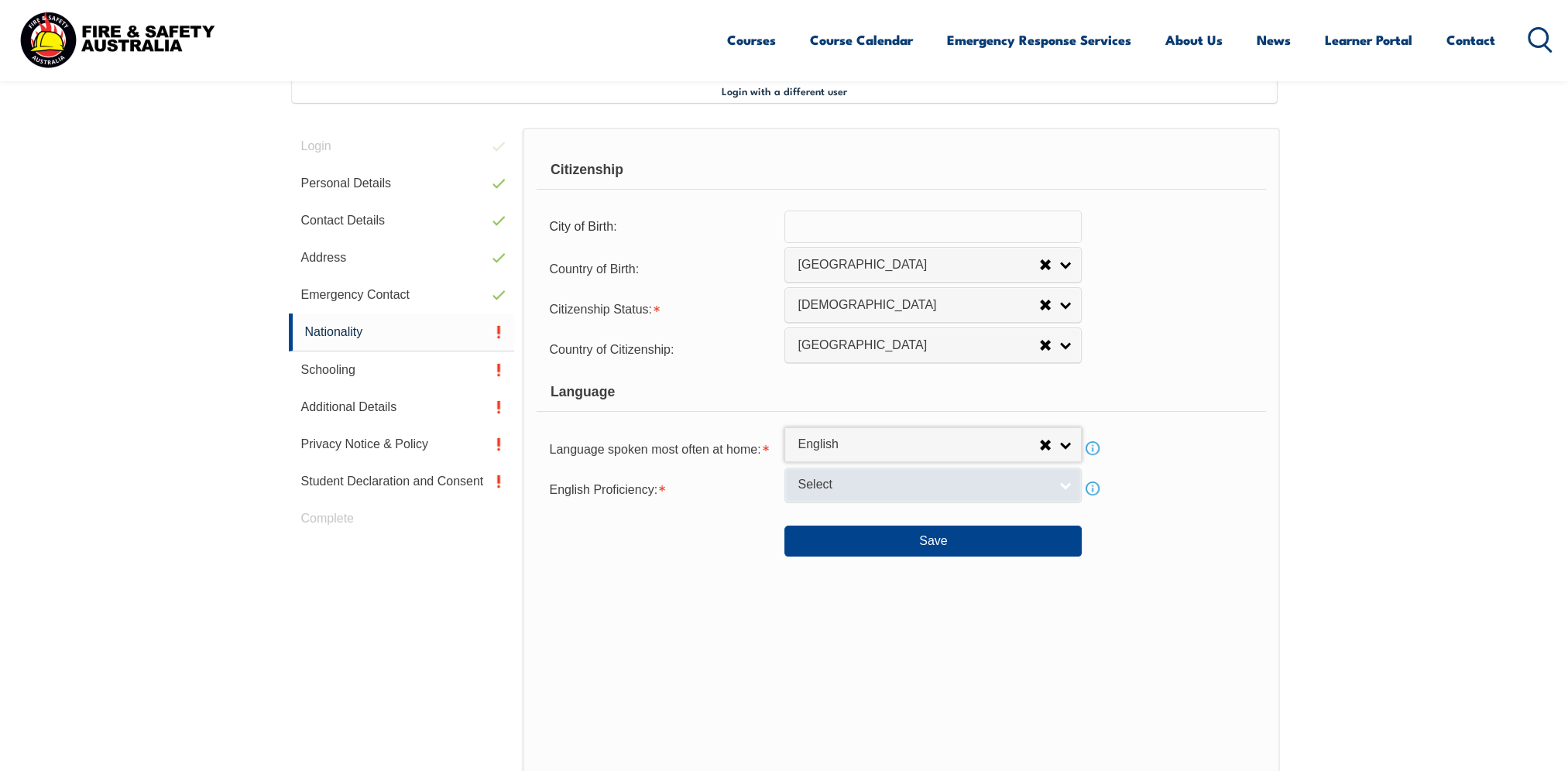
click at [1065, 485] on link "Select" at bounding box center [933, 484] width 297 height 35
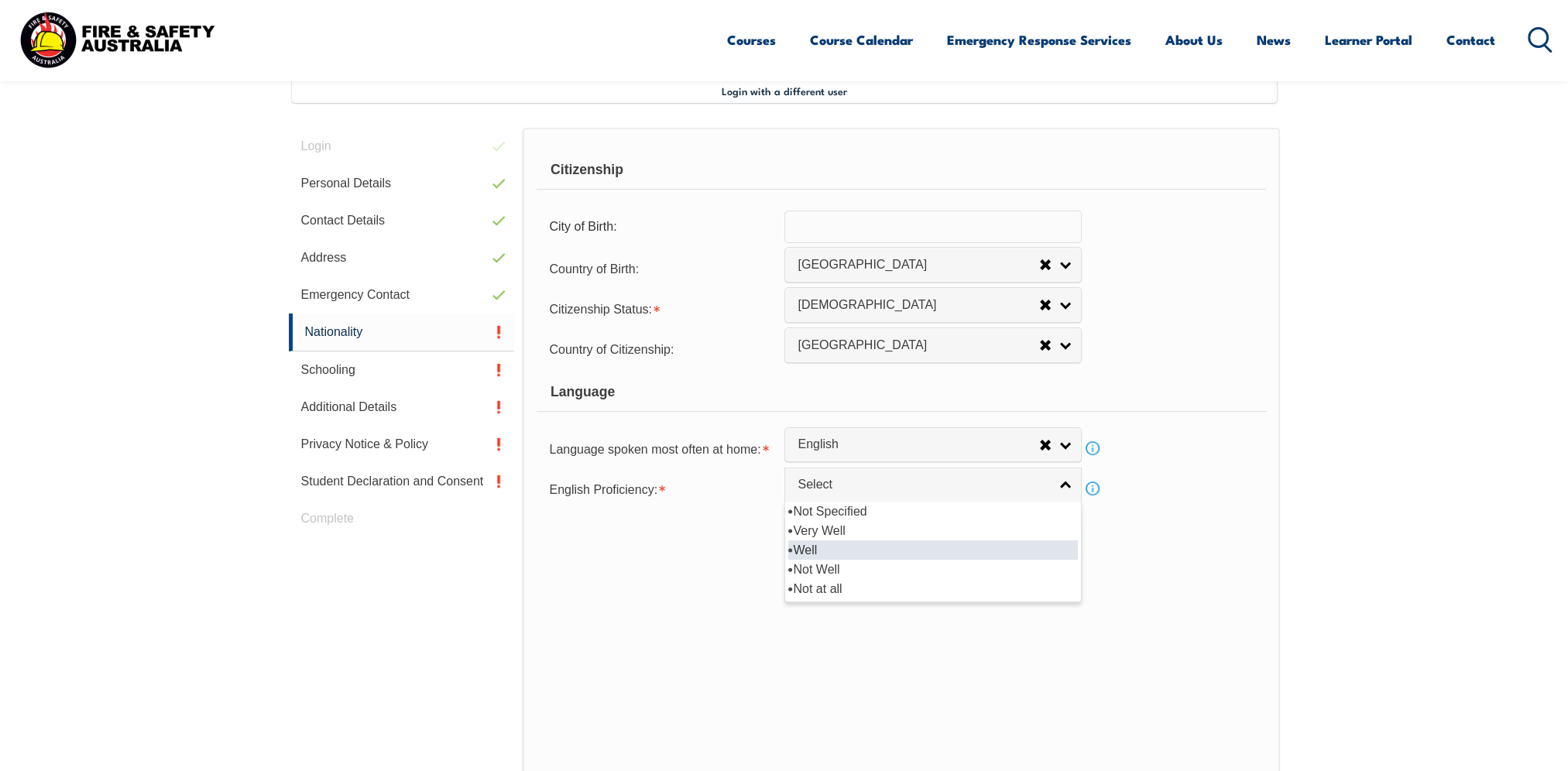
click at [860, 545] on li "Well" at bounding box center [933, 550] width 290 height 19
select select "2"
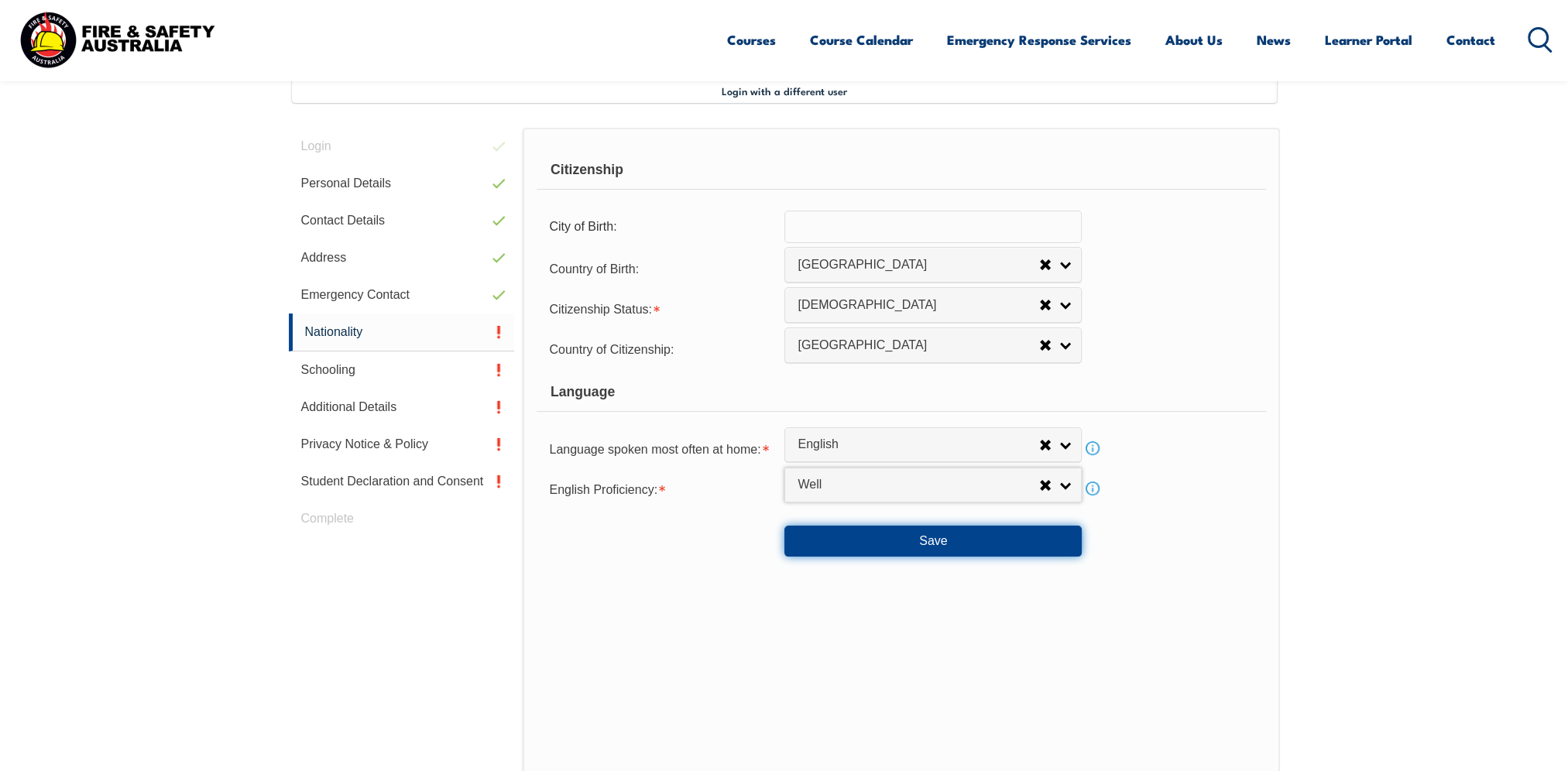
click at [921, 542] on button "Save" at bounding box center [933, 541] width 297 height 31
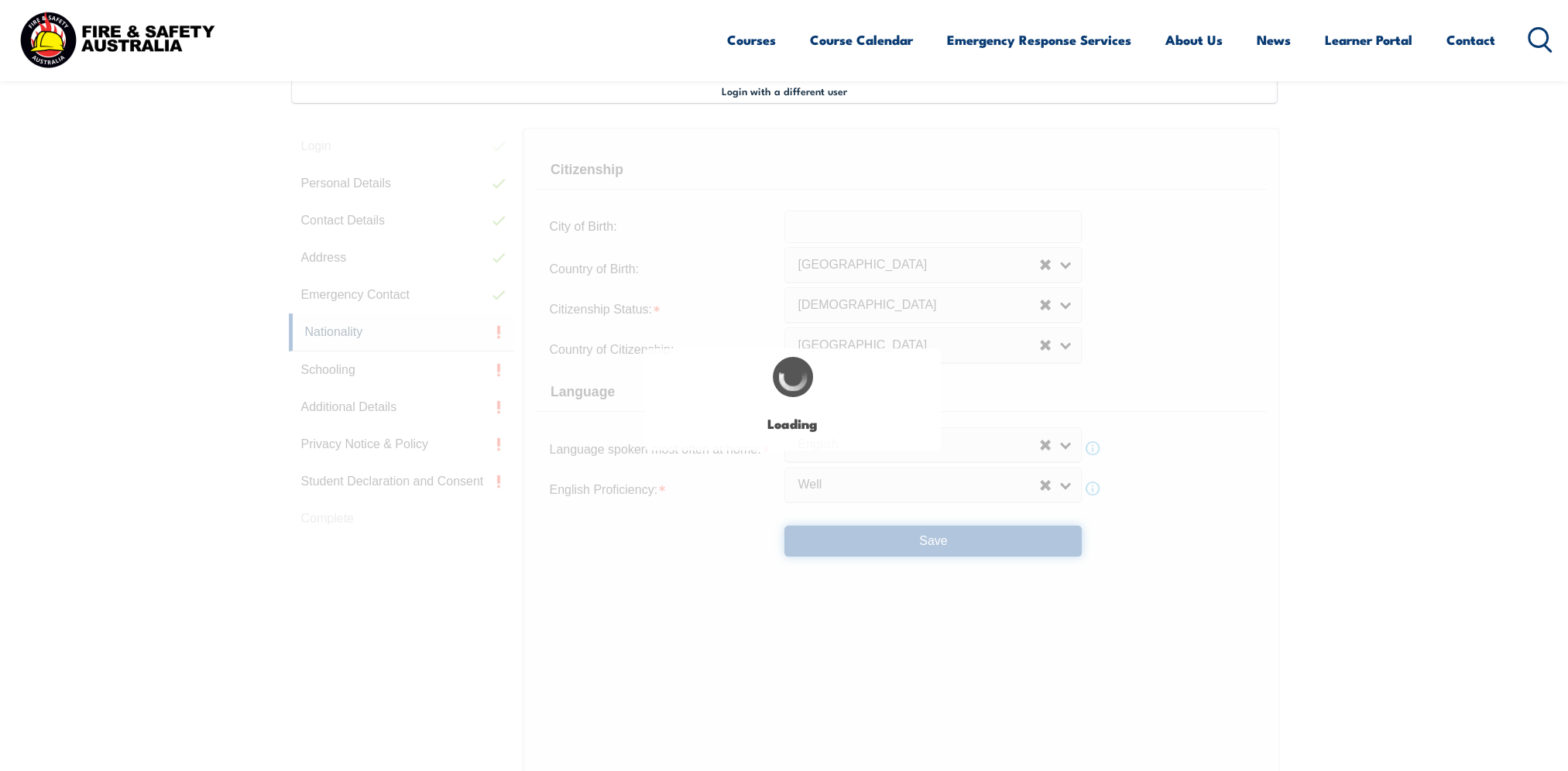
select select "false"
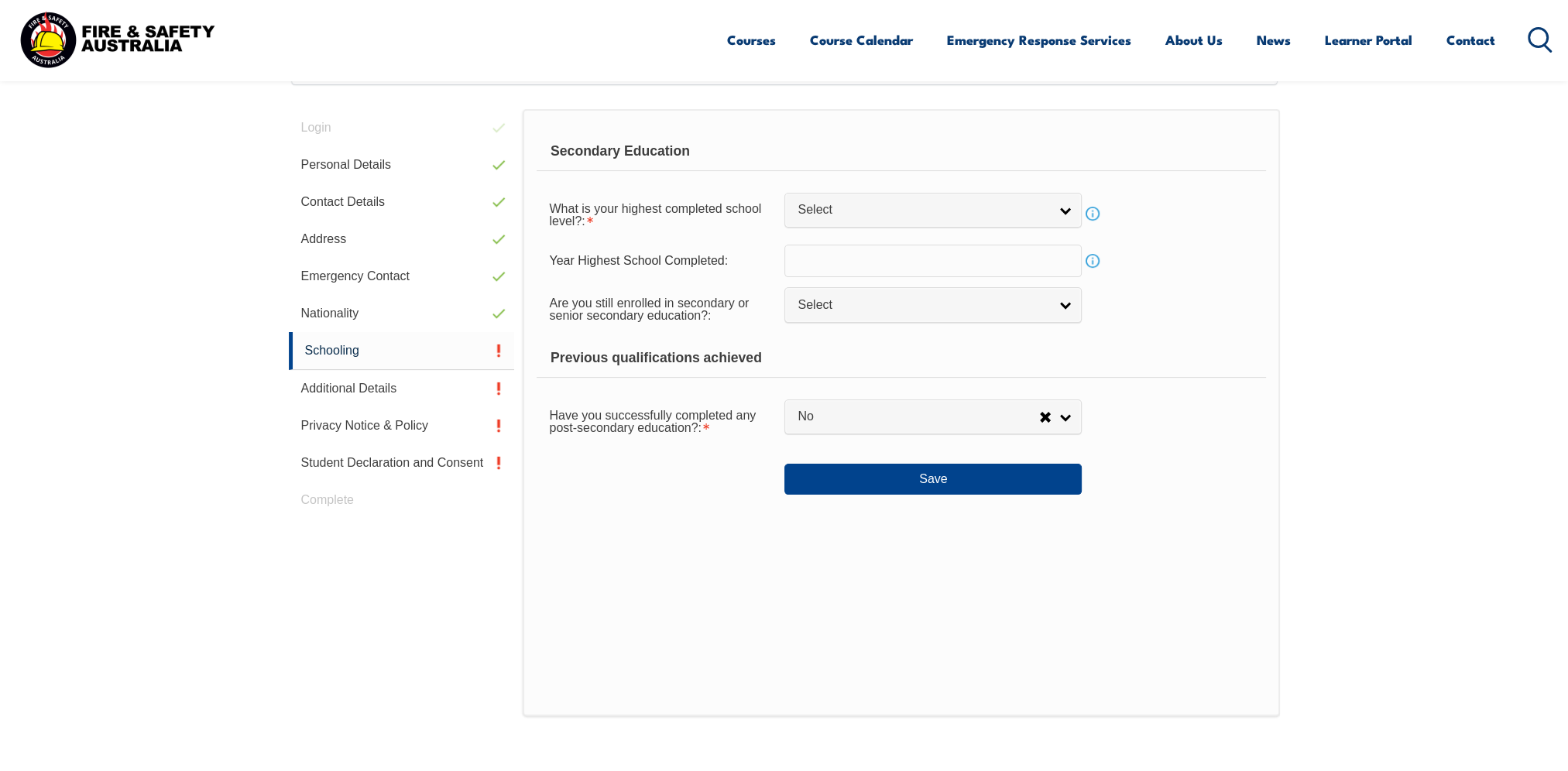
scroll to position [421, 0]
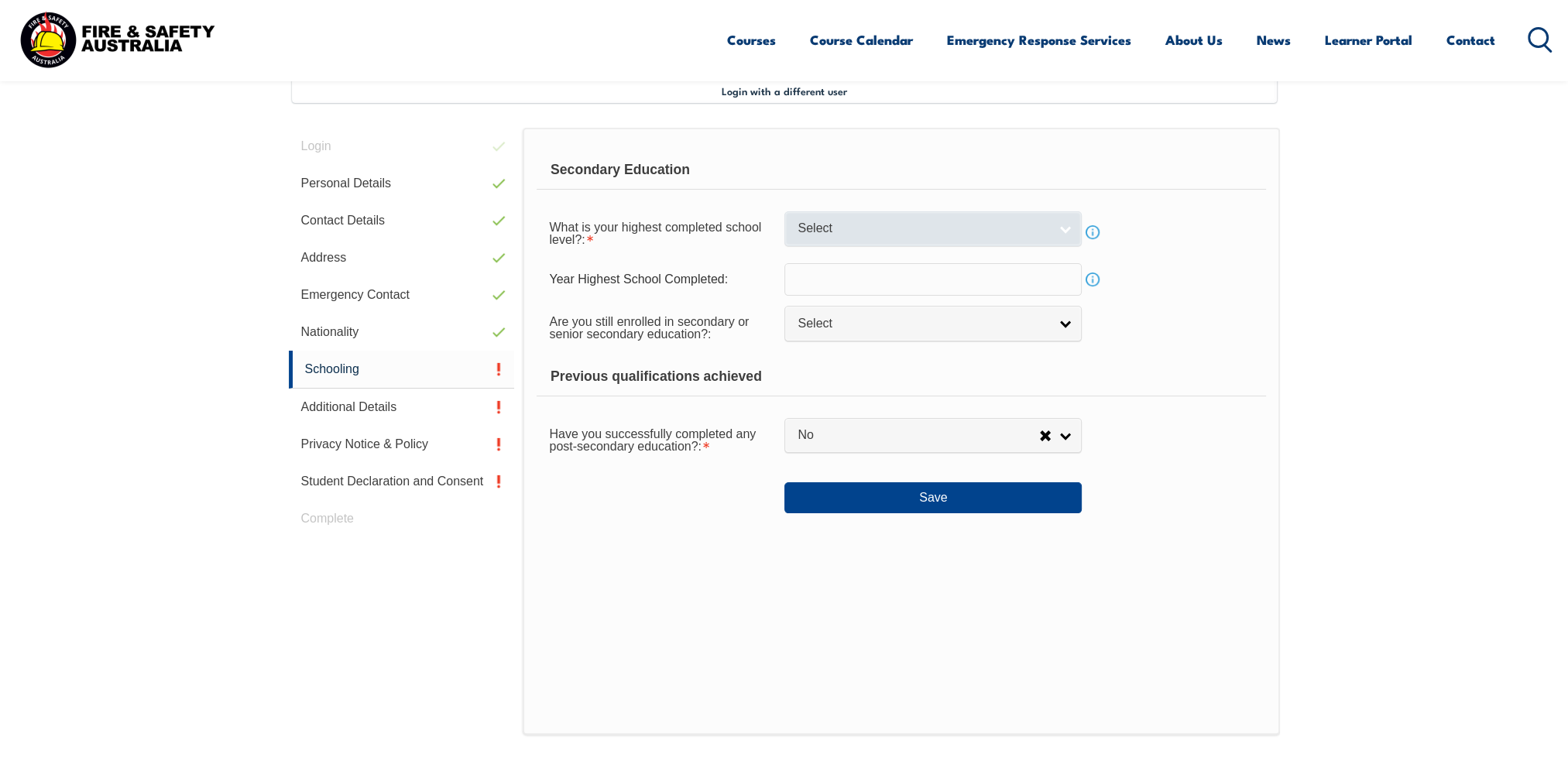
click at [1065, 224] on link "Select" at bounding box center [933, 229] width 297 height 35
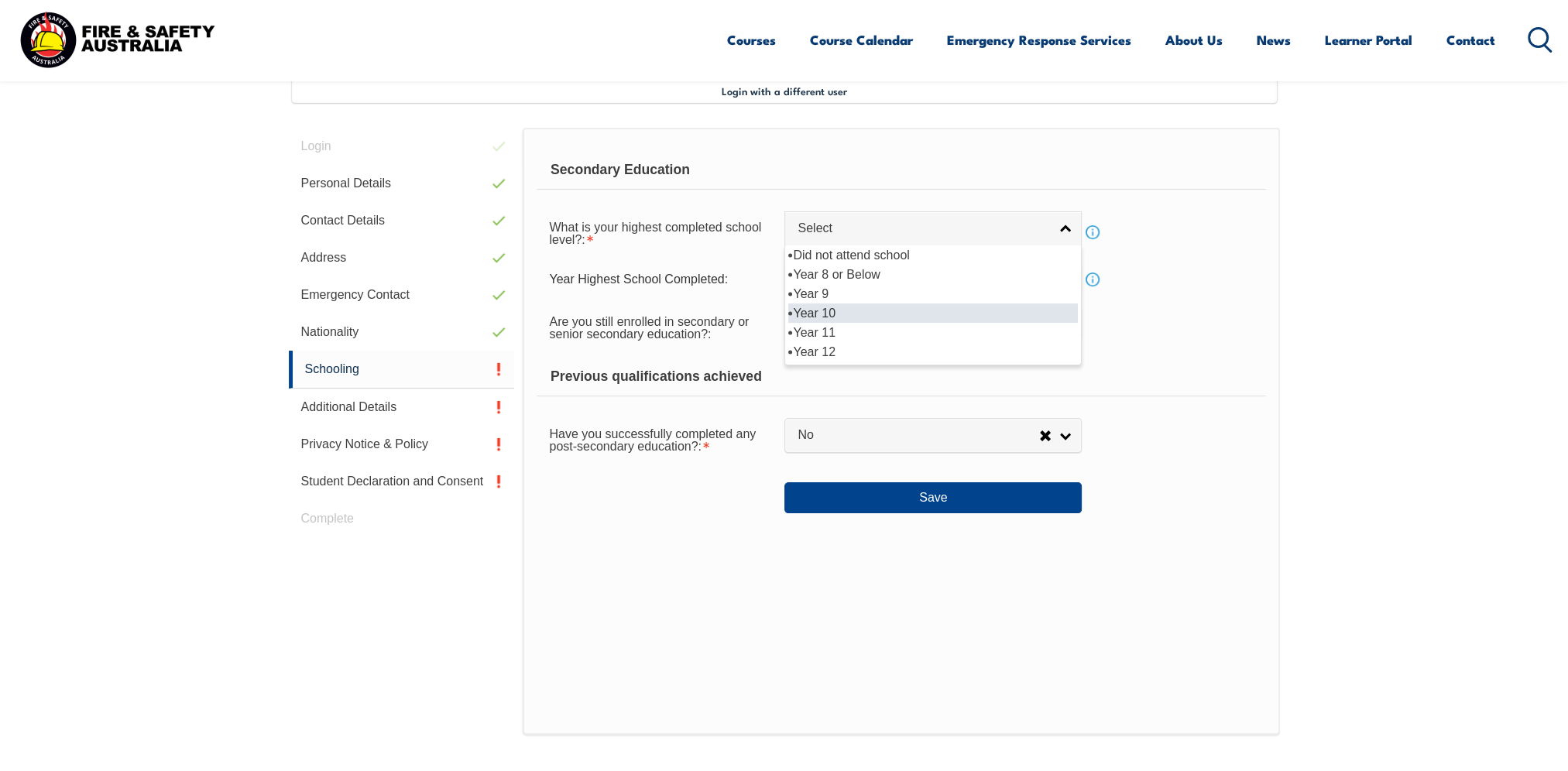
click at [830, 312] on li "Year 10" at bounding box center [933, 313] width 290 height 19
select select "10"
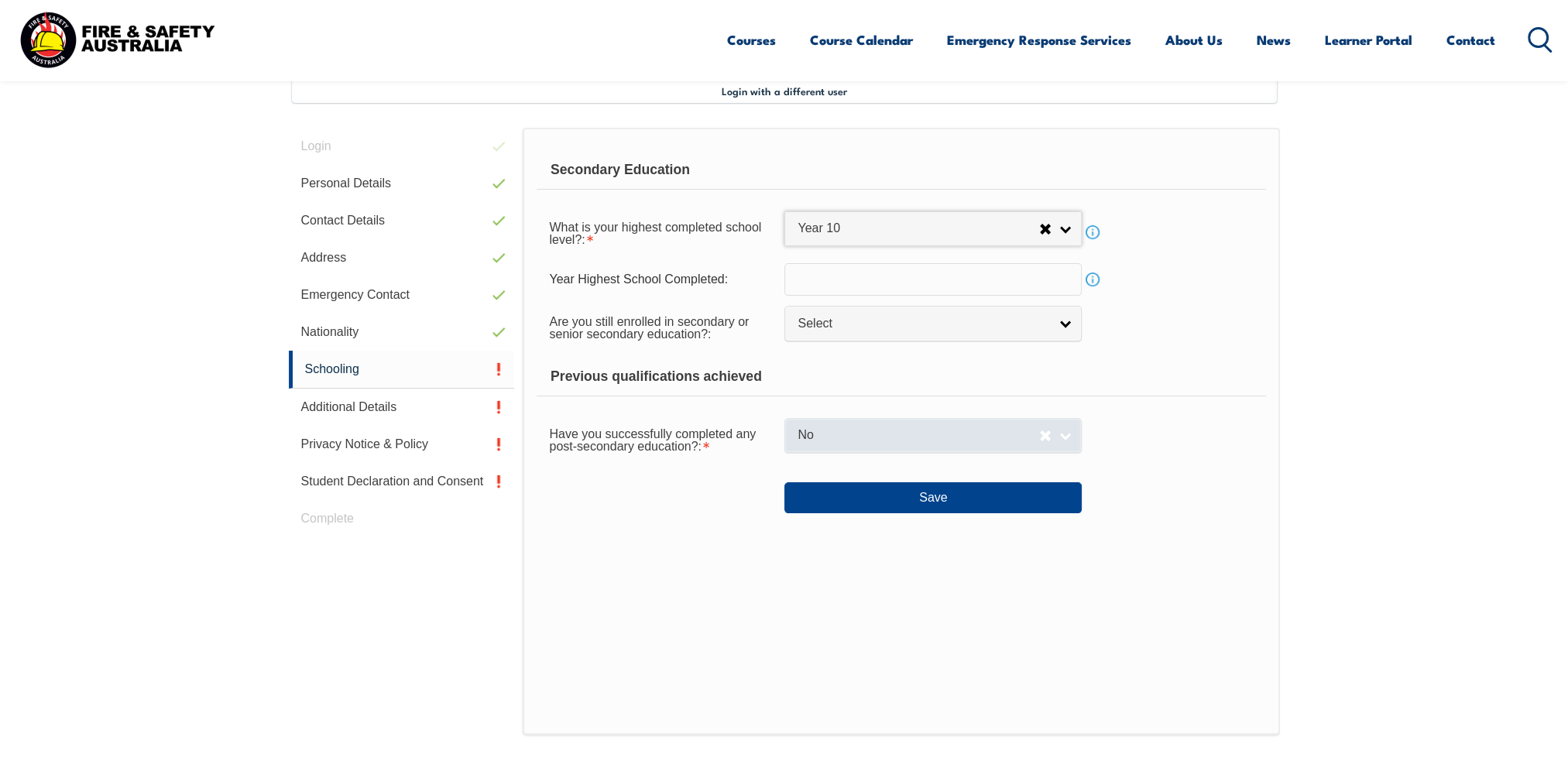
click at [1067, 438] on link "No" at bounding box center [933, 435] width 297 height 35
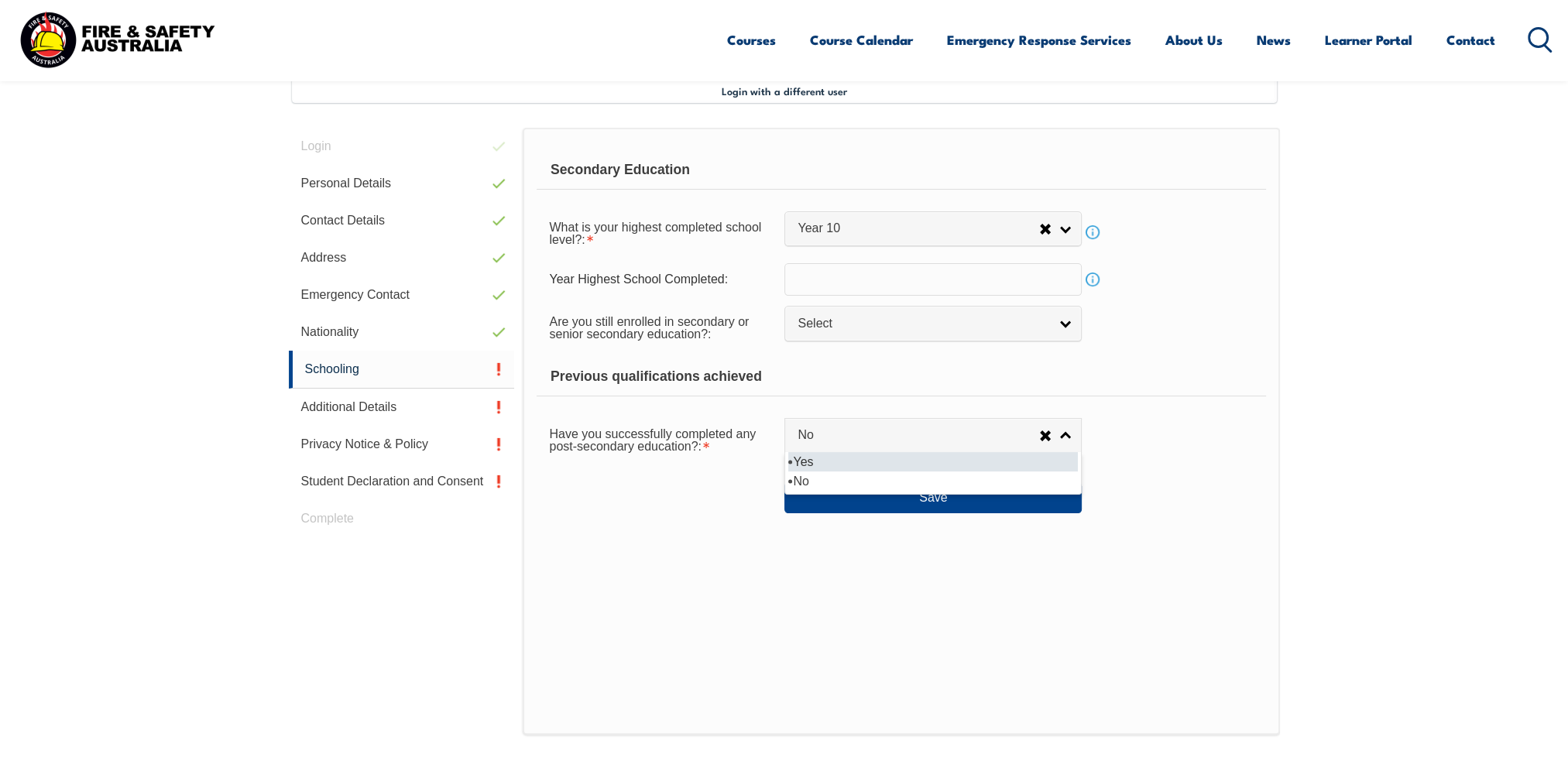
click at [819, 459] on li "Yes" at bounding box center [933, 461] width 290 height 19
select select "true"
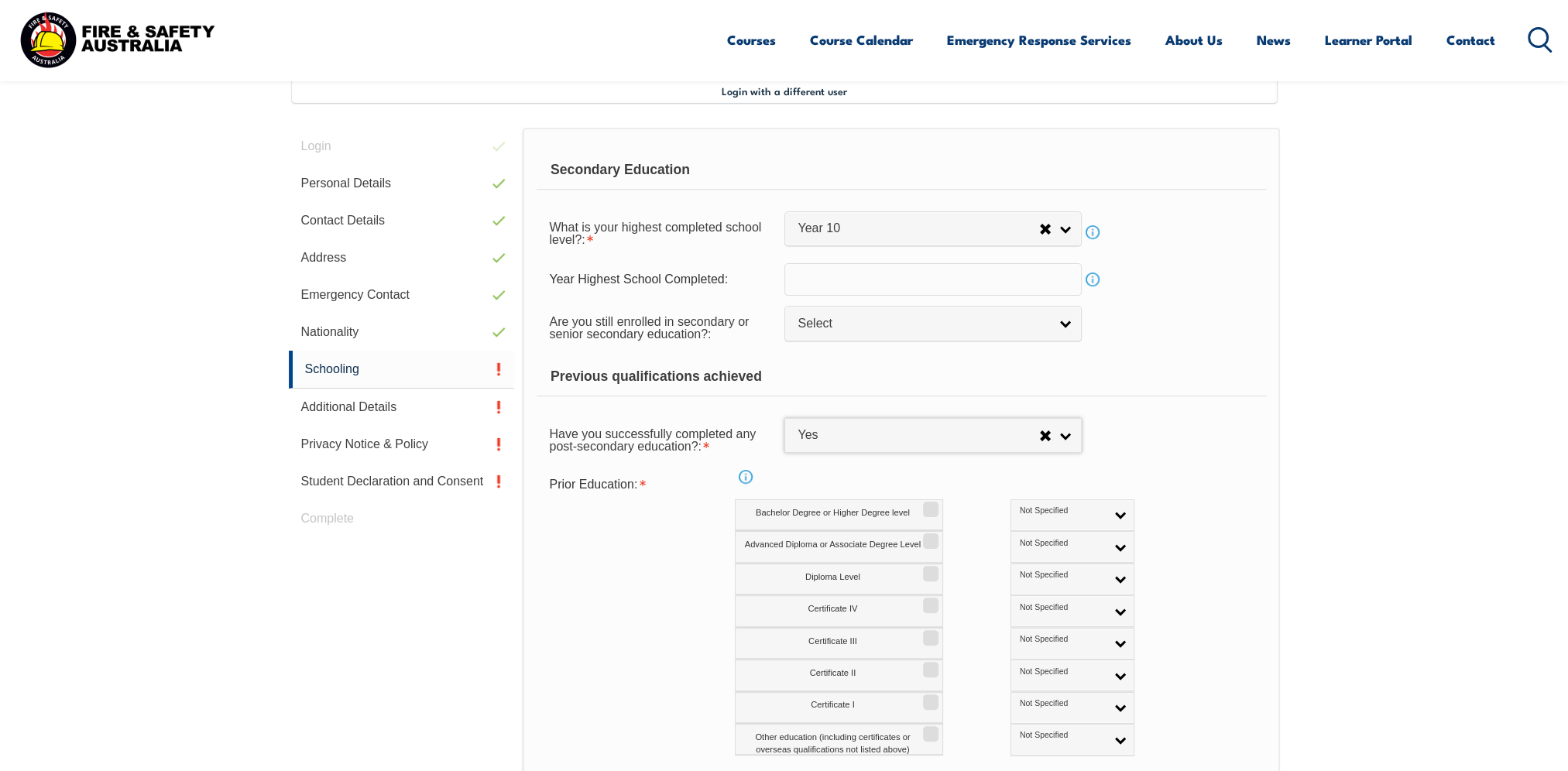
scroll to position [576, 0]
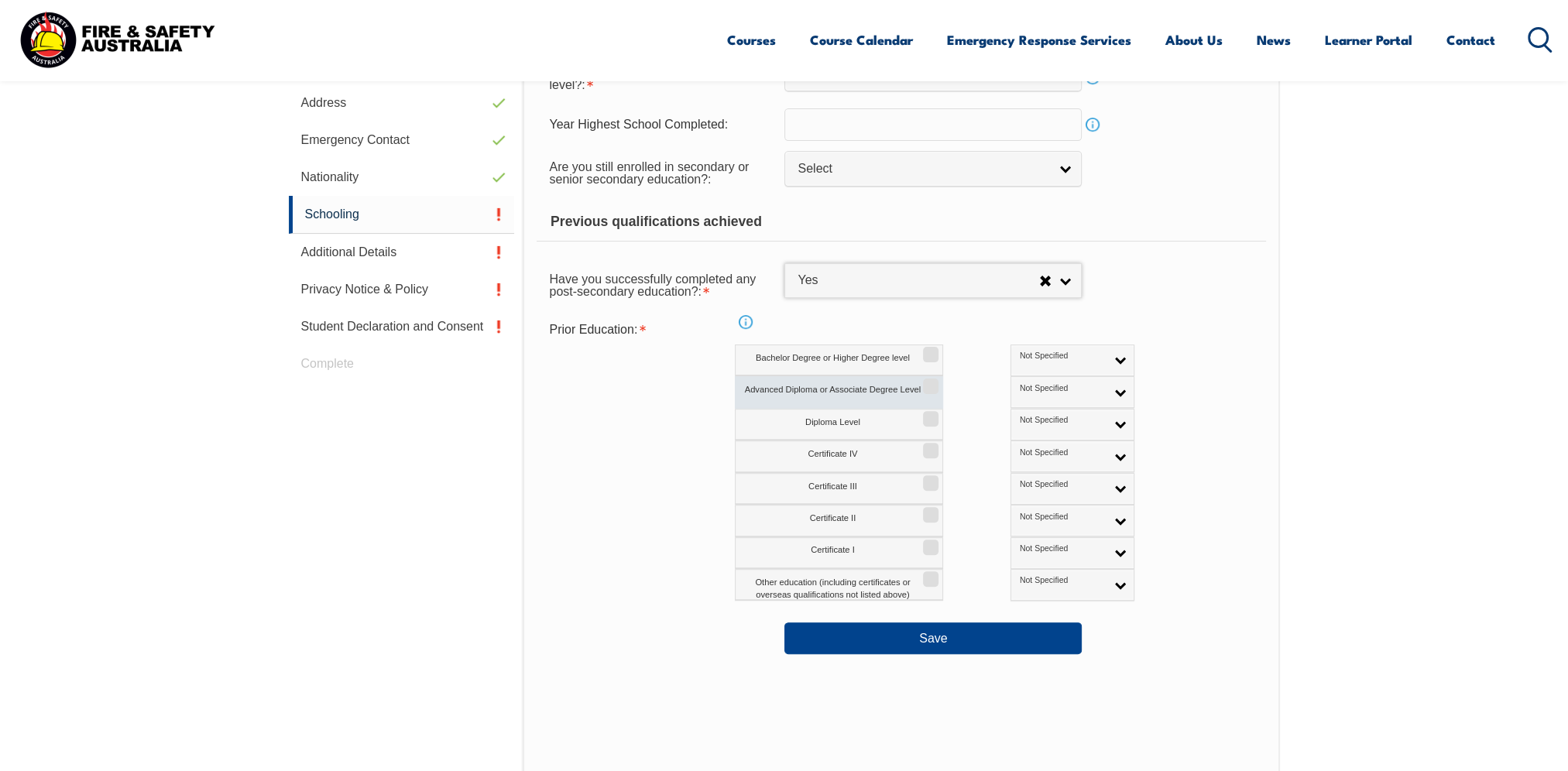
click at [929, 382] on input "Advanced Diploma or Associate Degree Level" at bounding box center [929, 381] width 9 height 2
checkbox input "true"
click at [1056, 391] on link "Not Specified" at bounding box center [1072, 391] width 123 height 31
click at [1014, 472] on li "Australian Equivalent" at bounding box center [1072, 473] width 116 height 31
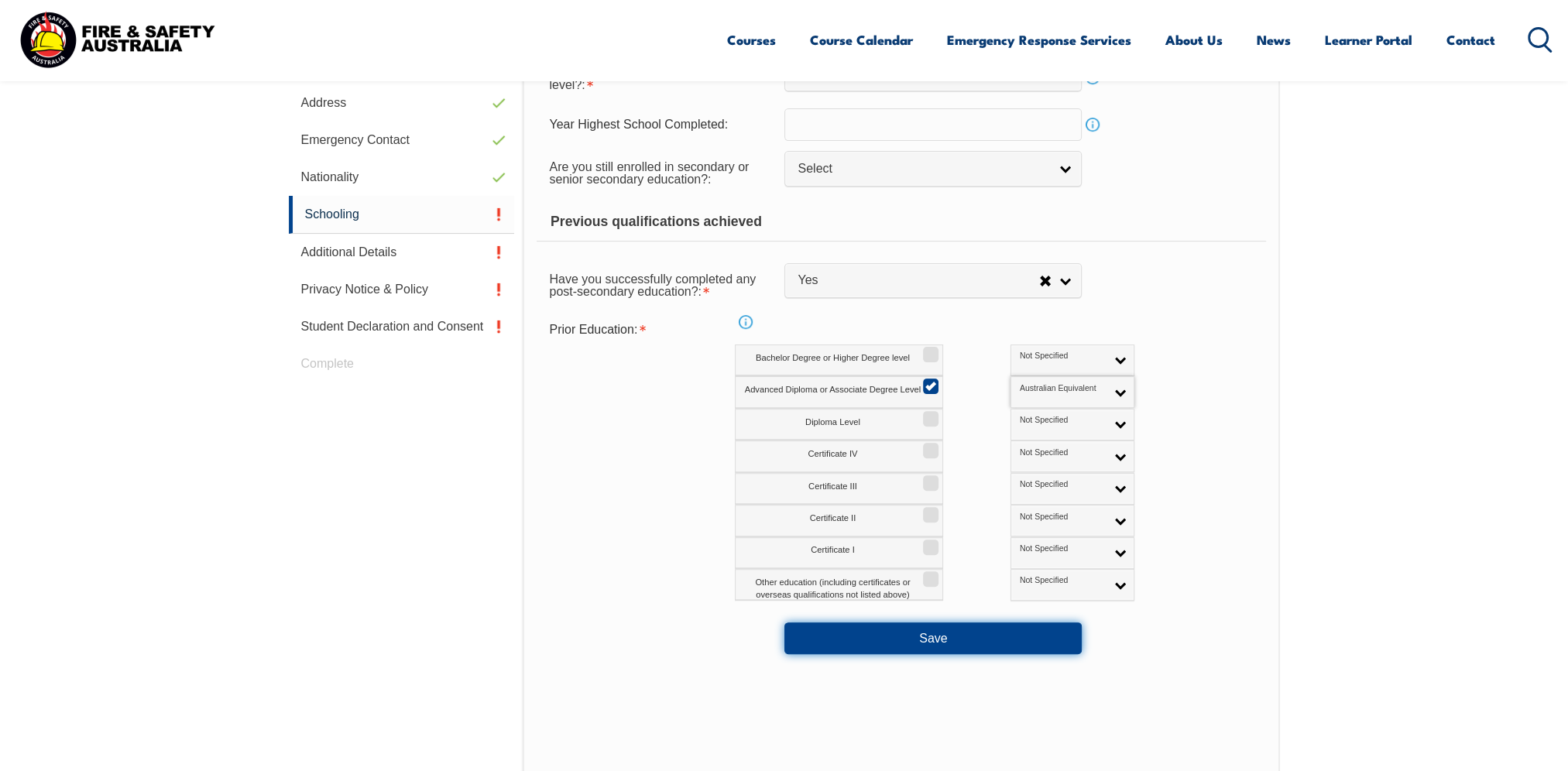
click at [910, 641] on button "Save" at bounding box center [933, 637] width 297 height 31
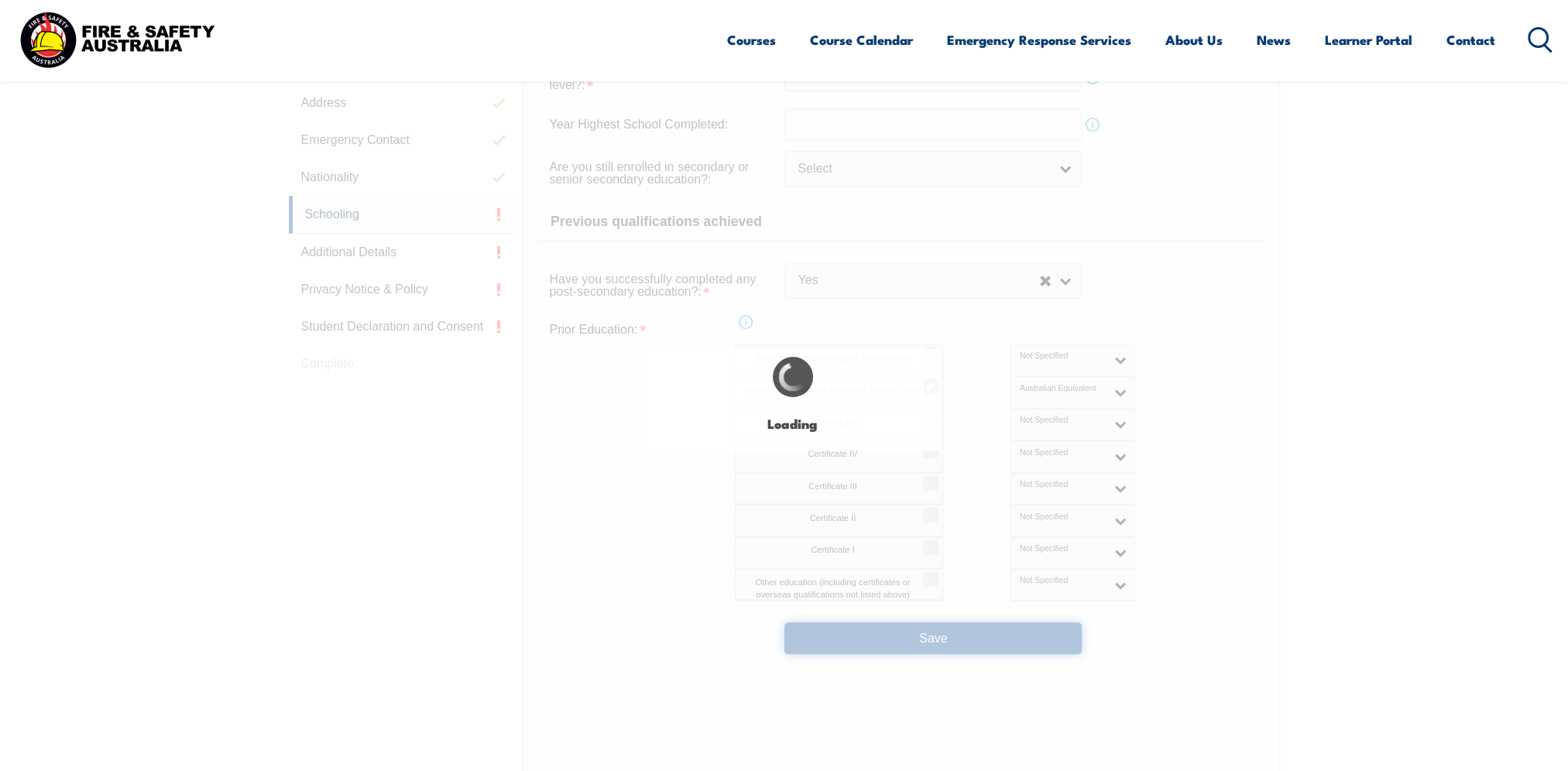
select select
select select "true"
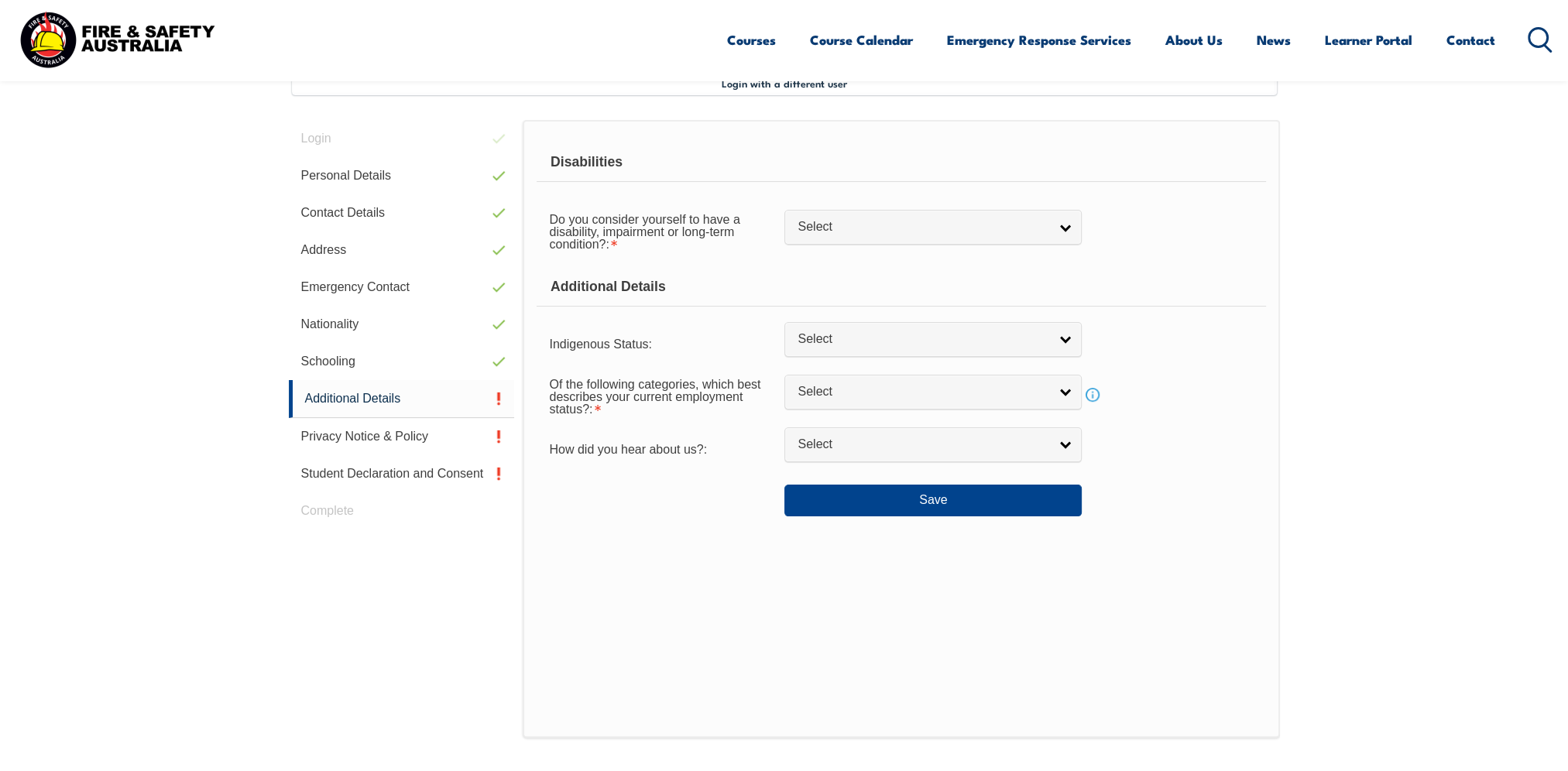
scroll to position [421, 0]
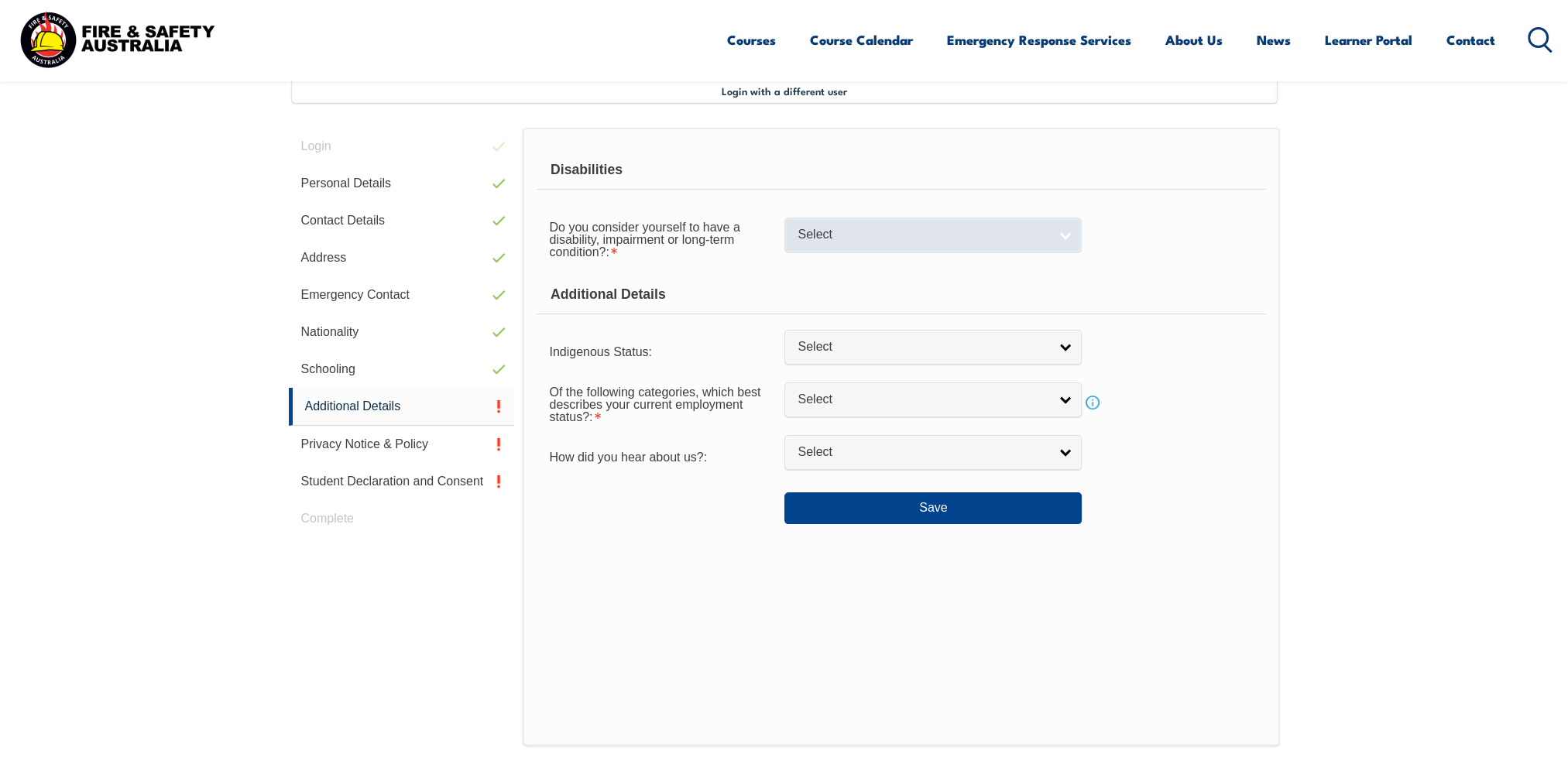
click at [1066, 234] on link "Select" at bounding box center [933, 235] width 297 height 35
click at [1012, 260] on li "No" at bounding box center [933, 261] width 290 height 19
select select "false"
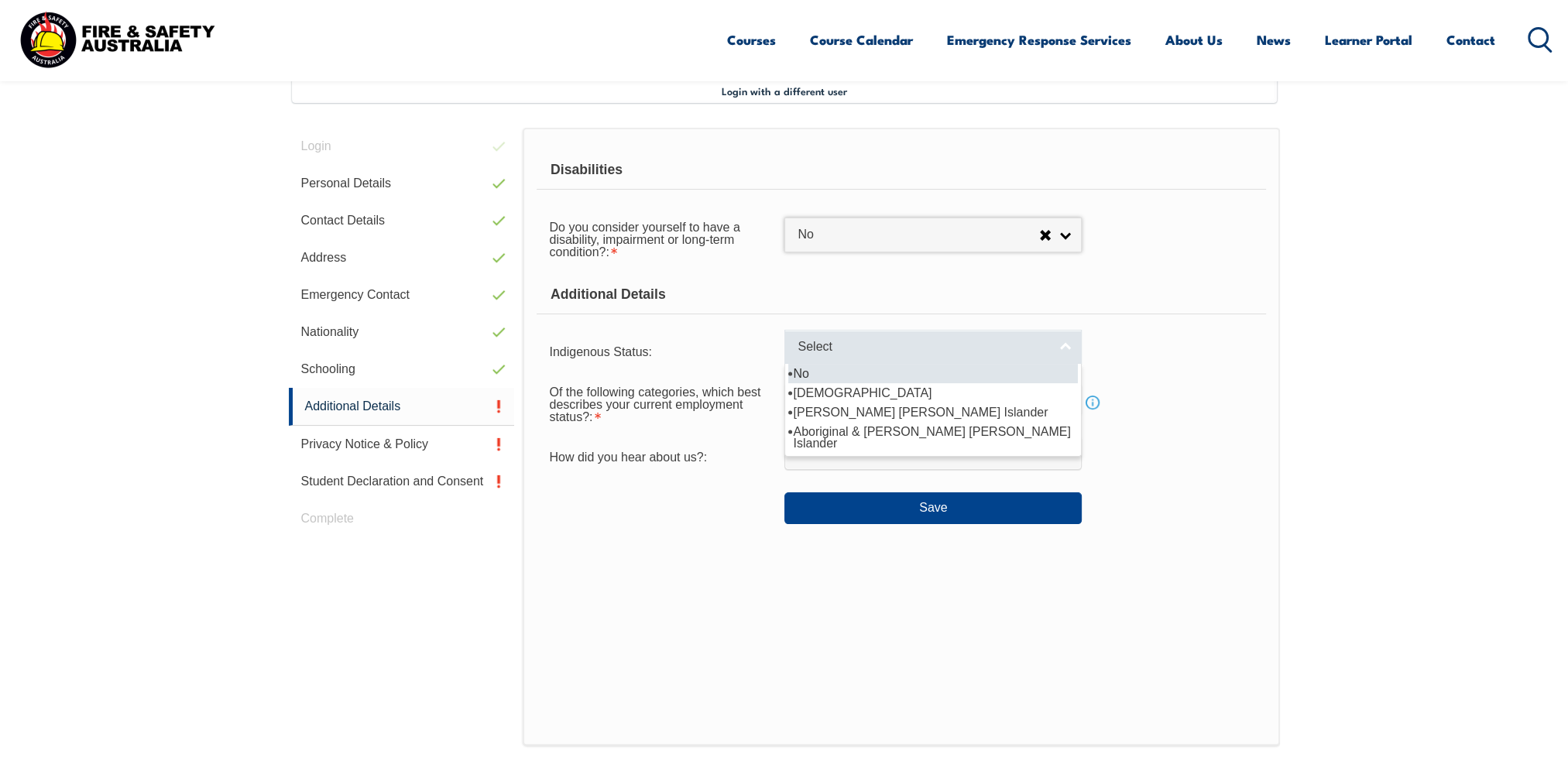
click at [1068, 346] on link "Select" at bounding box center [933, 347] width 297 height 35
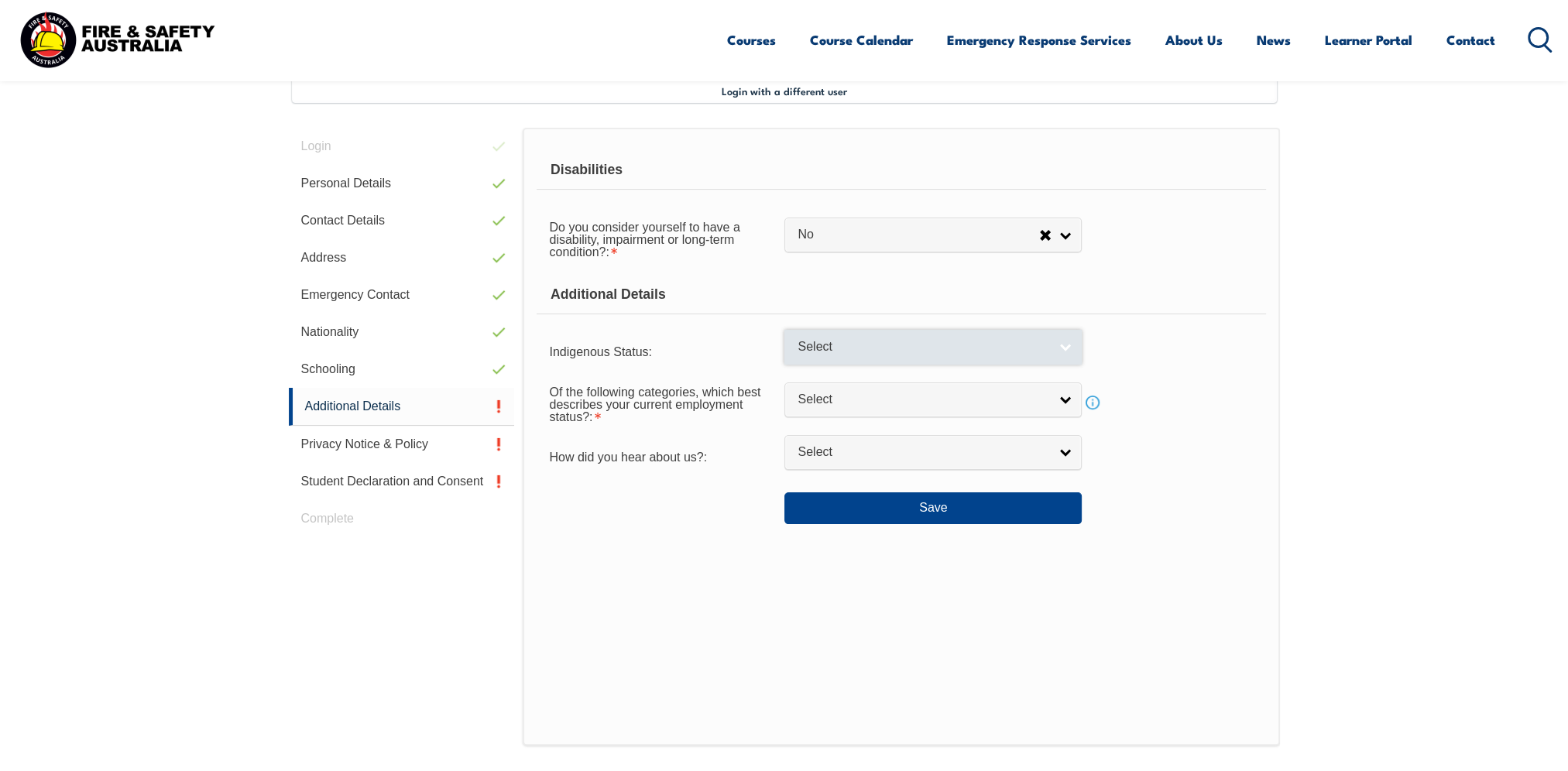
click at [1065, 349] on link "Select" at bounding box center [933, 347] width 297 height 35
click at [1062, 352] on link "Select" at bounding box center [933, 347] width 297 height 35
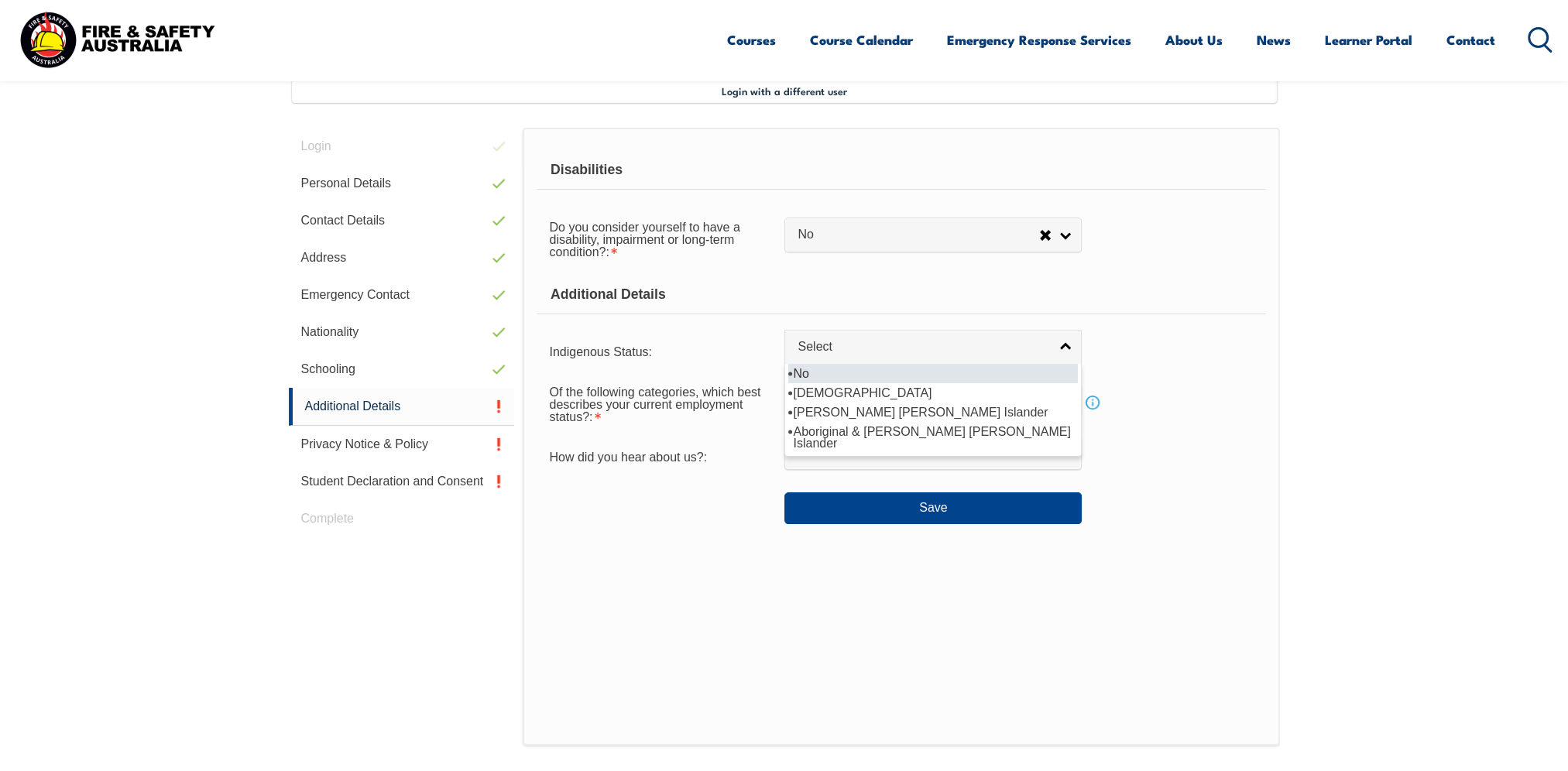
click at [1049, 377] on li "No" at bounding box center [933, 373] width 290 height 19
select select "4"
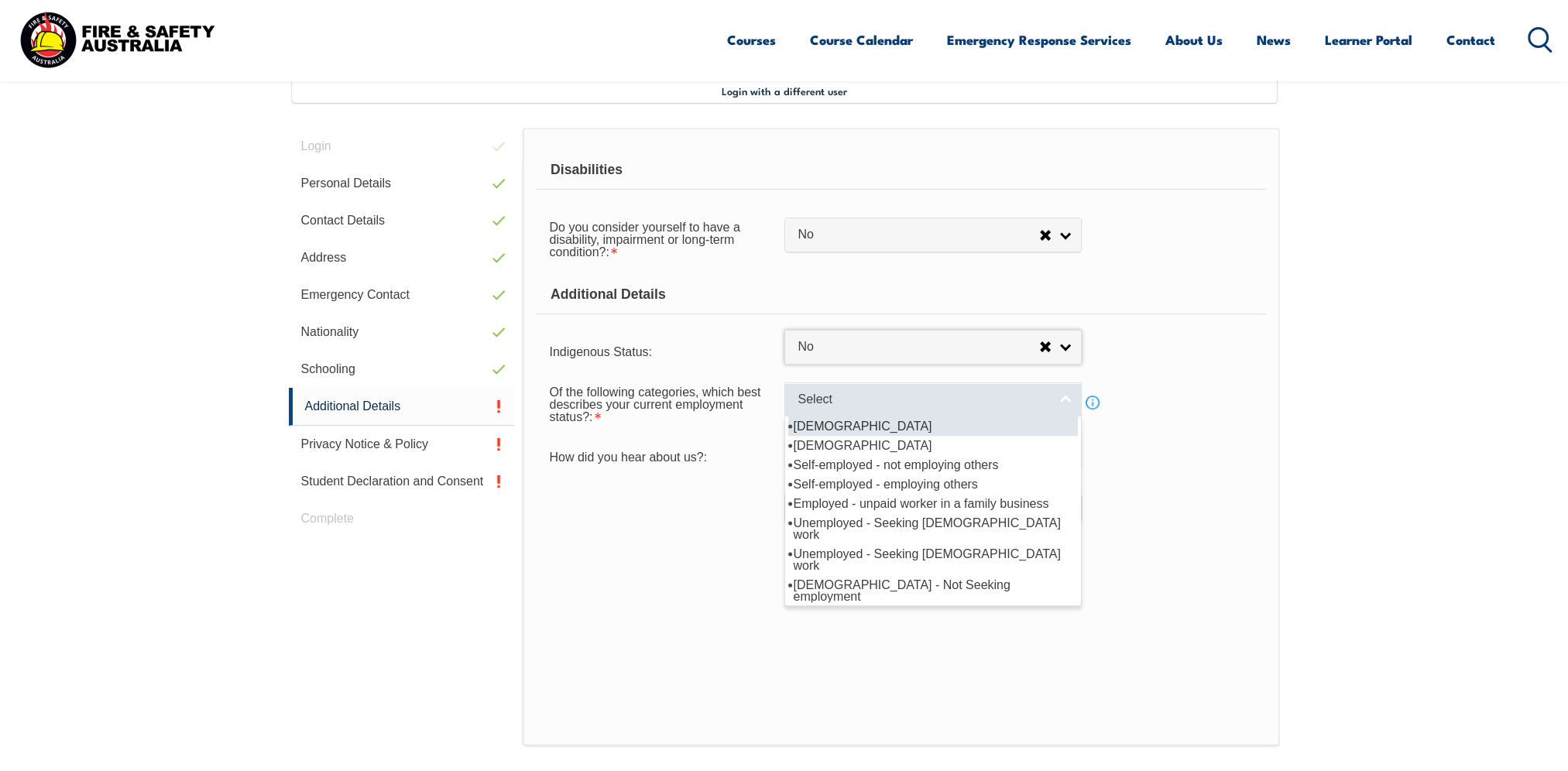
click at [1068, 396] on link "Select" at bounding box center [933, 400] width 297 height 35
click at [1025, 423] on li "[DEMOGRAPHIC_DATA]" at bounding box center [933, 426] width 290 height 19
select select "1"
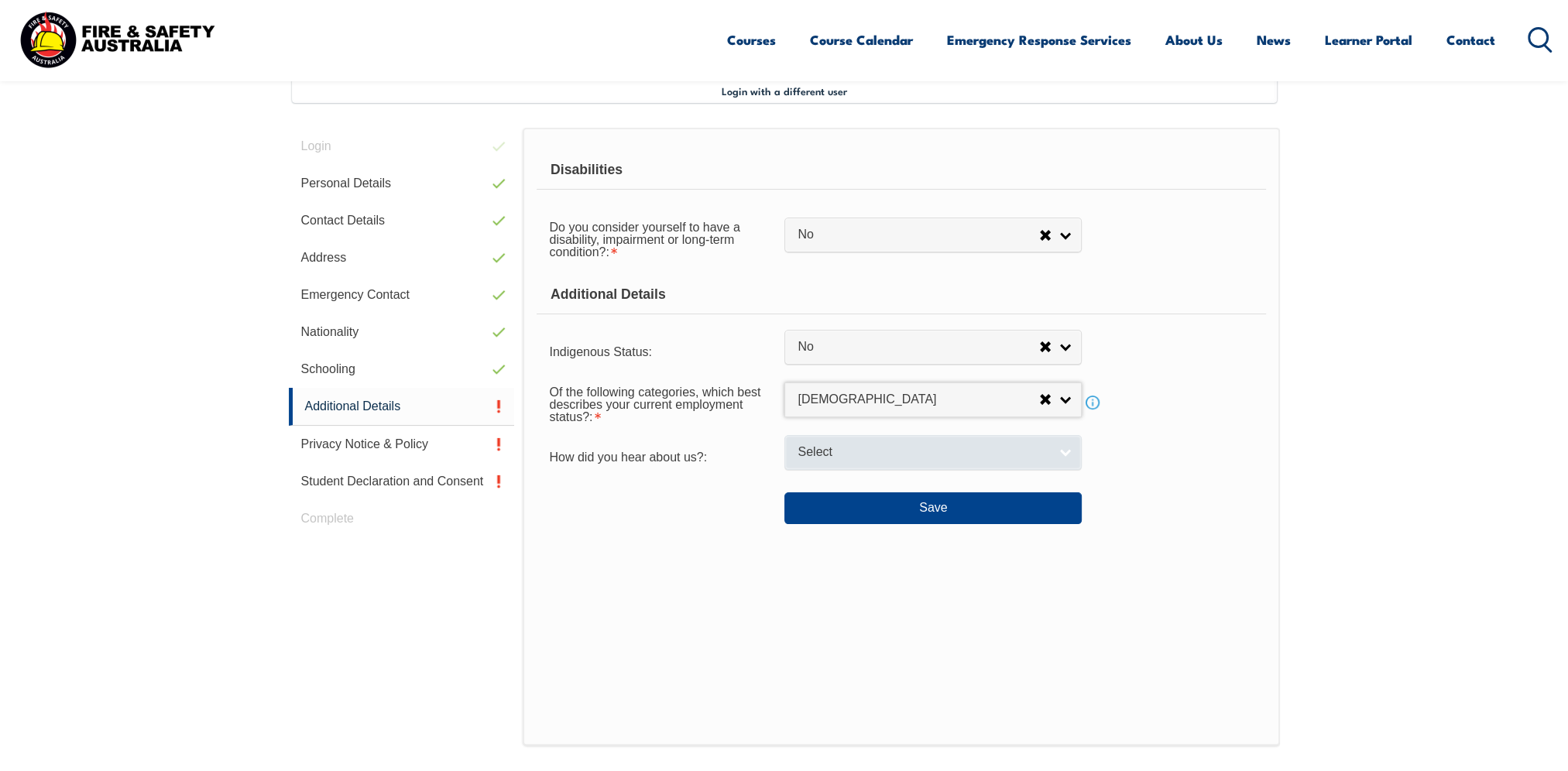
click at [1067, 451] on link "Select" at bounding box center [933, 452] width 297 height 35
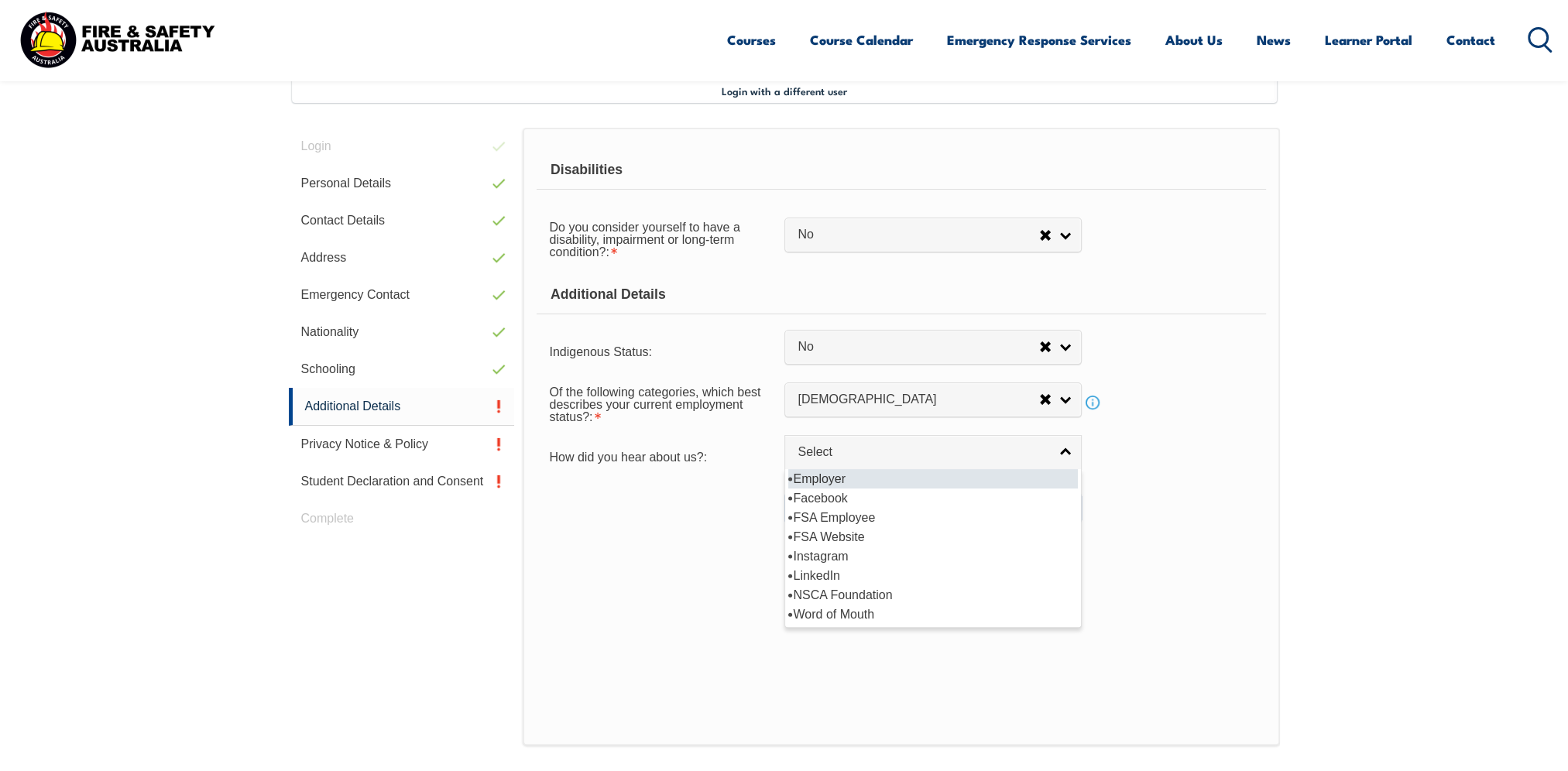
click at [1048, 476] on li "Employer" at bounding box center [933, 479] width 290 height 19
select select "8019"
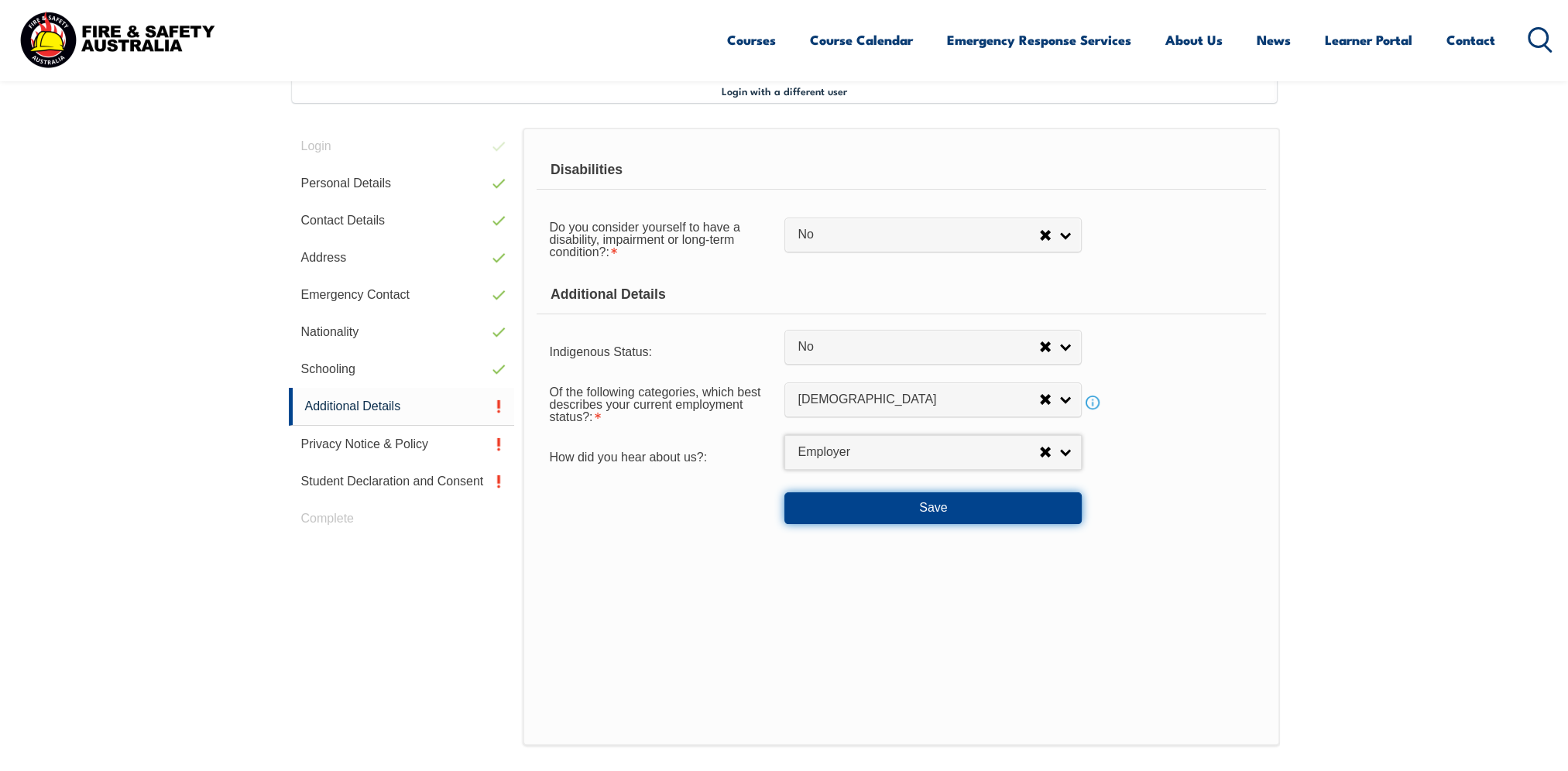
click at [976, 504] on button "Save" at bounding box center [933, 507] width 297 height 31
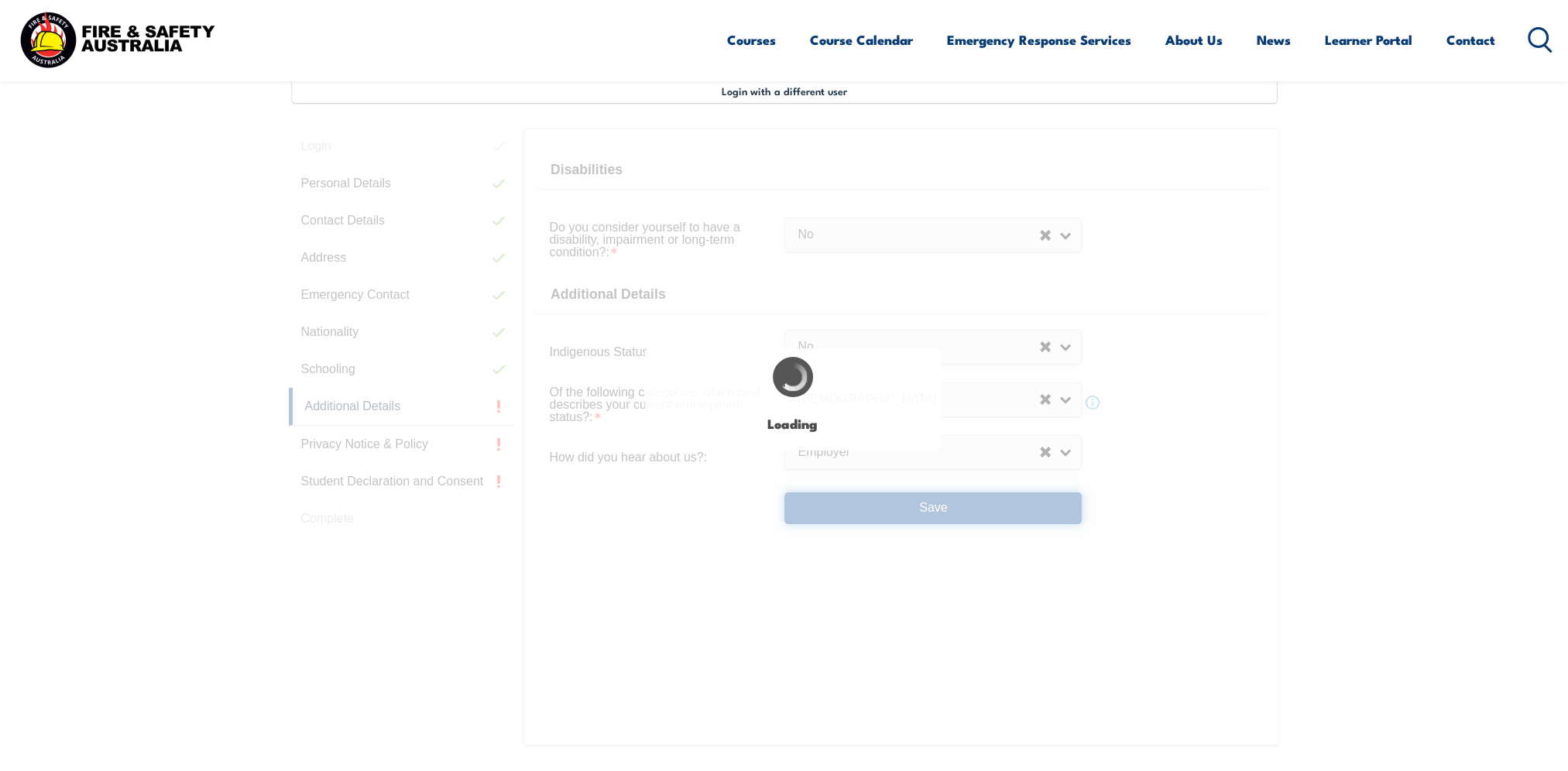
select select "false"
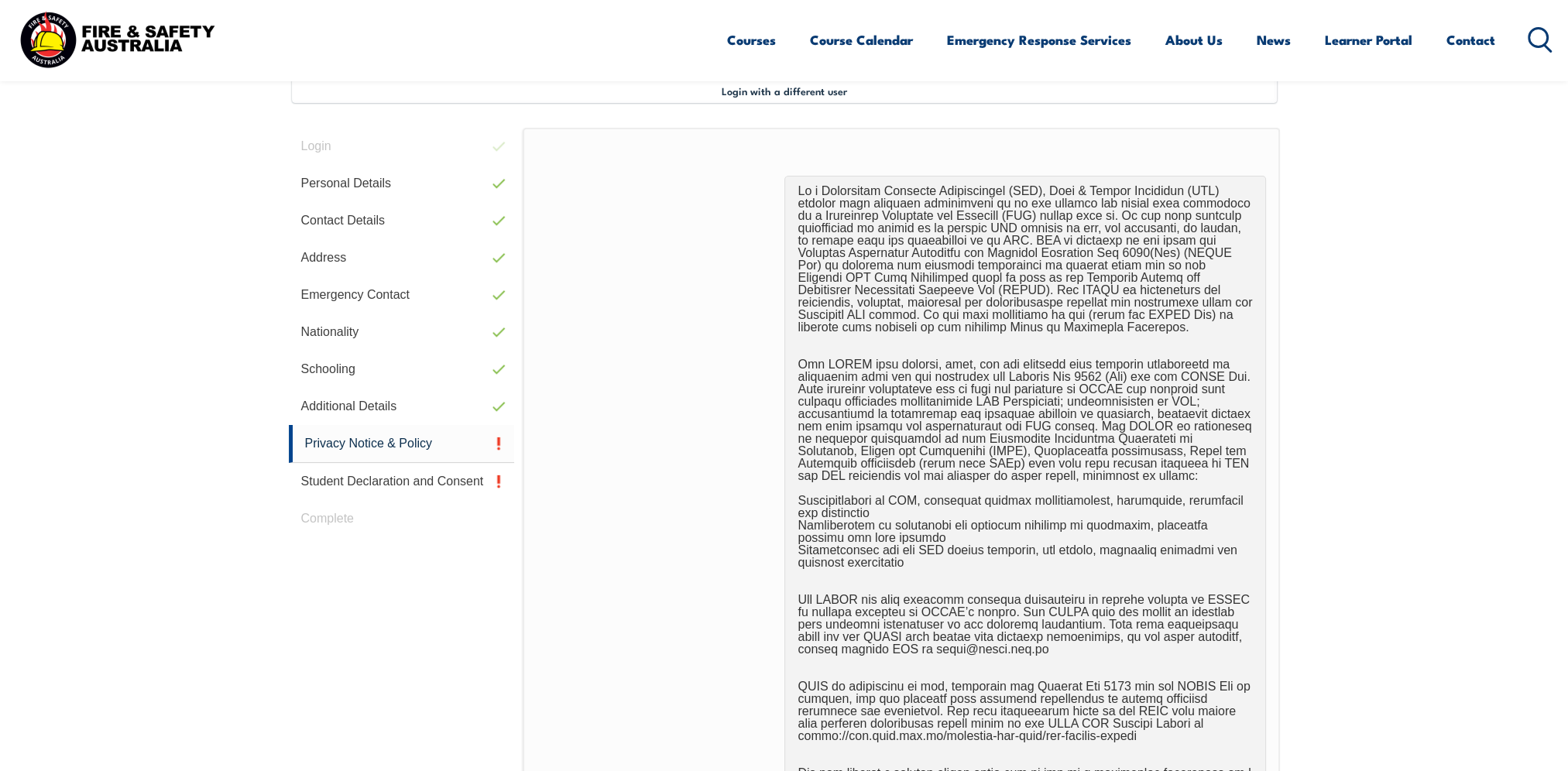
scroll to position [963, 0]
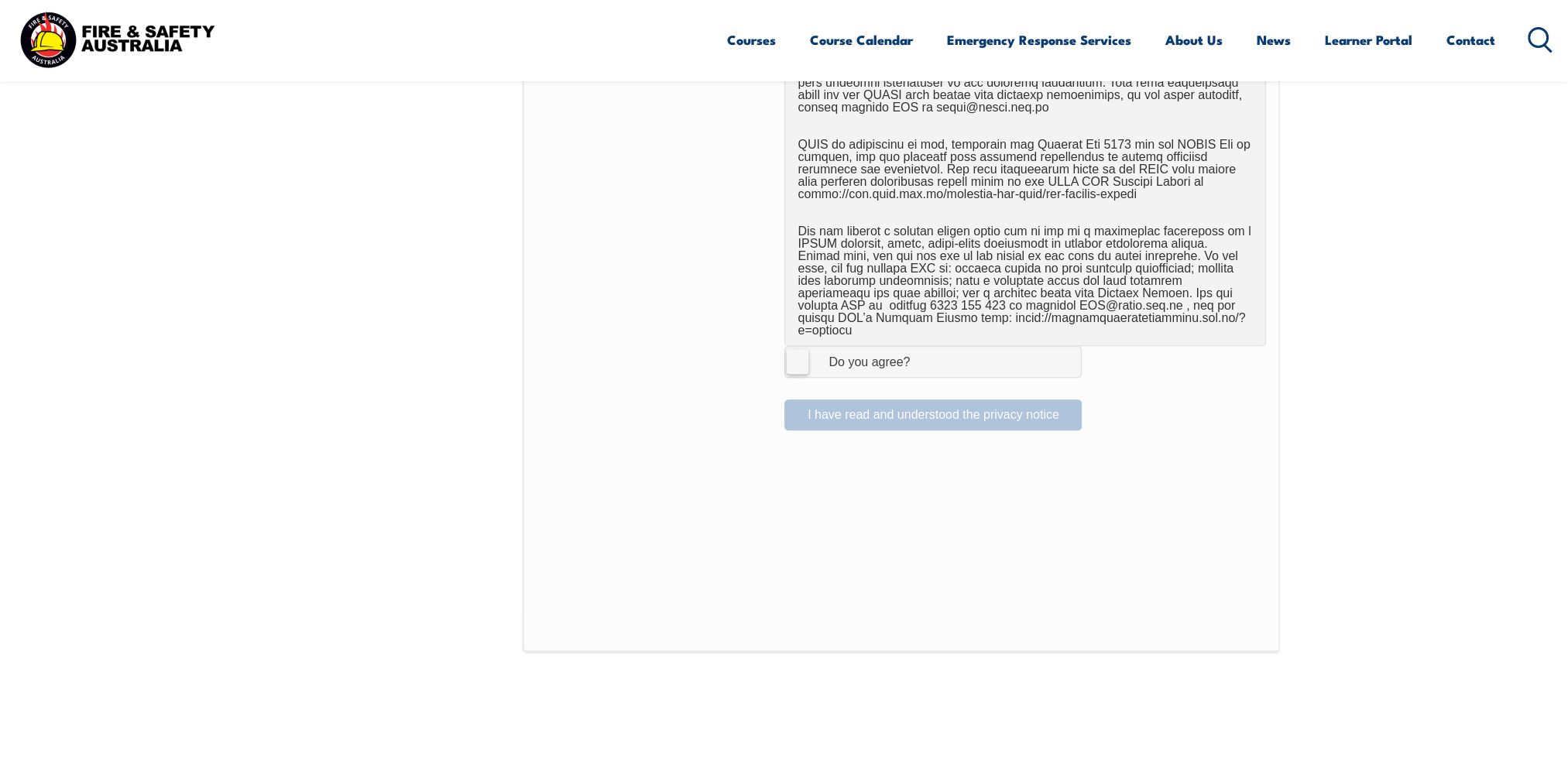
click at [795, 346] on label "I Agree Do you agree?" at bounding box center [933, 361] width 297 height 31
click at [922, 347] on input "I Agree Do you agree?" at bounding box center [935, 361] width 27 height 29
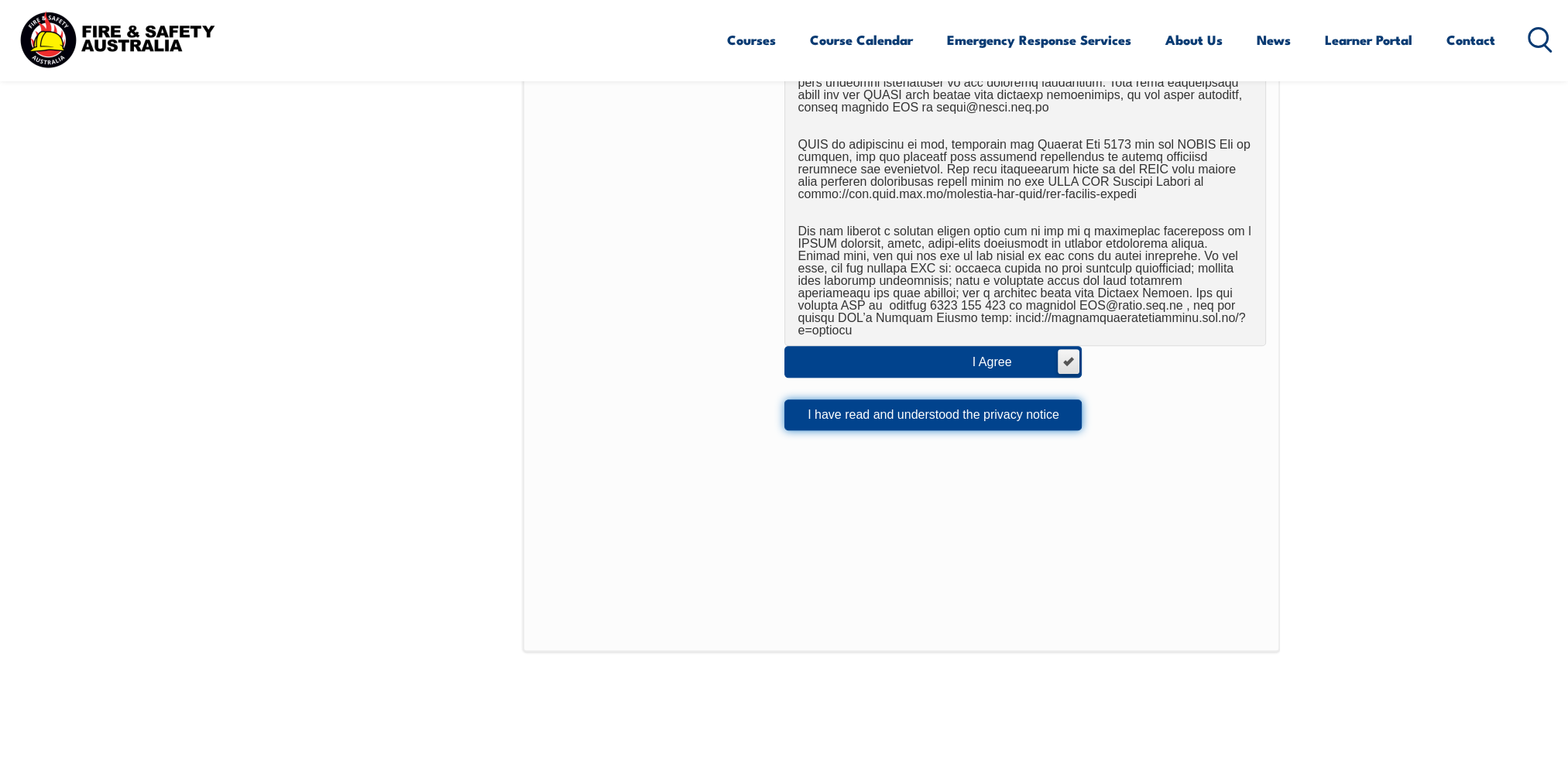
click at [860, 400] on button "I have read and understood the privacy notice" at bounding box center [933, 415] width 297 height 31
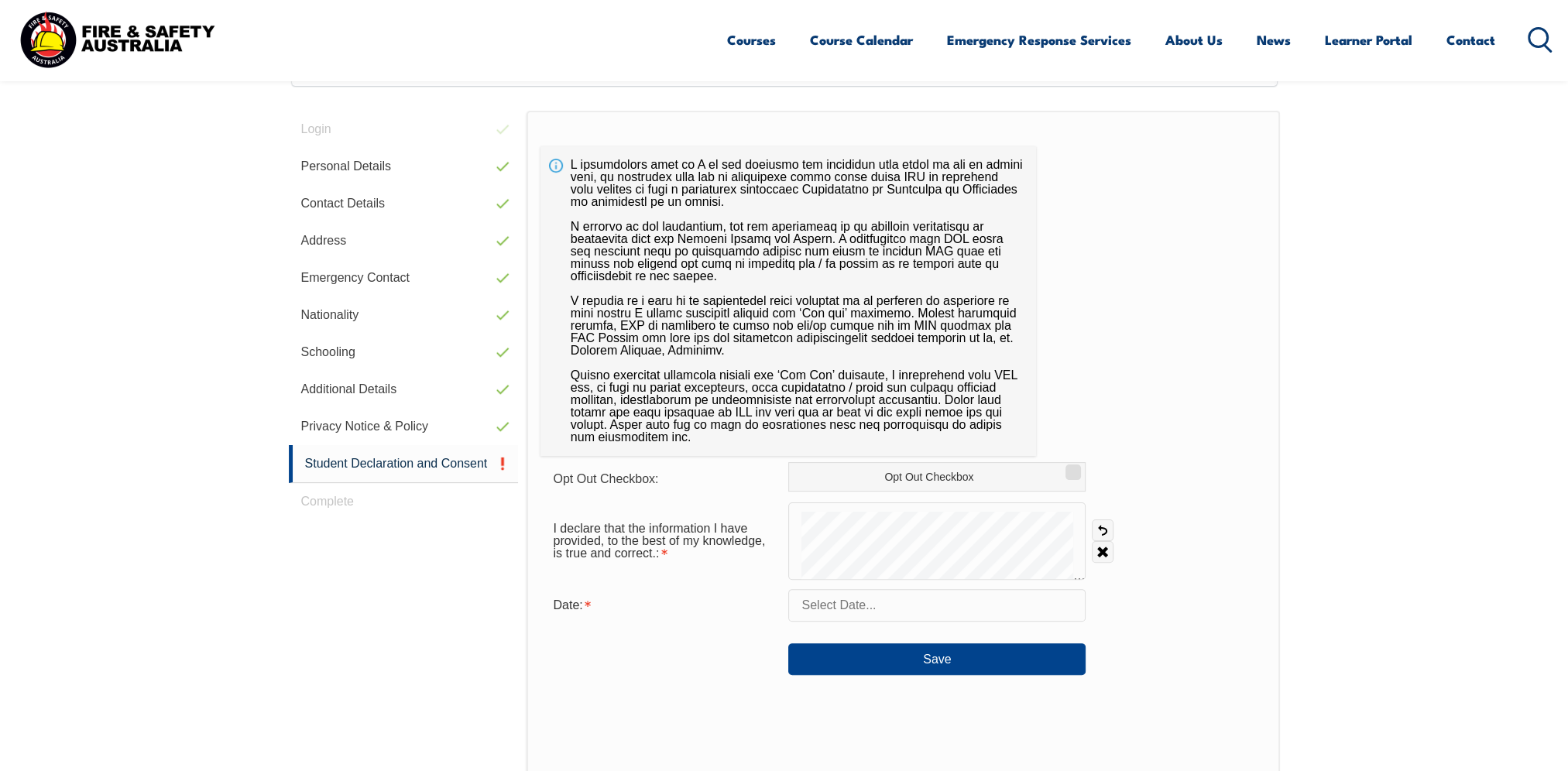
scroll to position [421, 0]
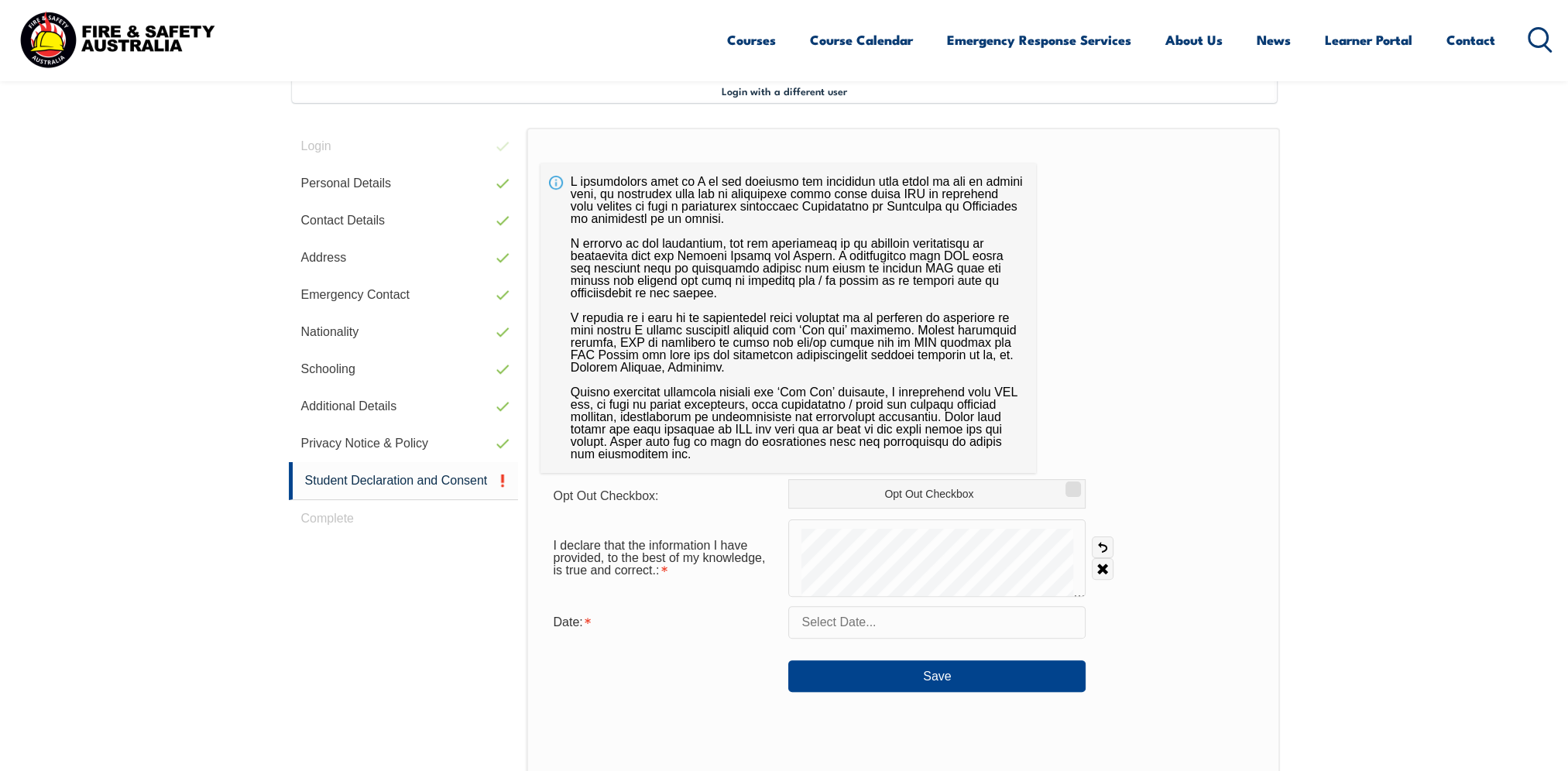
click at [878, 618] on input "text" at bounding box center [936, 622] width 297 height 32
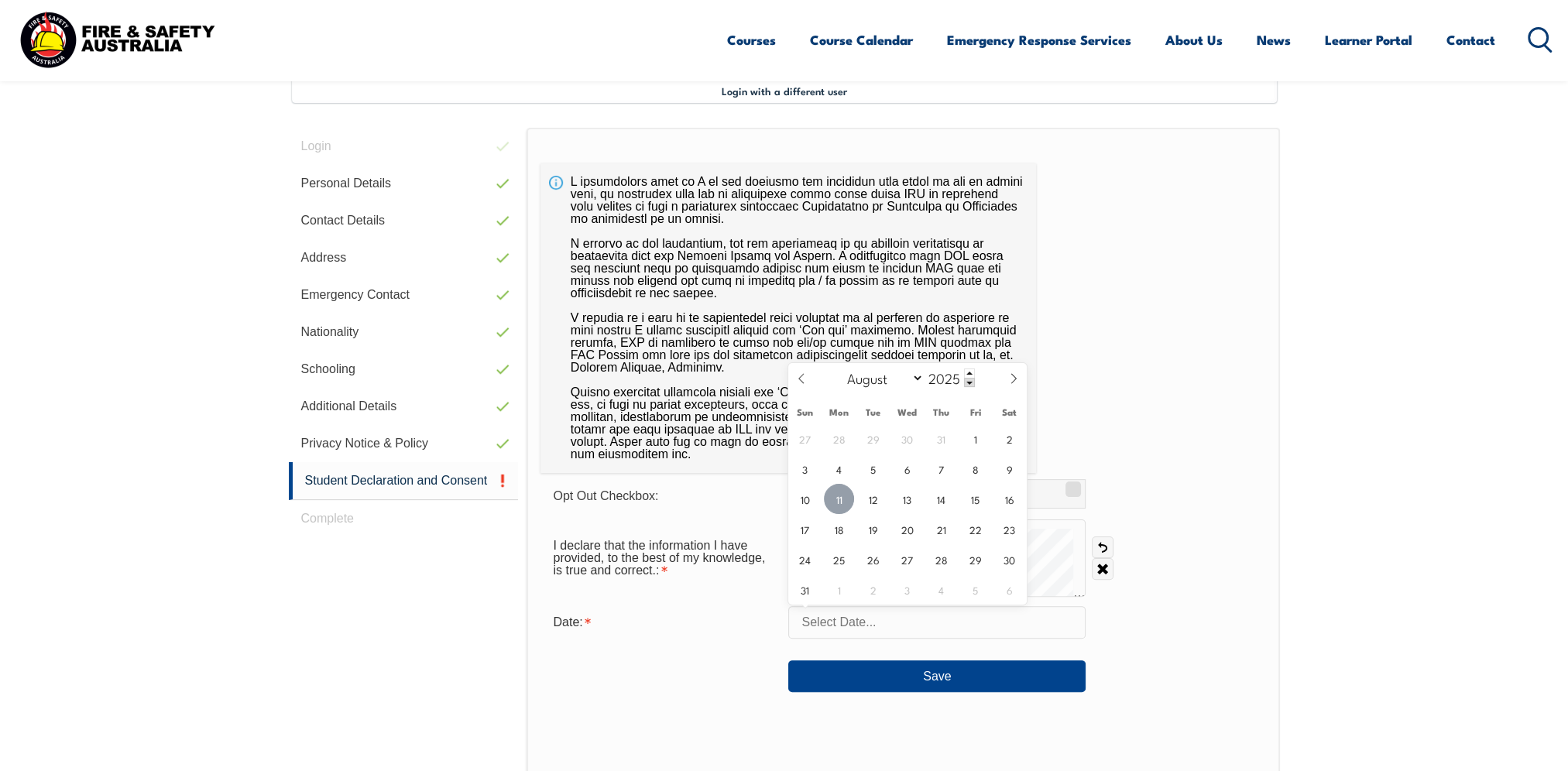
click at [841, 503] on span "11" at bounding box center [839, 499] width 30 height 30
type input "August 11, 2025"
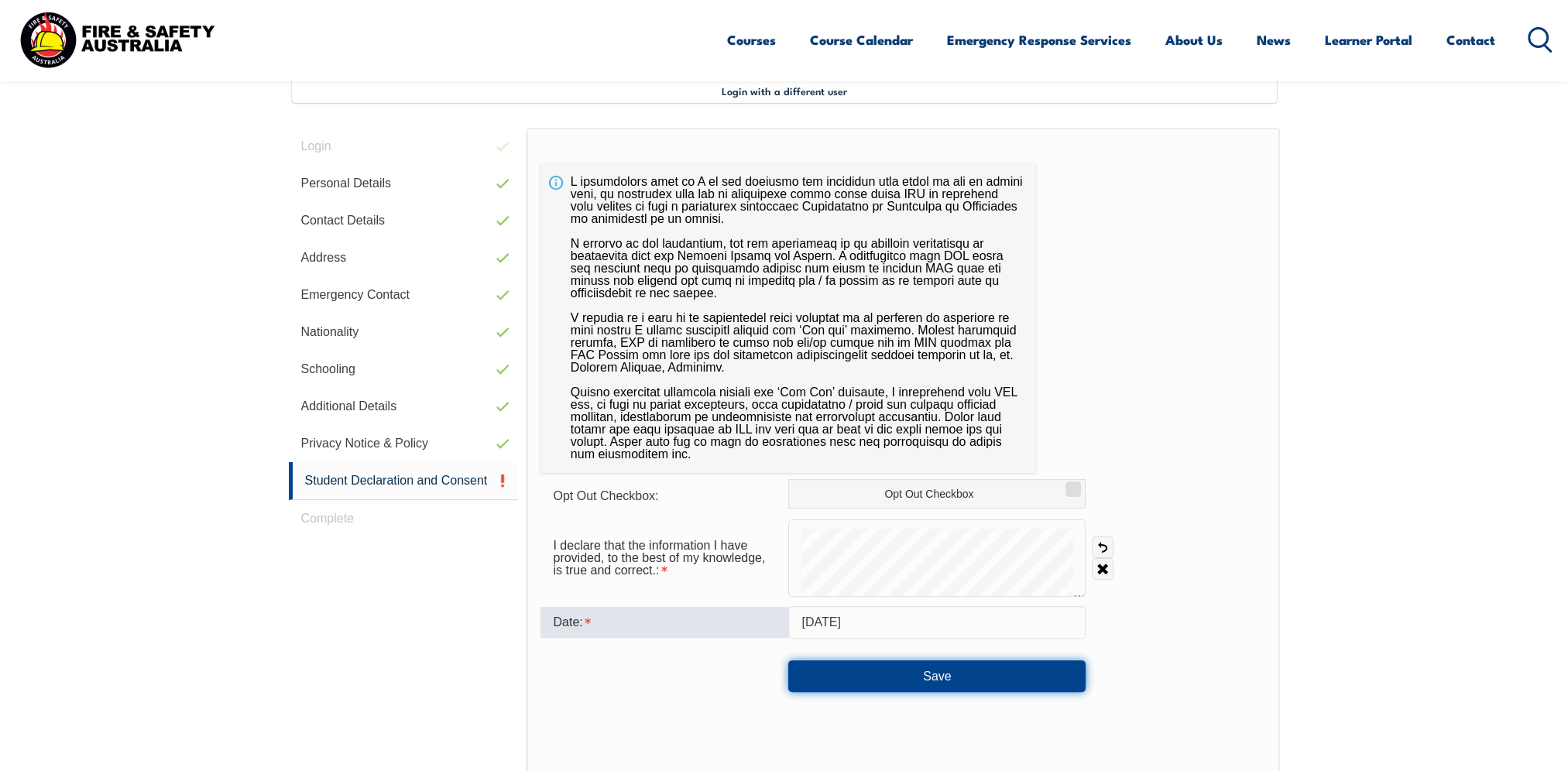
click at [910, 670] on button "Save" at bounding box center [936, 675] width 297 height 31
